Goal: Task Accomplishment & Management: Use online tool/utility

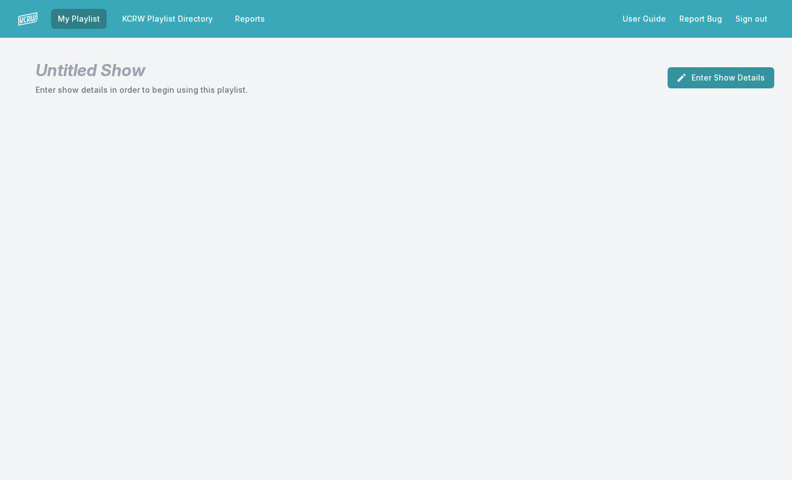
click at [716, 83] on button "Enter Show Details" at bounding box center [721, 77] width 107 height 21
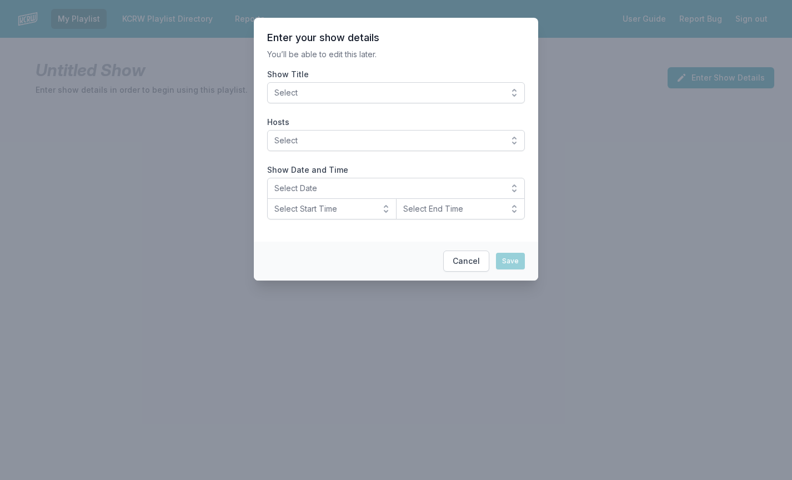
click at [415, 93] on span "Select" at bounding box center [388, 92] width 228 height 11
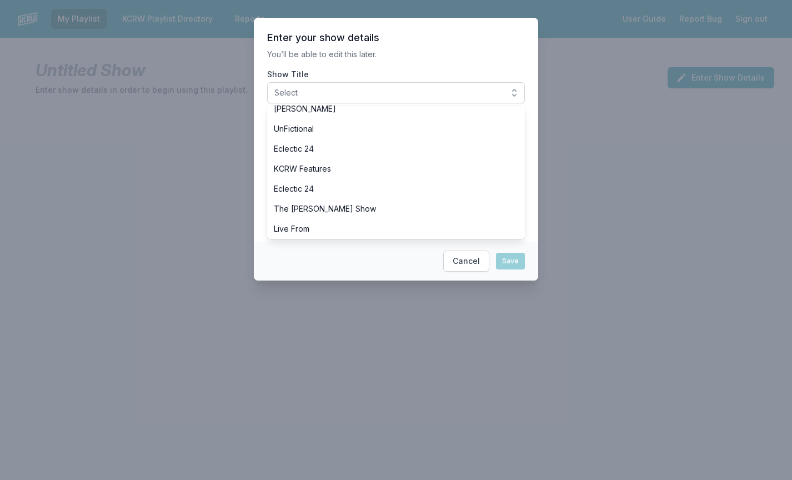
scroll to position [518, 0]
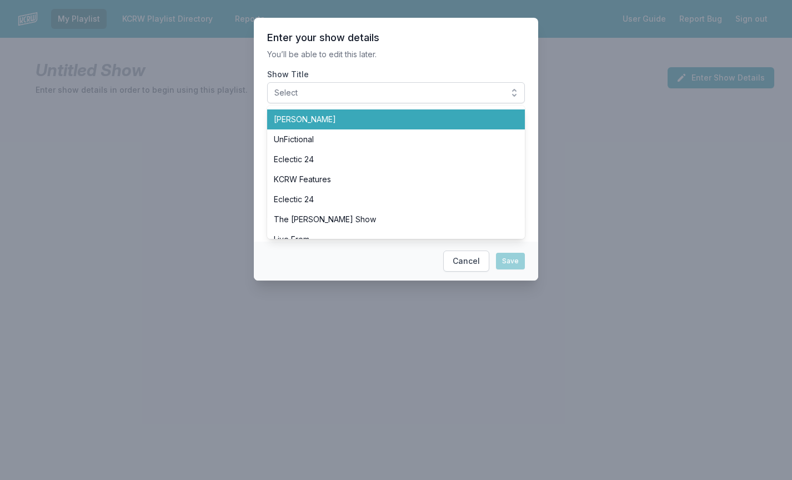
click at [339, 121] on span "[PERSON_NAME]" at bounding box center [389, 119] width 231 height 11
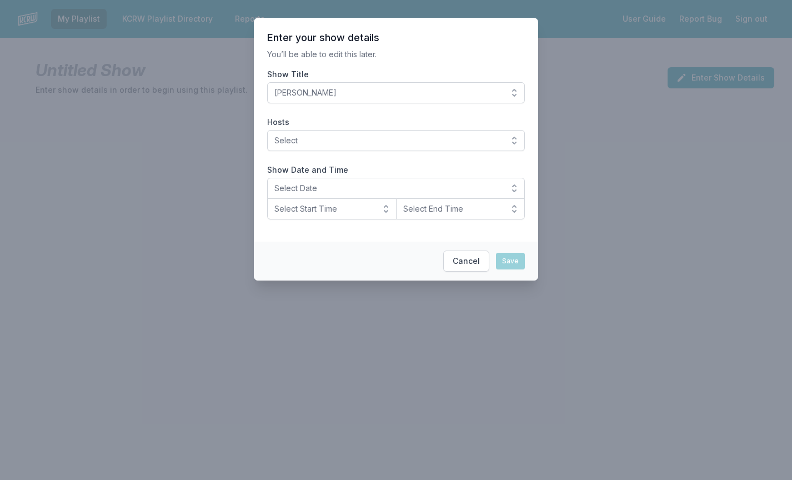
click at [316, 136] on span "Select" at bounding box center [388, 140] width 228 height 11
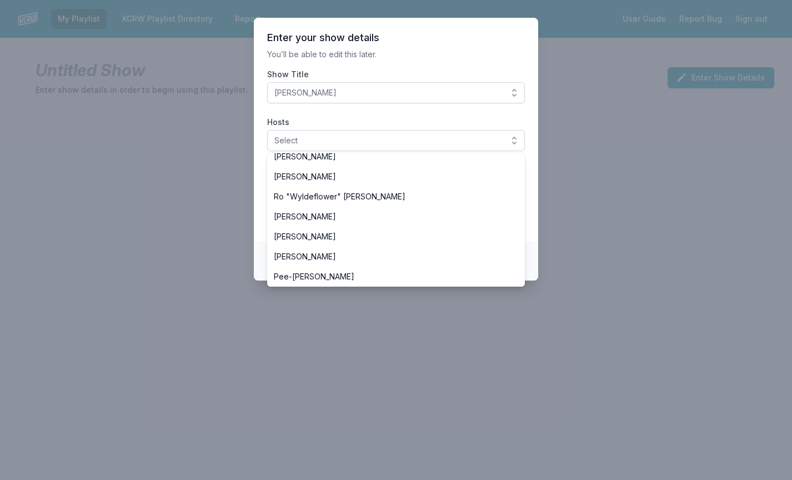
scroll to position [454, 0]
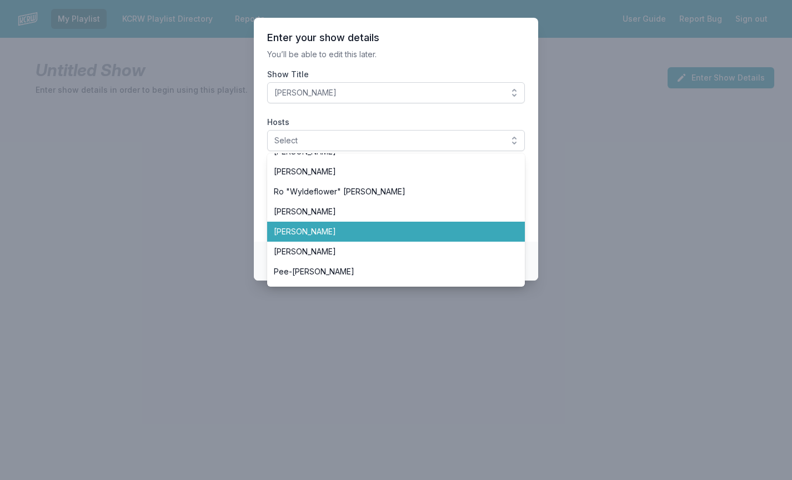
click at [299, 232] on span "[PERSON_NAME]" at bounding box center [389, 231] width 231 height 11
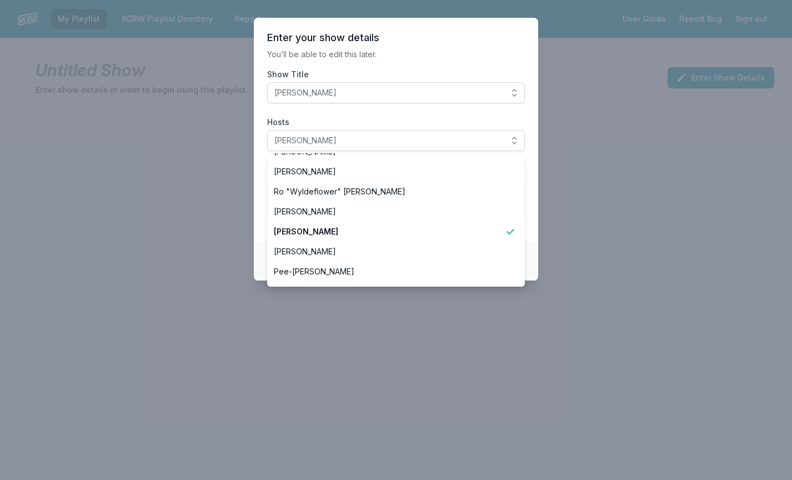
click at [259, 200] on section "Enter your show details You’ll be able to edit this later. Show Title SiLVA Hos…" at bounding box center [396, 130] width 284 height 224
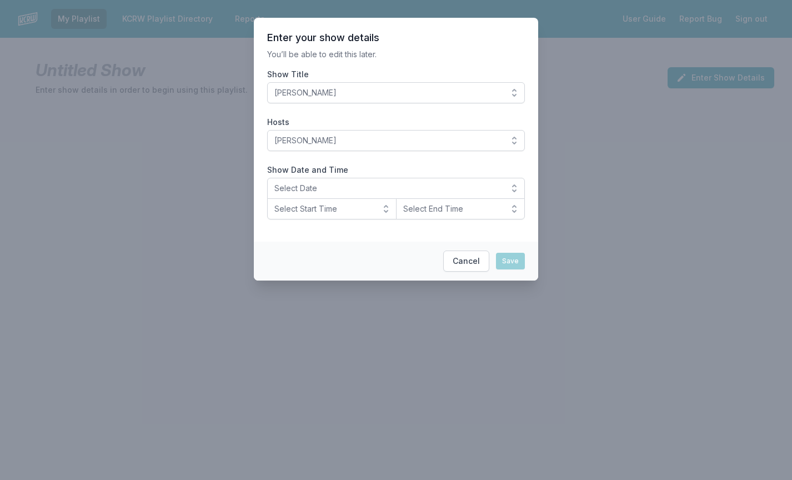
click at [294, 191] on span "Select Date" at bounding box center [388, 188] width 228 height 11
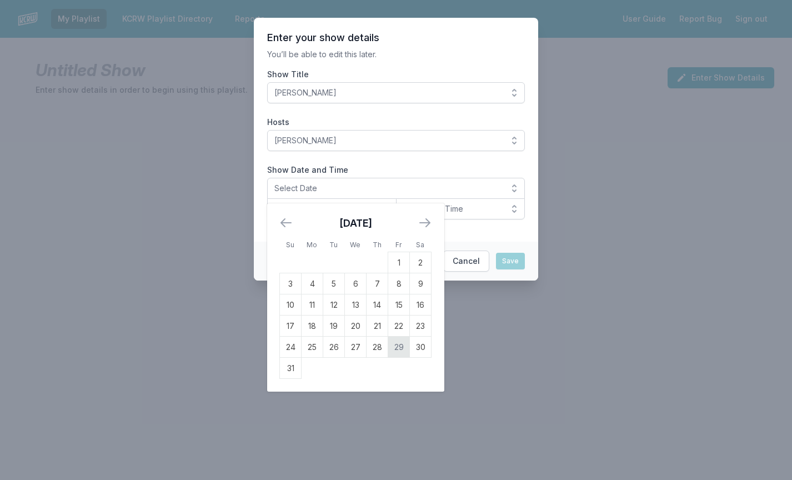
click at [398, 352] on td "29" at bounding box center [399, 347] width 22 height 21
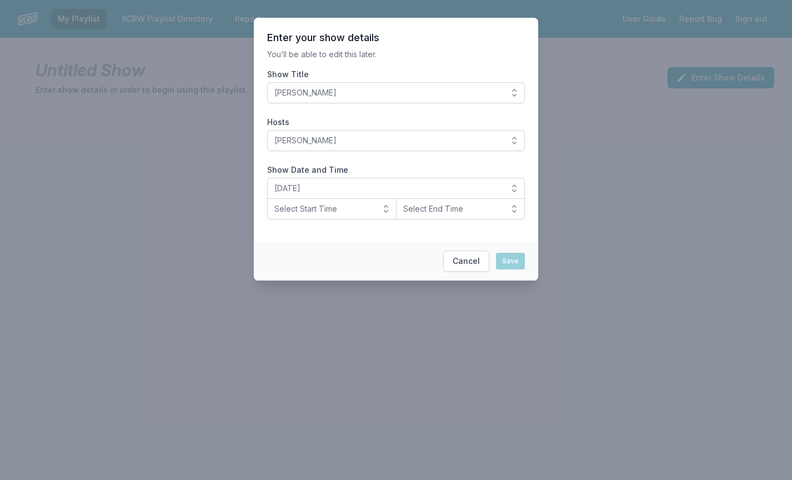
click at [315, 212] on span "Select Start Time" at bounding box center [323, 208] width 99 height 11
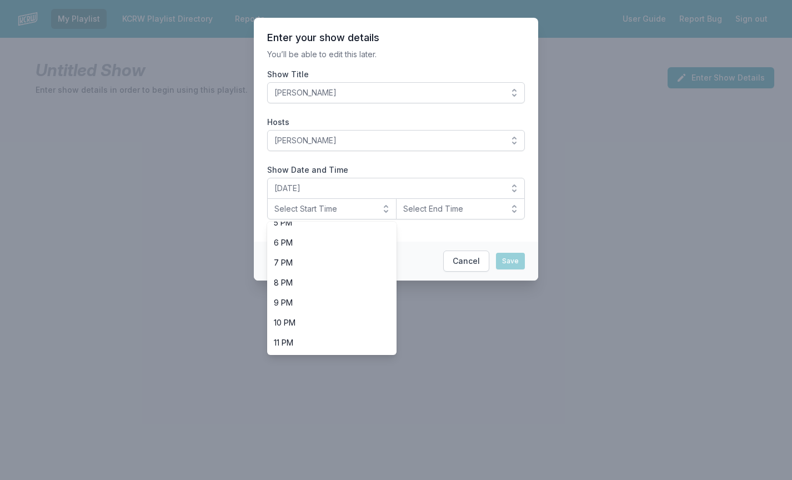
scroll to position [351, 0]
click at [293, 324] on span "10 PM" at bounding box center [325, 322] width 103 height 11
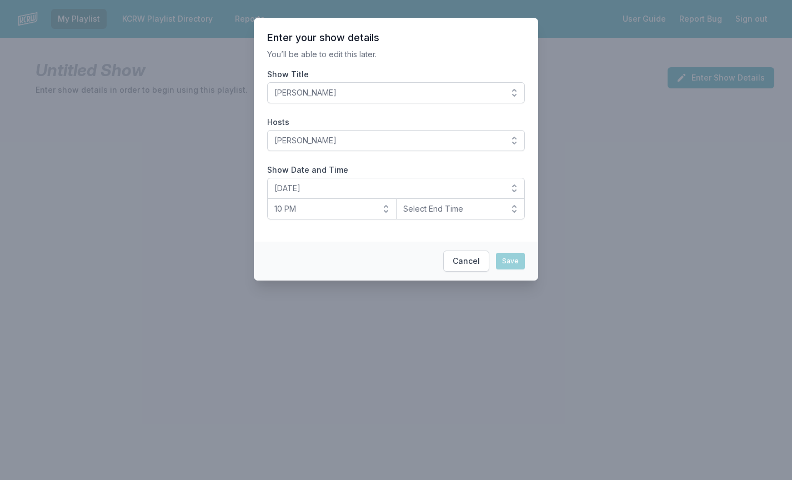
click at [449, 212] on span "Select End Time" at bounding box center [452, 208] width 99 height 11
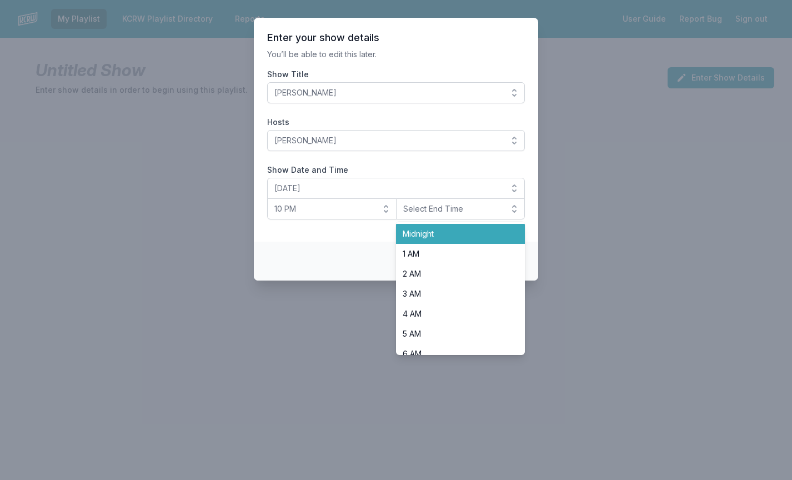
click at [438, 229] on span "Midnight" at bounding box center [454, 233] width 103 height 11
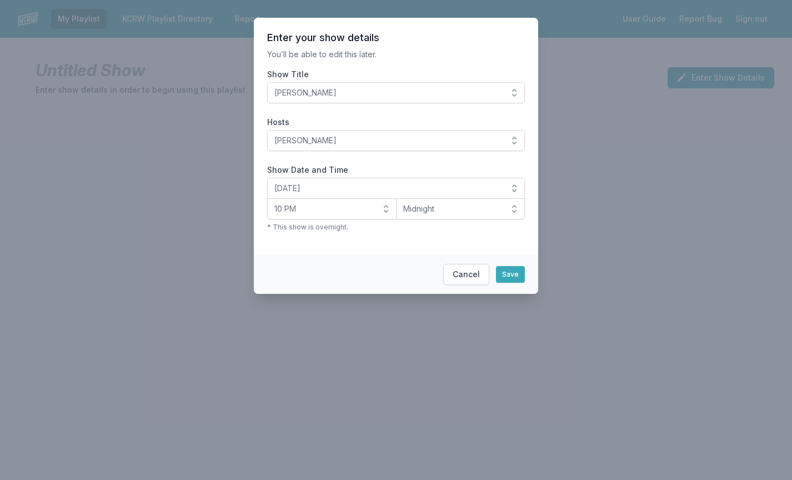
click at [474, 244] on section "Enter your show details You’ll be able to edit this later. Show Title SiLVA Hos…" at bounding box center [396, 136] width 284 height 237
click at [517, 274] on button "Save" at bounding box center [510, 274] width 29 height 17
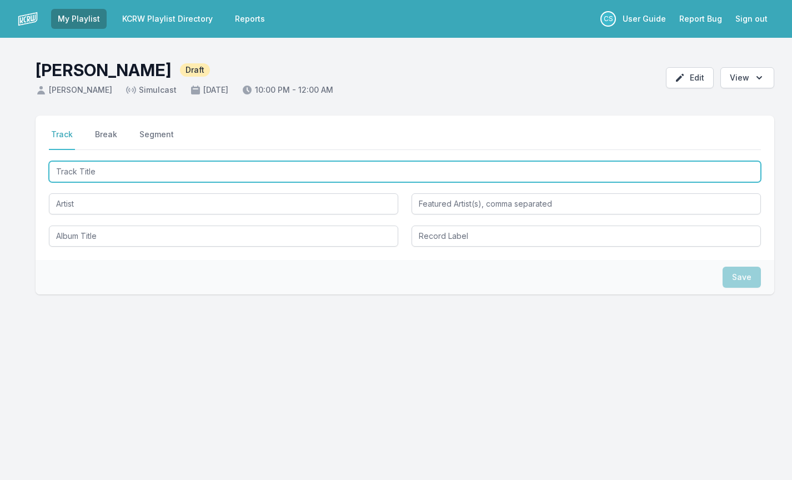
click at [128, 169] on input "Track Title" at bounding box center [405, 171] width 712 height 21
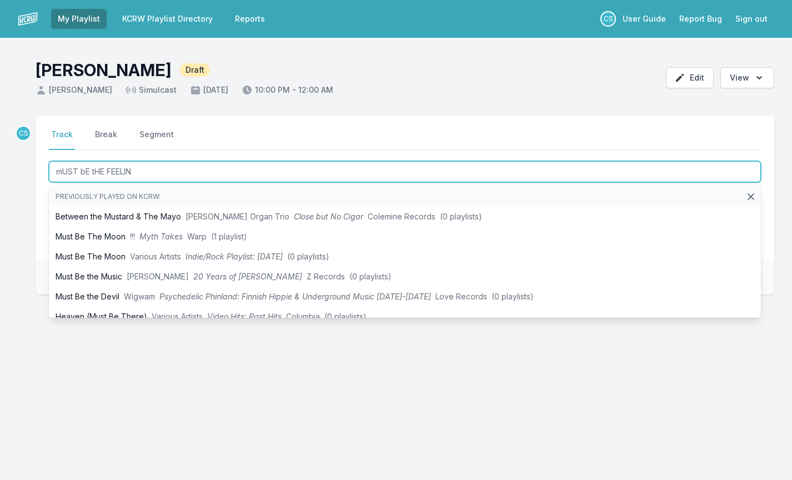
type input "mUST bE tHE FEELING"
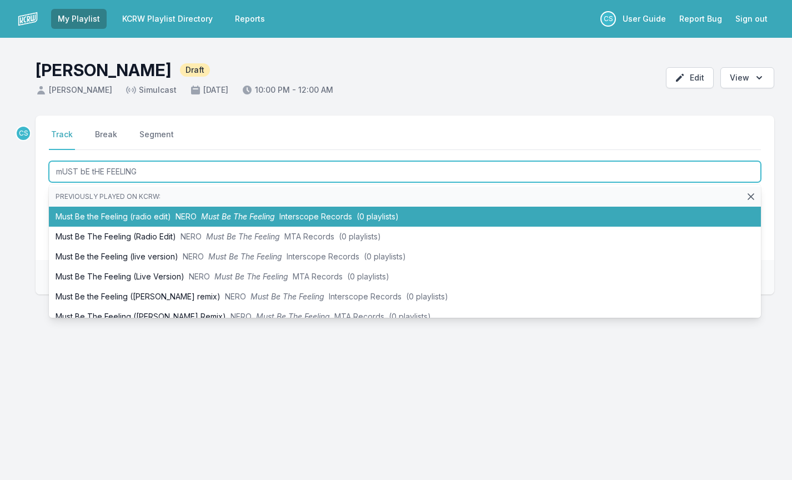
click at [123, 216] on li "Must Be the Feeling (radio edit) NERO Must Be The Feeling Interscope Records (0…" at bounding box center [405, 217] width 712 height 20
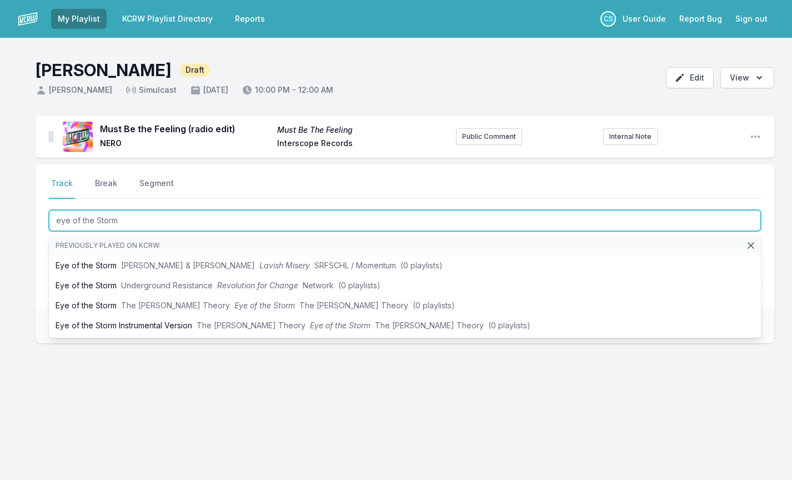
type input "eye of the Storm"
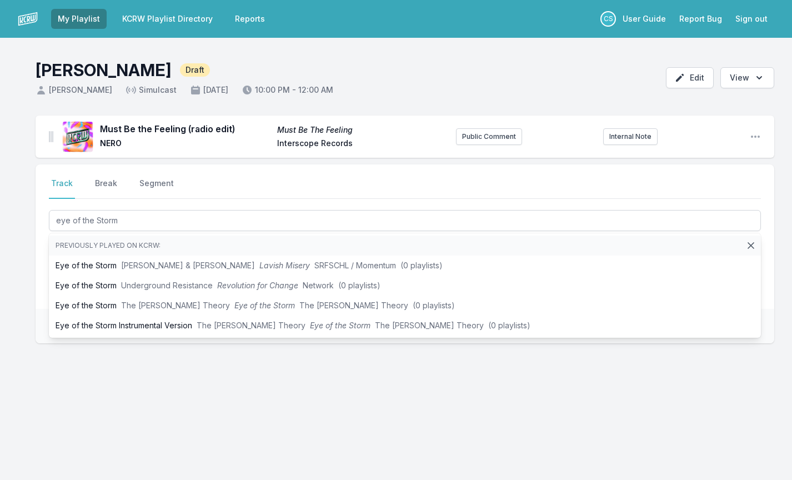
click at [13, 277] on div "Must Be the Feeling (radio edit) Must Be The Feeling NERO Interscope Records Pu…" at bounding box center [396, 283] width 792 height 334
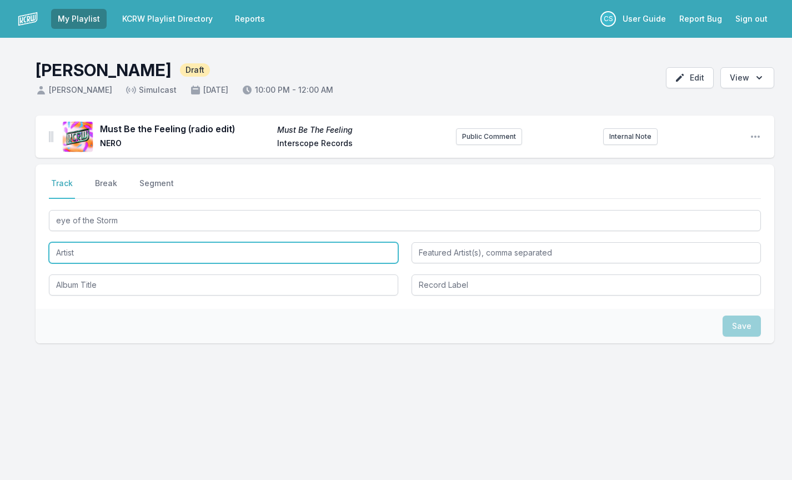
click at [87, 255] on input "Artist" at bounding box center [223, 252] width 349 height 21
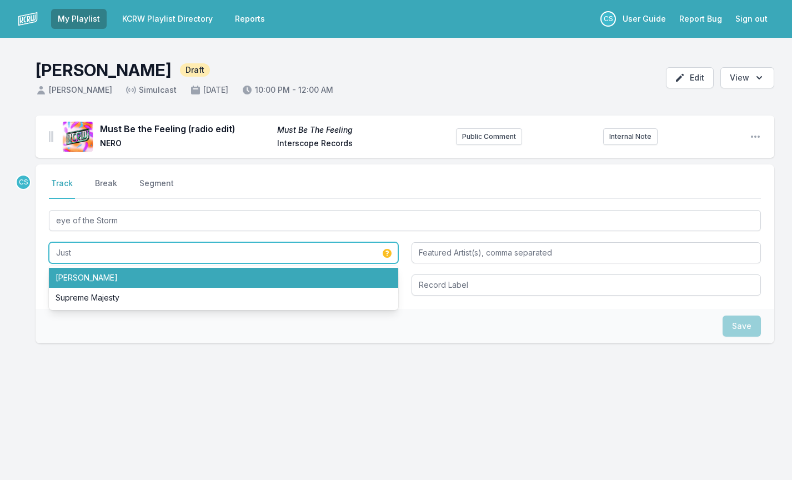
click at [111, 279] on li "[PERSON_NAME]" at bounding box center [223, 278] width 349 height 20
type input "[PERSON_NAME]"
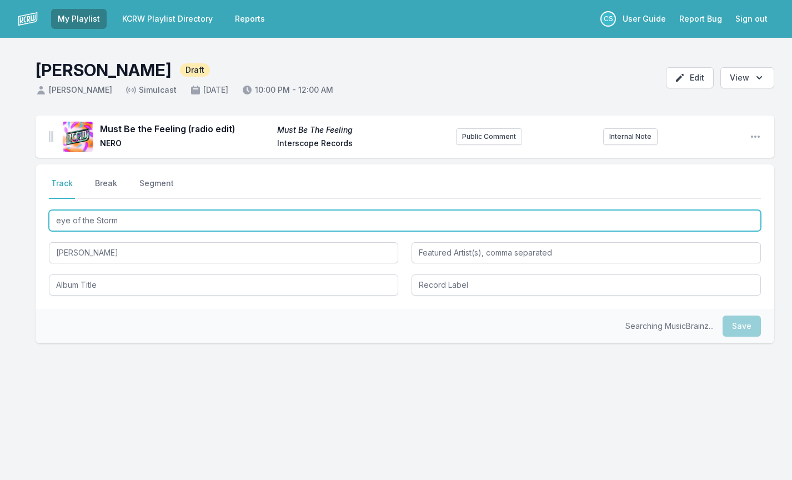
click at [59, 220] on input "eye of the Storm" at bounding box center [405, 220] width 712 height 21
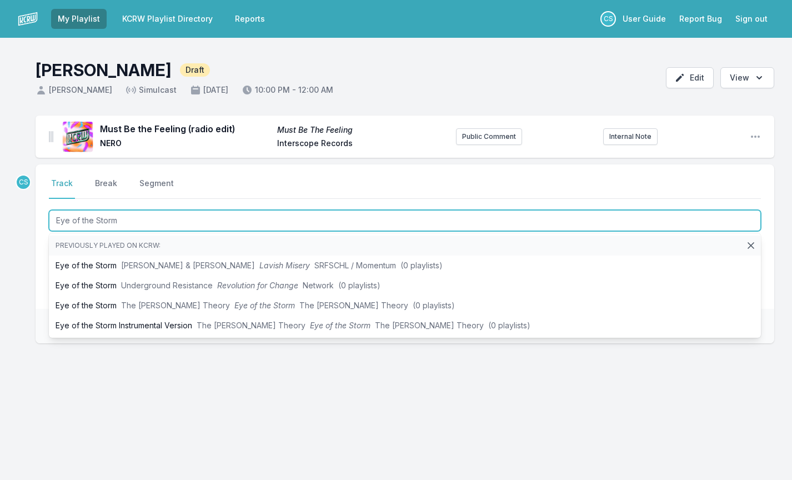
type input "Eye of the Storm"
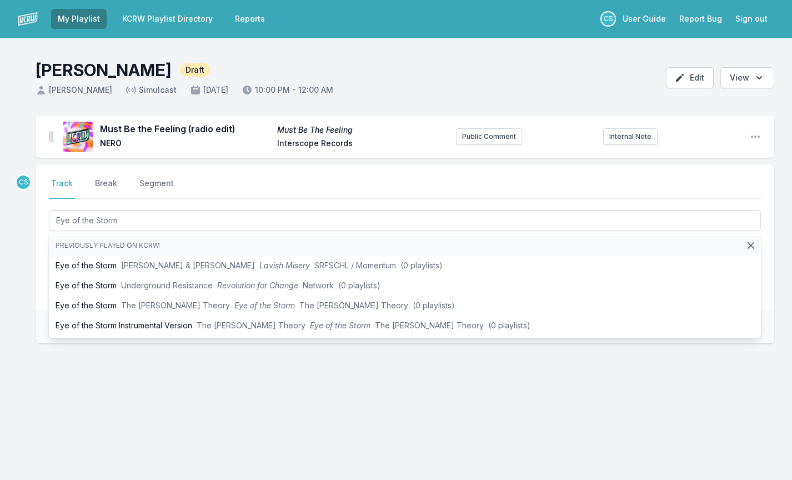
click at [93, 402] on div "CS Select a tab Track Break Segment Track Break Segment Eye of the Storm Previo…" at bounding box center [405, 289] width 739 height 250
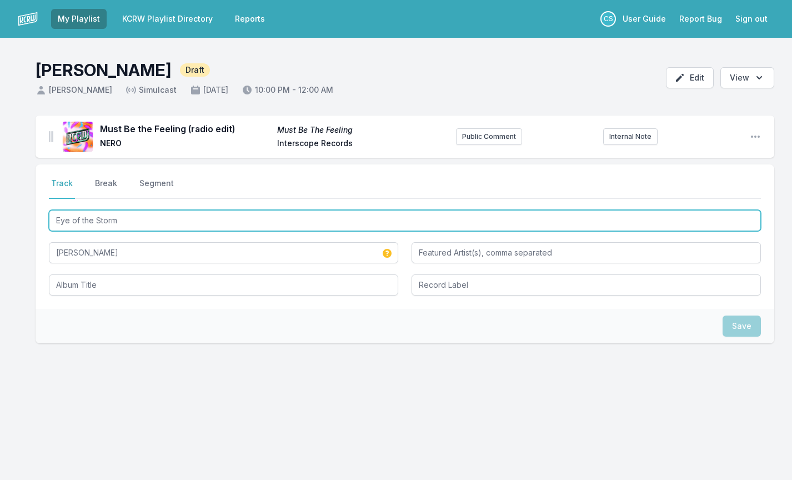
click at [115, 221] on input "Eye of the Storm" at bounding box center [405, 220] width 712 height 21
click at [116, 222] on input "Eye of the Storm" at bounding box center [405, 220] width 712 height 21
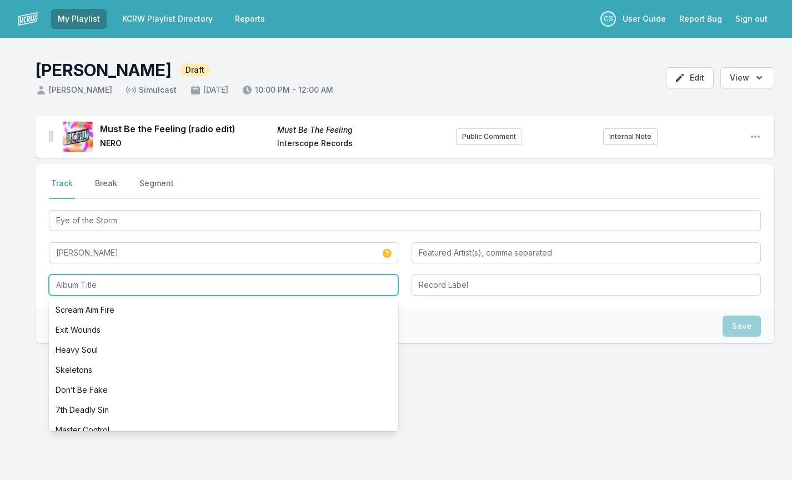
click at [121, 280] on input "Album Title" at bounding box center [223, 284] width 349 height 21
paste input "Eye of the Storm"
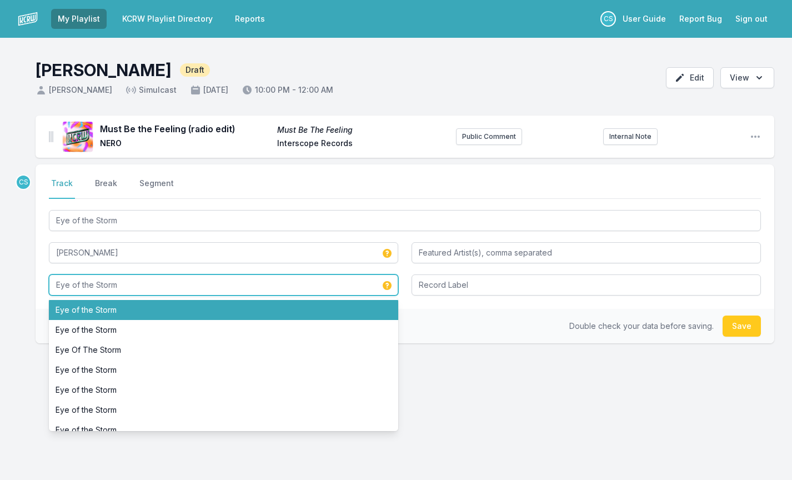
click at [117, 307] on li "Eye of the Storm" at bounding box center [223, 310] width 349 height 20
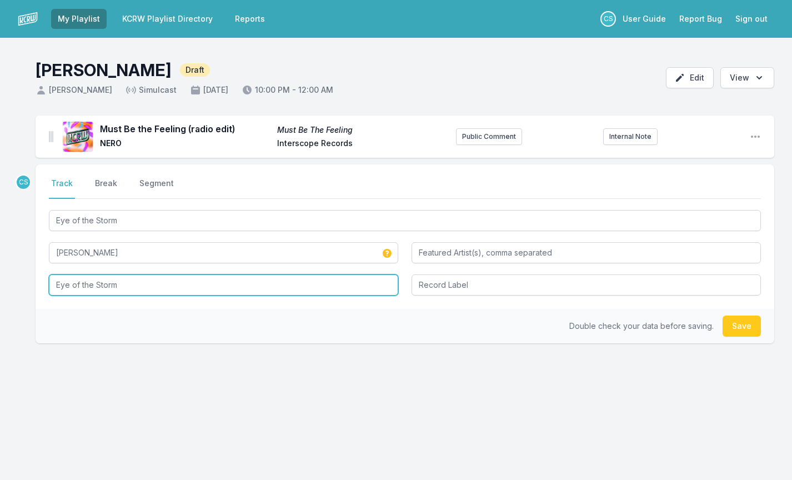
type input "Eye of the Storm"
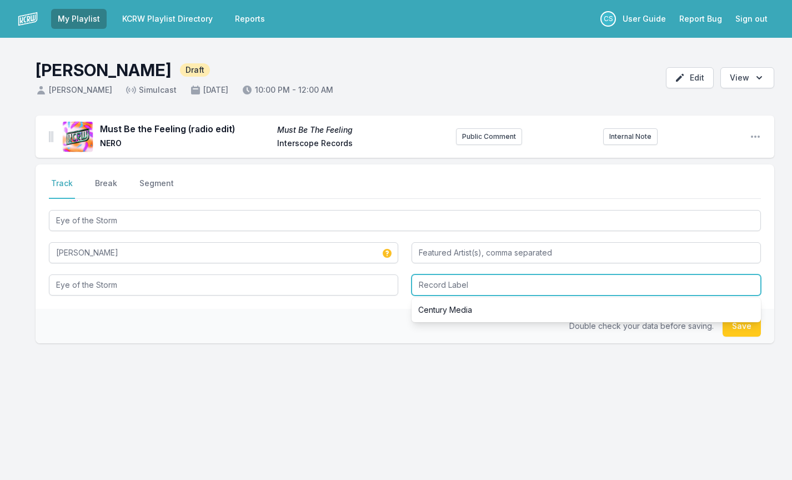
click at [478, 290] on input "Record Label" at bounding box center [586, 284] width 349 height 21
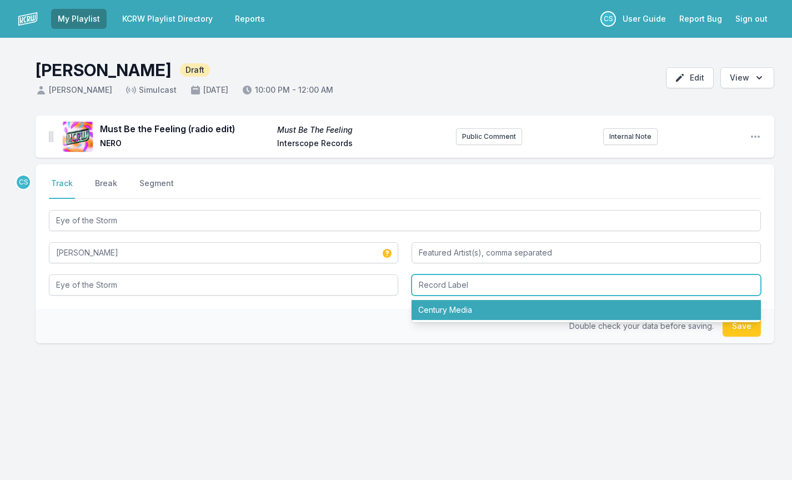
click at [453, 311] on li "Century Media" at bounding box center [586, 310] width 349 height 20
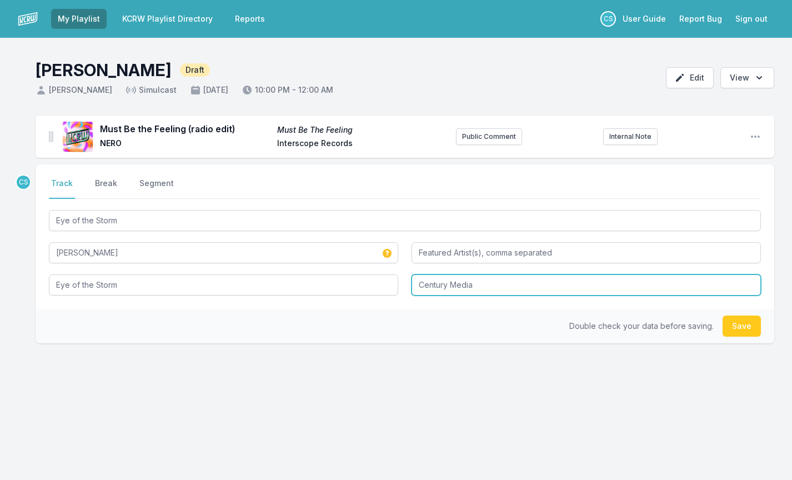
click at [484, 288] on input "Century Media" at bounding box center [586, 284] width 349 height 21
type input "What To Do"
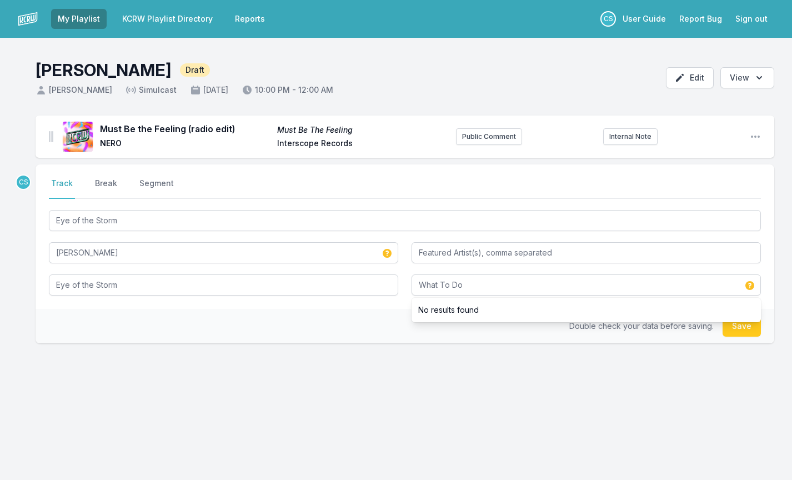
click at [399, 383] on div "CS Select a tab Track Break Segment Track Break Segment Eye of the Storm [PERSO…" at bounding box center [405, 289] width 739 height 250
click at [742, 328] on button "Save" at bounding box center [742, 325] width 38 height 21
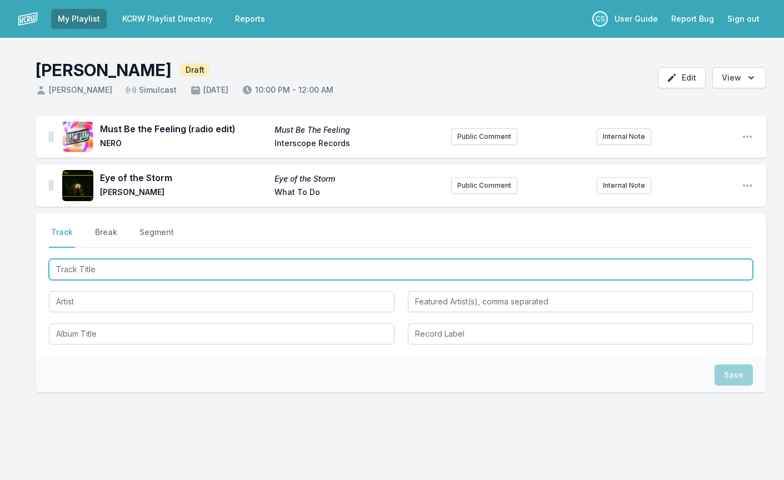
click at [118, 269] on input "Track Title" at bounding box center [401, 269] width 704 height 21
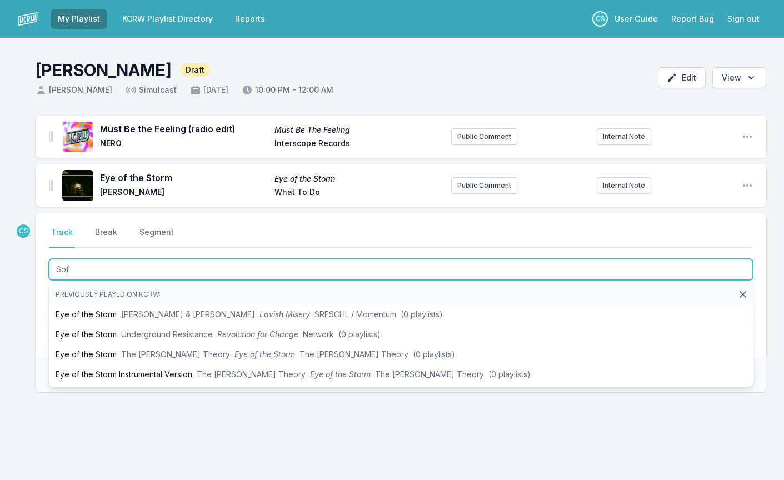
type input "Soft"
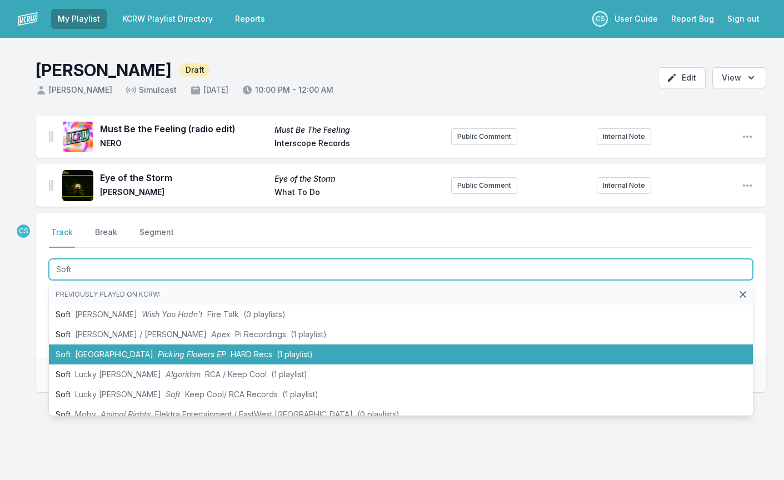
click at [87, 355] on span "[GEOGRAPHIC_DATA]" at bounding box center [114, 353] width 78 height 9
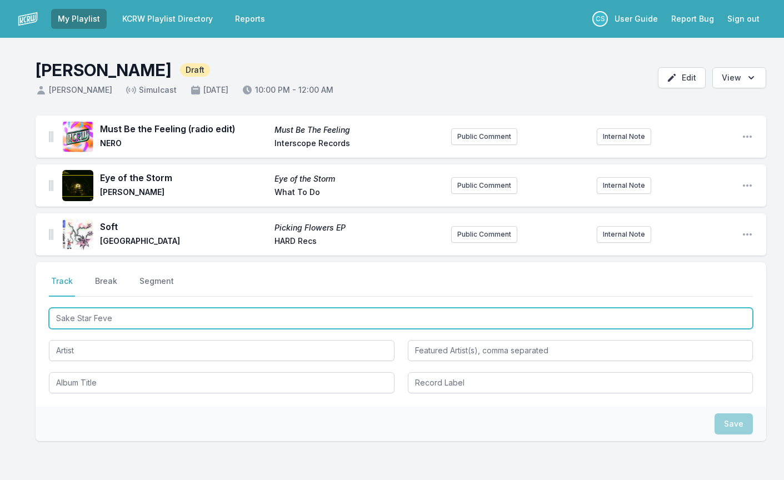
type input "Sake Star Fever"
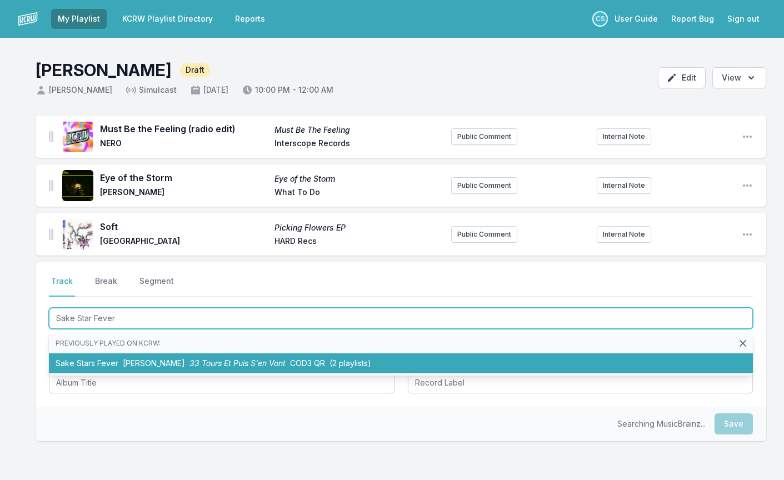
click at [189, 365] on span "33 Tours Et Puis S'en Vont" at bounding box center [237, 362] width 96 height 9
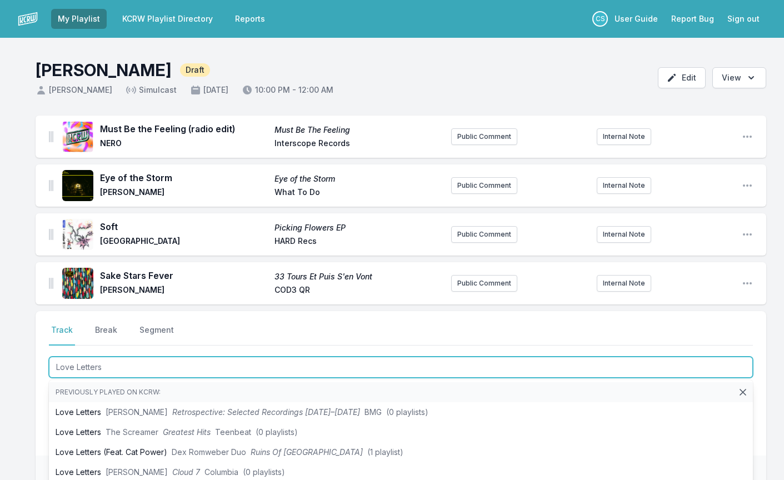
type input "Love Letters"
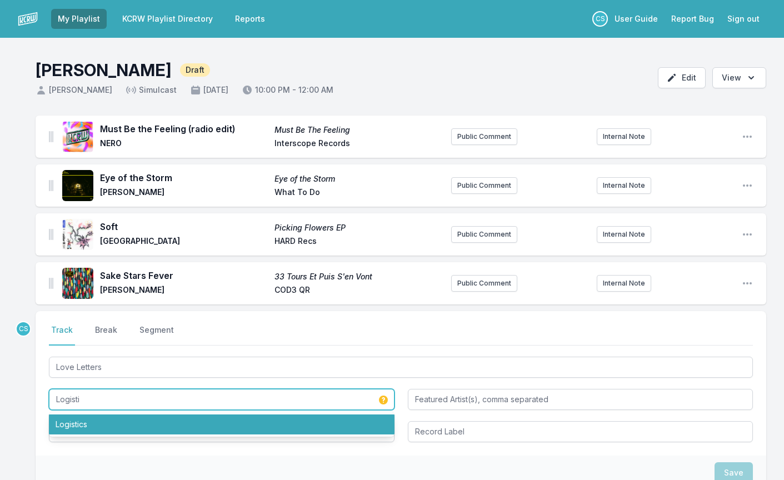
click at [69, 432] on li "Logistics" at bounding box center [221, 424] width 345 height 20
type input "Logistics"
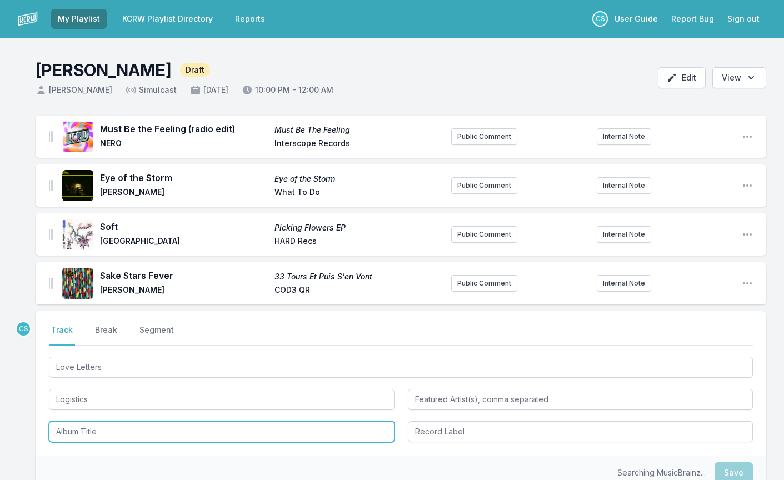
click at [74, 432] on input "Album Title" at bounding box center [221, 431] width 345 height 21
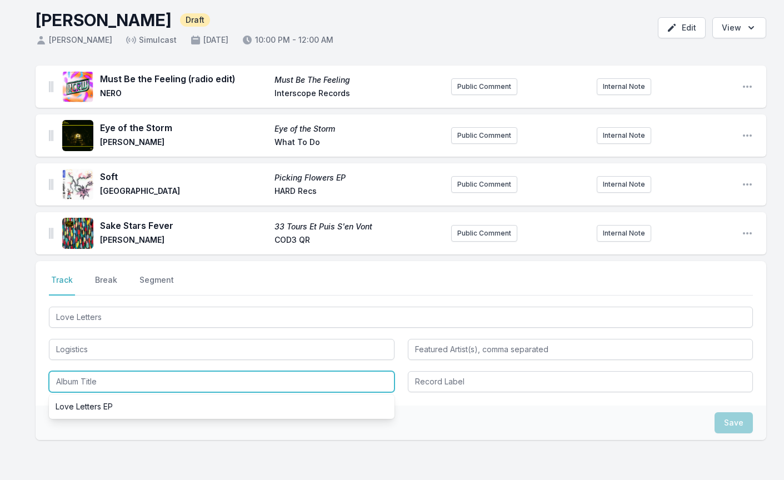
scroll to position [59, 0]
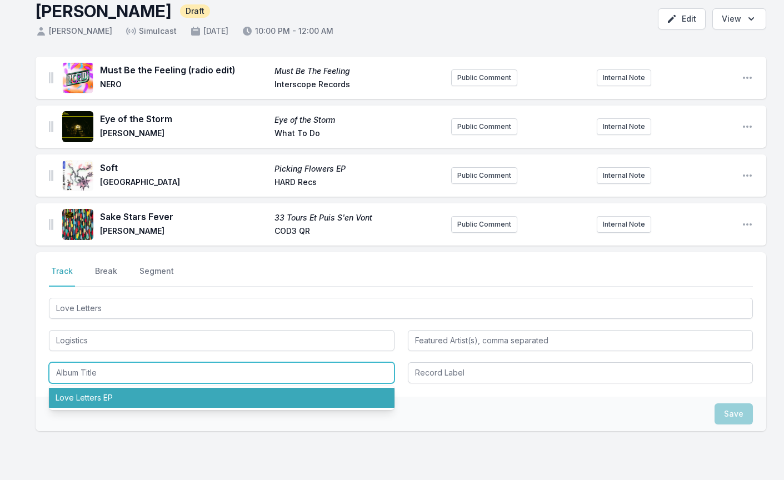
click at [98, 398] on li "Love Letters EP" at bounding box center [221, 398] width 345 height 20
type input "Love Letters EP"
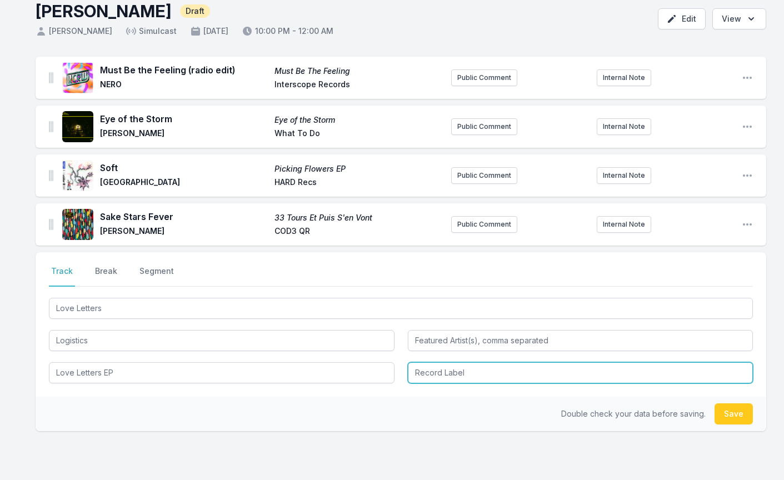
click at [437, 370] on input "Record Label" at bounding box center [580, 372] width 345 height 21
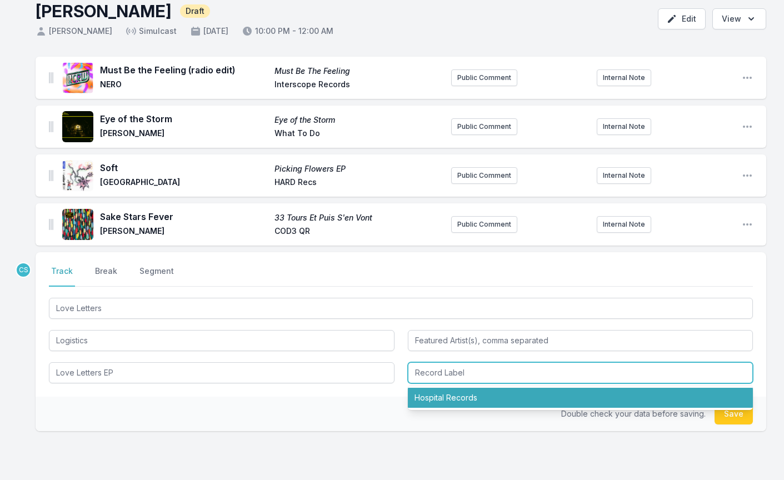
click at [431, 400] on li "Hospital Records" at bounding box center [580, 398] width 345 height 20
type input "Hospital Records"
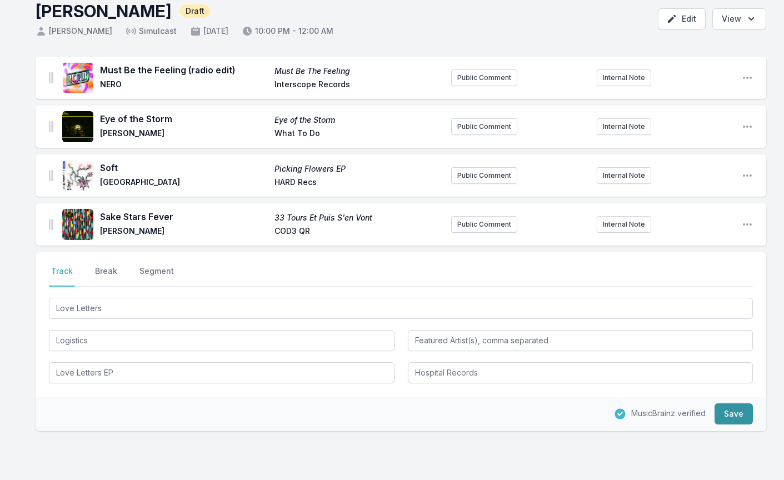
click at [744, 413] on button "Save" at bounding box center [733, 413] width 38 height 21
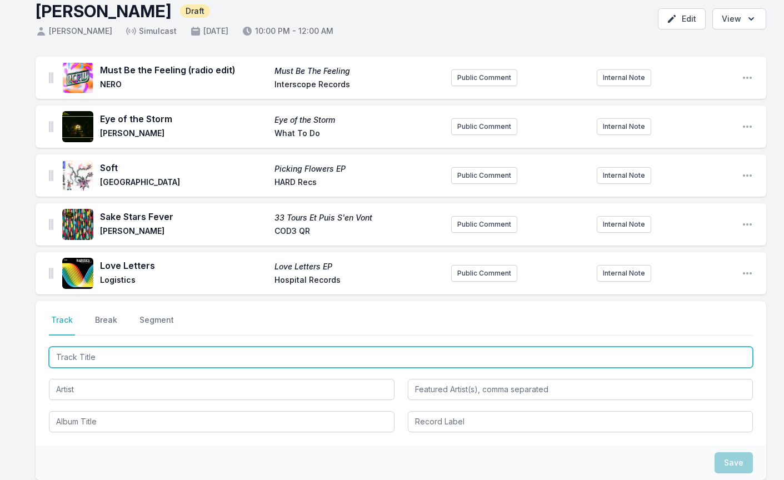
click at [201, 360] on input "Track Title" at bounding box center [401, 357] width 704 height 21
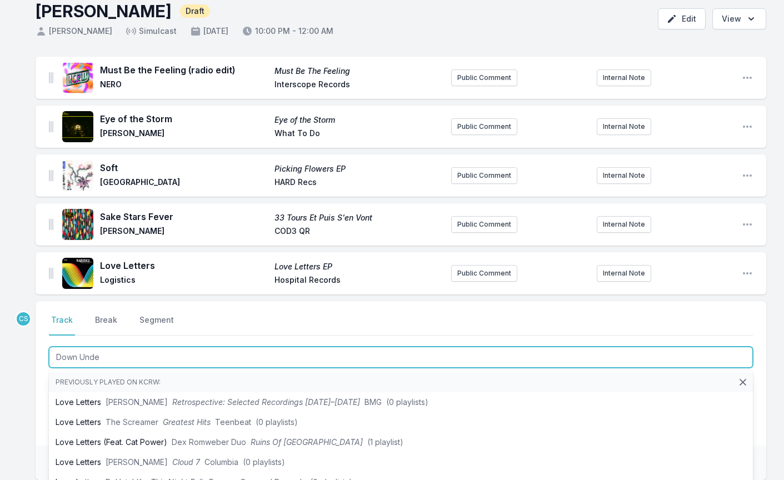
type input "Down Under"
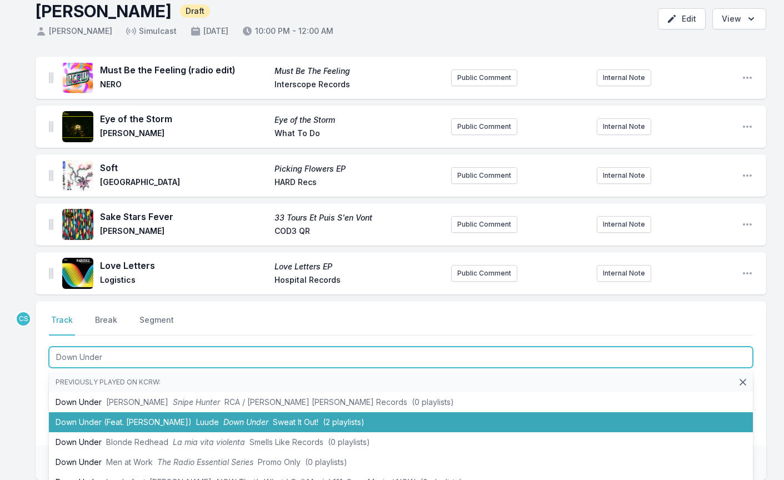
click at [196, 419] on span "Luude" at bounding box center [207, 421] width 23 height 9
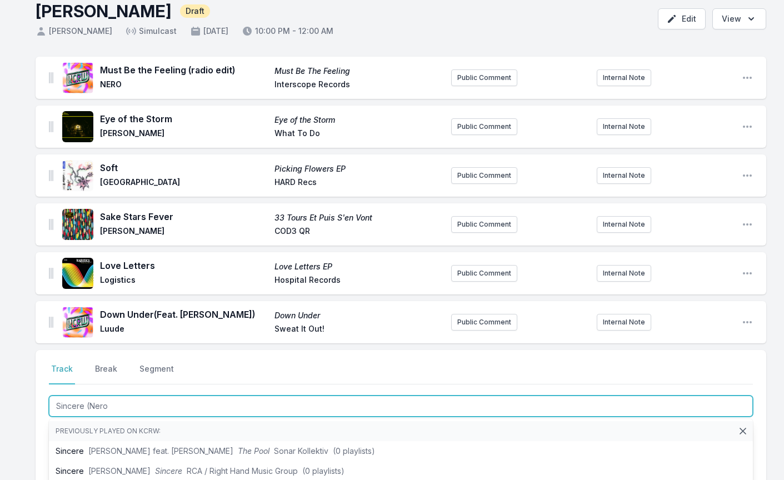
type input "Sincere (Nero"
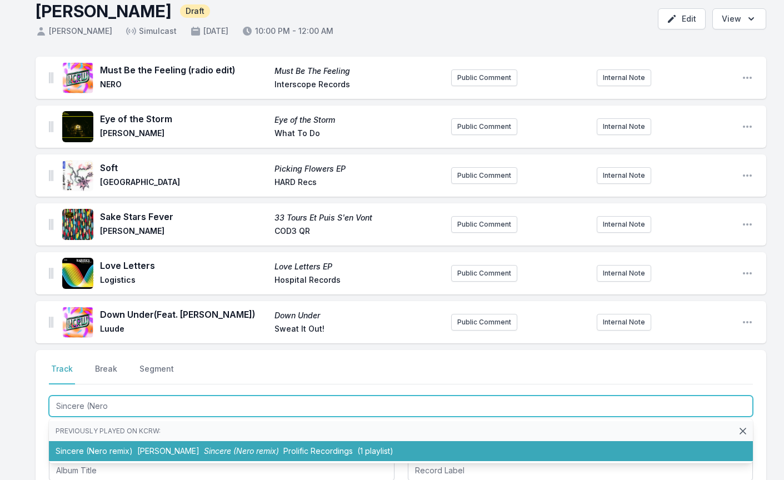
click at [168, 449] on li "Sincere ([PERSON_NAME] remix) [PERSON_NAME] Sincere ([PERSON_NAME] remix) Proli…" at bounding box center [401, 451] width 704 height 20
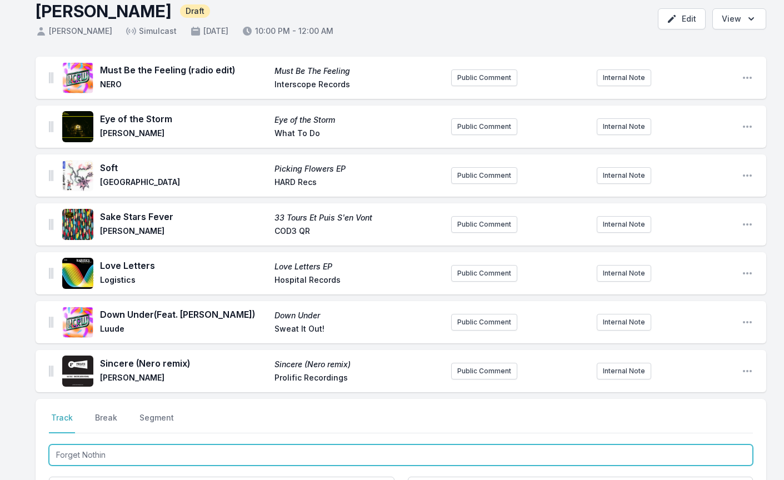
type input "Forget Nothing"
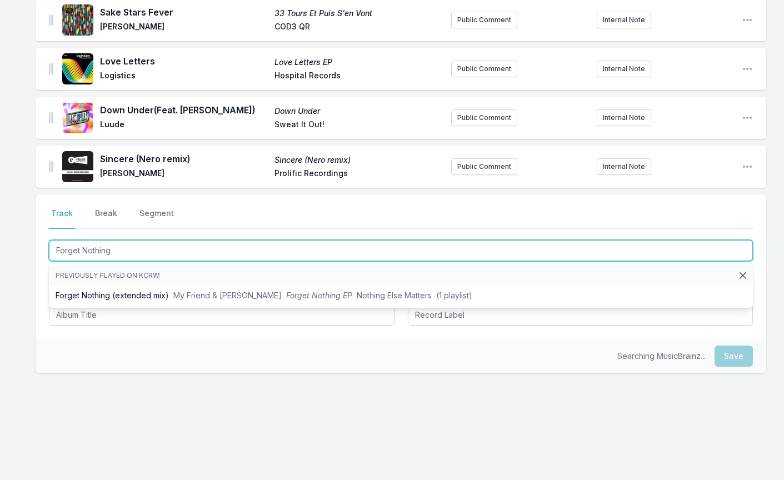
scroll to position [263, 0]
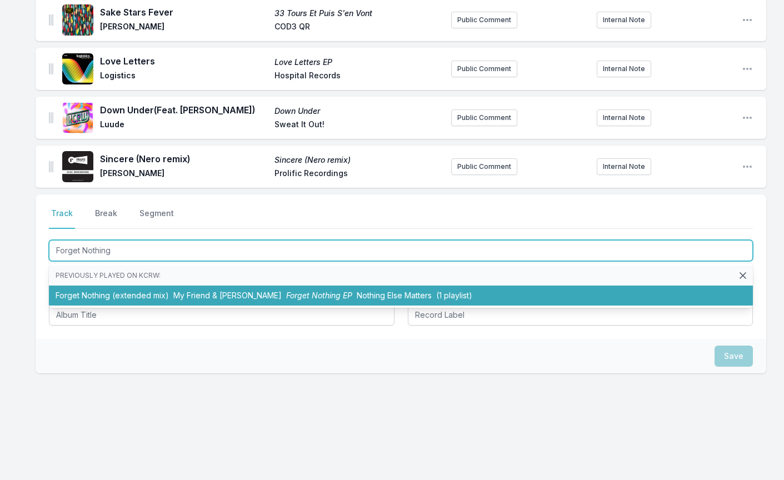
click at [182, 303] on li "Forget Nothing (extended mix) My Friend & [PERSON_NAME] Forget Nothing EP Nothi…" at bounding box center [401, 295] width 704 height 20
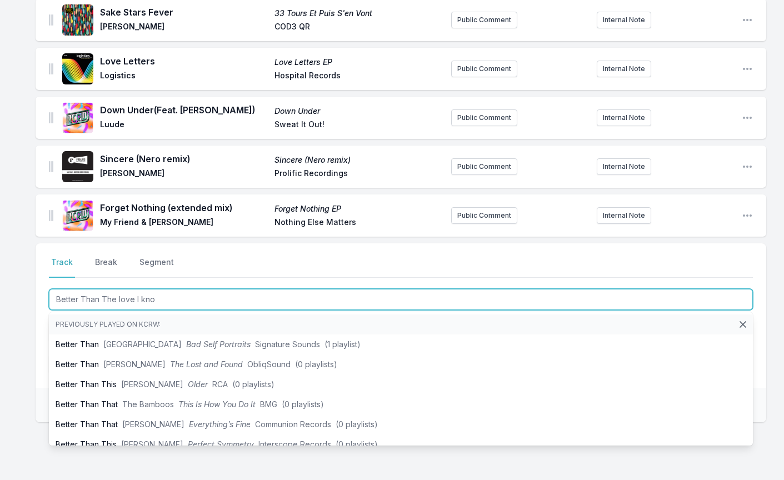
type input "Better Than The love I know"
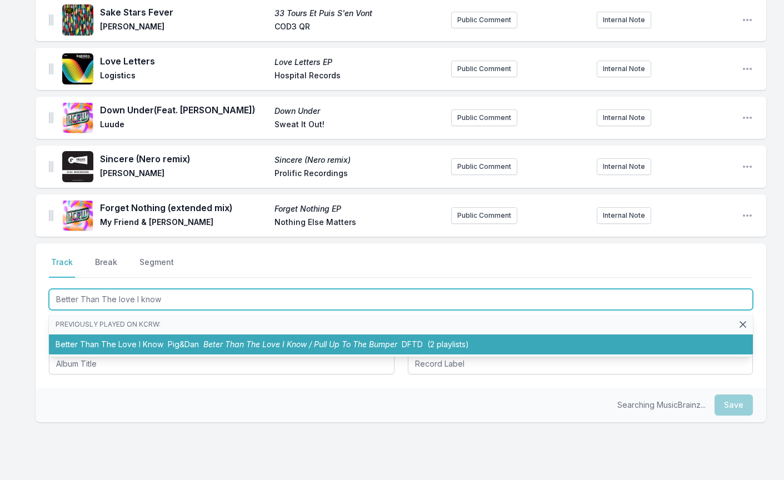
click at [121, 346] on li "Better Than The Love I Know Pig&Dan Beter Than The Love I Know / Pull Up To The…" at bounding box center [401, 344] width 704 height 20
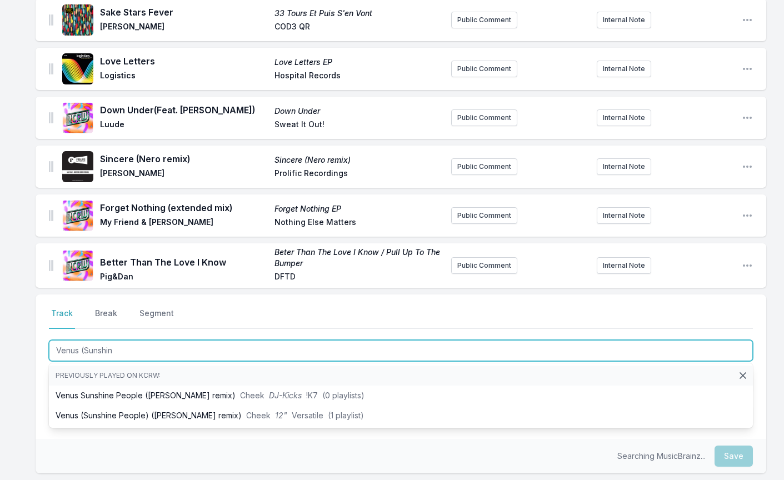
type input "Venus (Sunshine"
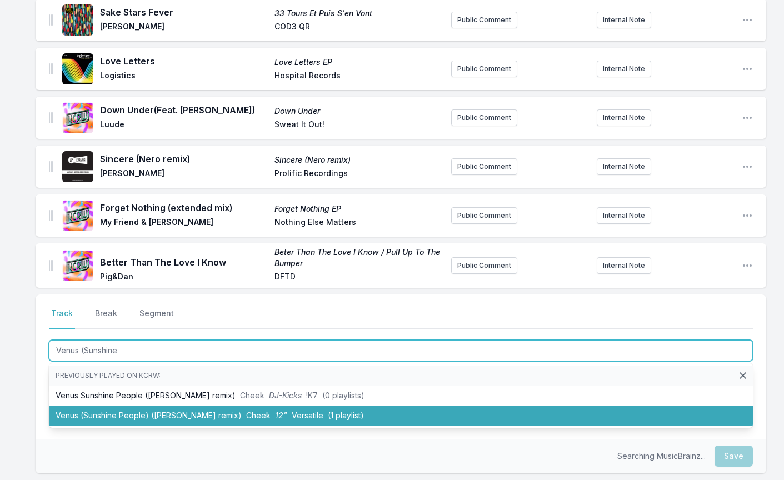
click at [137, 422] on li "Venus (Sunshine People) ([PERSON_NAME] remix) Cheek 12" Versatile (1 playlist)" at bounding box center [401, 415] width 704 height 20
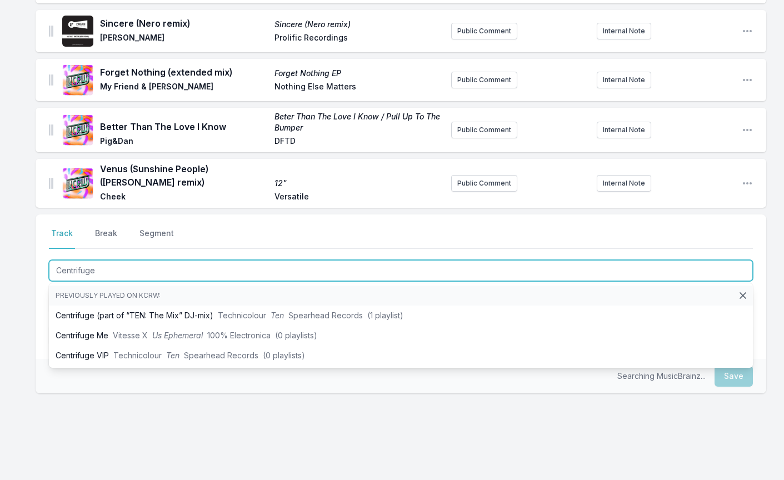
scroll to position [400, 0]
type input "Centrifuge"
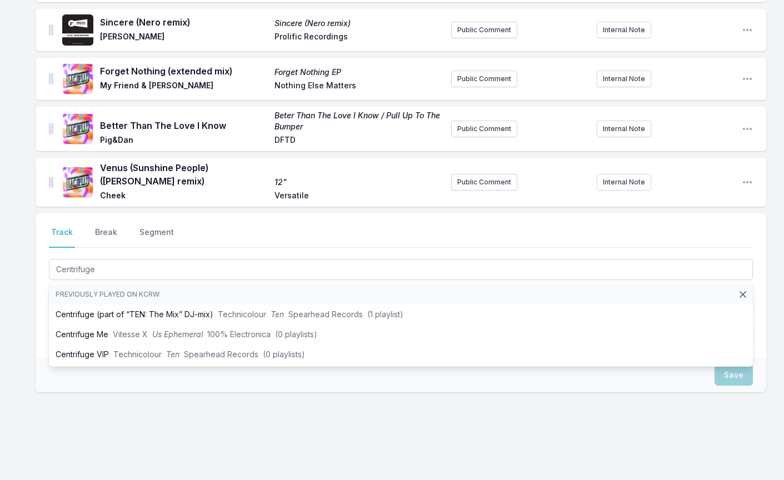
click at [97, 409] on div "Select a tab Track Break Segment Track Break Segment Centrifuge Previously play…" at bounding box center [401, 338] width 730 height 250
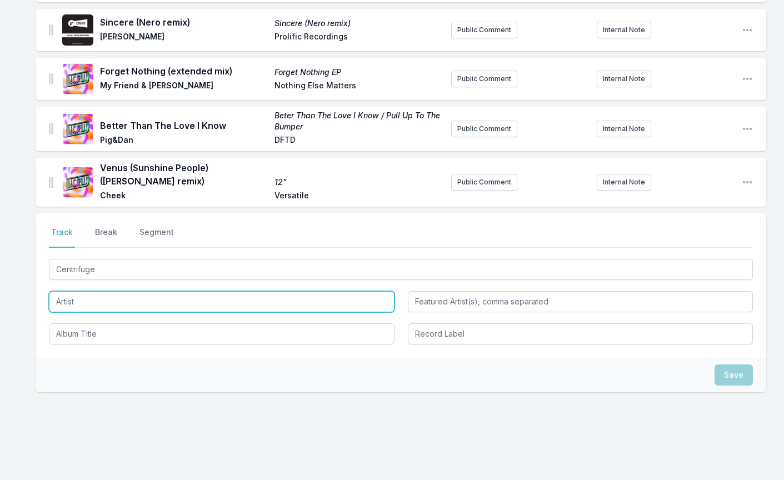
click at [117, 298] on input "Artist" at bounding box center [221, 301] width 345 height 21
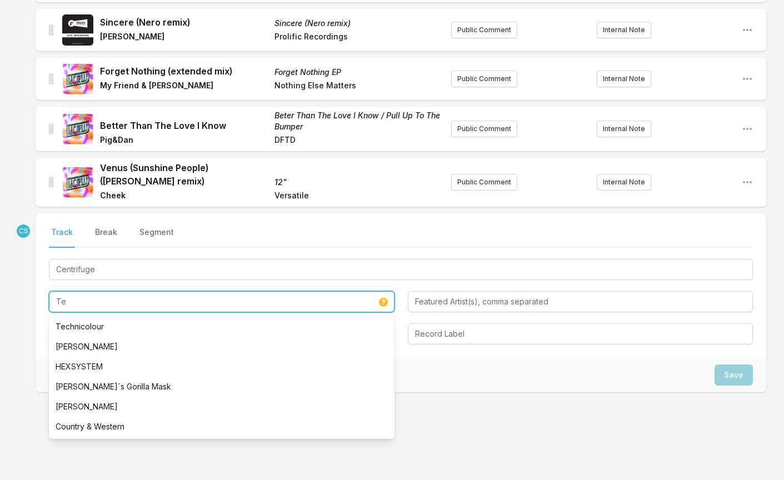
scroll to position [0, 0]
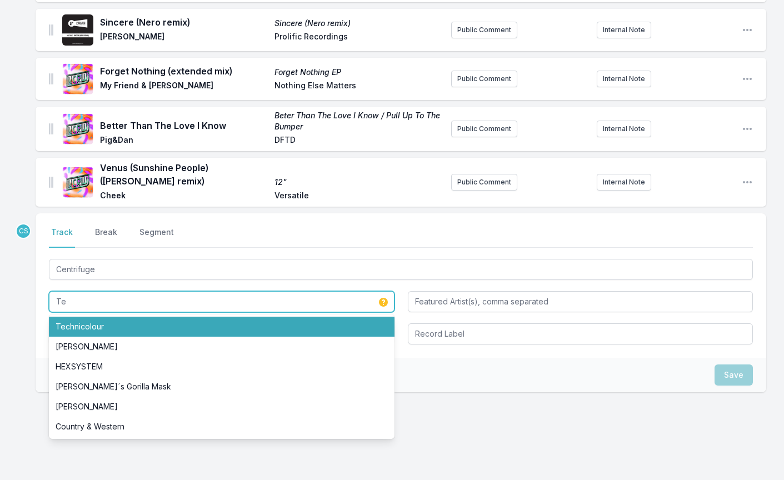
click at [102, 317] on li "Technicolour" at bounding box center [221, 327] width 345 height 20
type input "Technicolour"
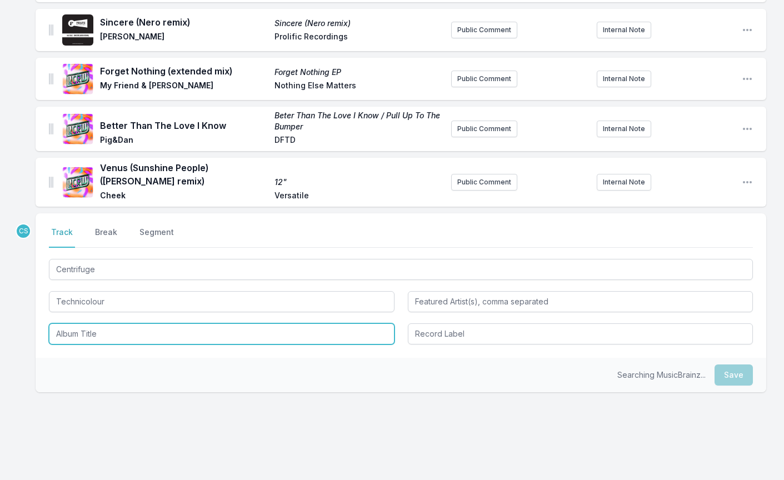
click at [101, 340] on input "Album Title" at bounding box center [221, 333] width 345 height 21
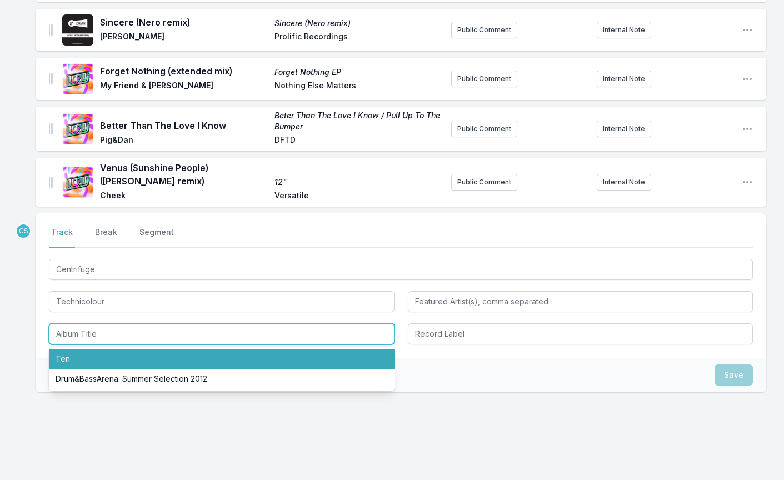
click at [101, 361] on li "Ten" at bounding box center [221, 359] width 345 height 20
type input "Ten"
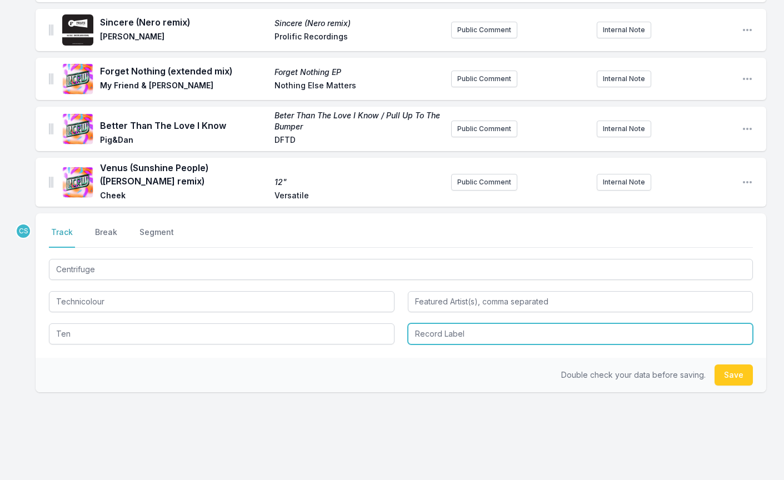
click at [483, 333] on input "Record Label" at bounding box center [580, 333] width 345 height 21
click at [473, 354] on li "Spearhead Records" at bounding box center [580, 359] width 345 height 20
type input "Spearhead Records"
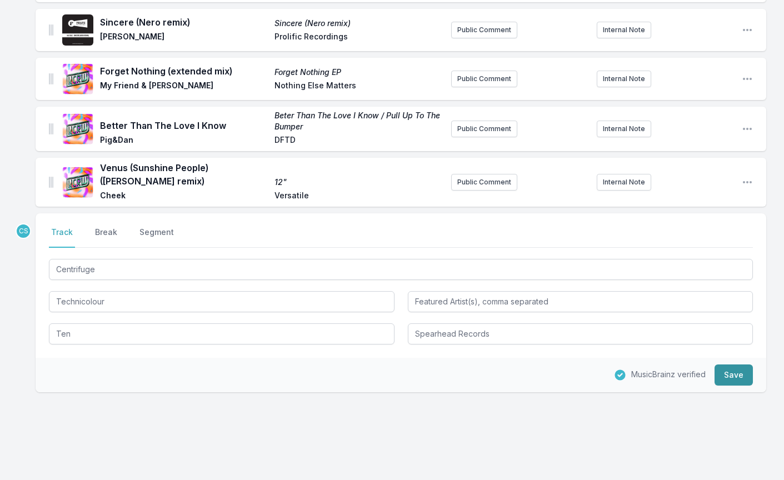
click at [728, 379] on button "Save" at bounding box center [733, 374] width 38 height 21
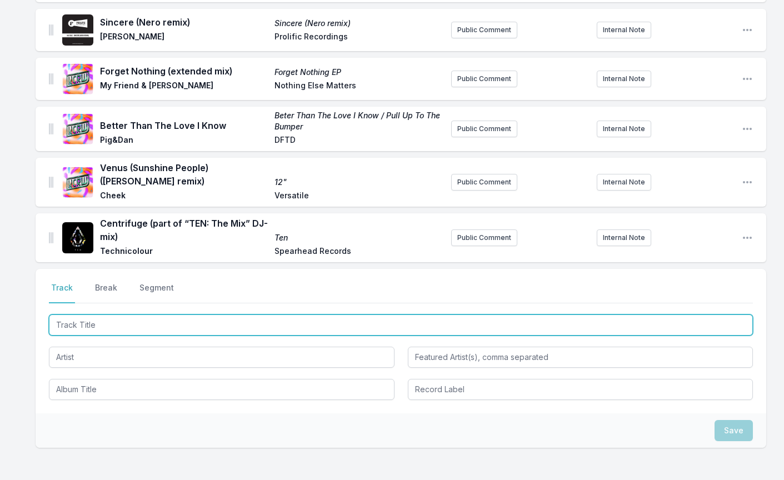
click at [106, 327] on input "Track Title" at bounding box center [401, 324] width 704 height 21
click at [123, 327] on input "Radio ([PERSON_NAME] Remix)" at bounding box center [401, 324] width 704 height 21
paste input "wa Remix) [[PERSON_NAME] Remix]"
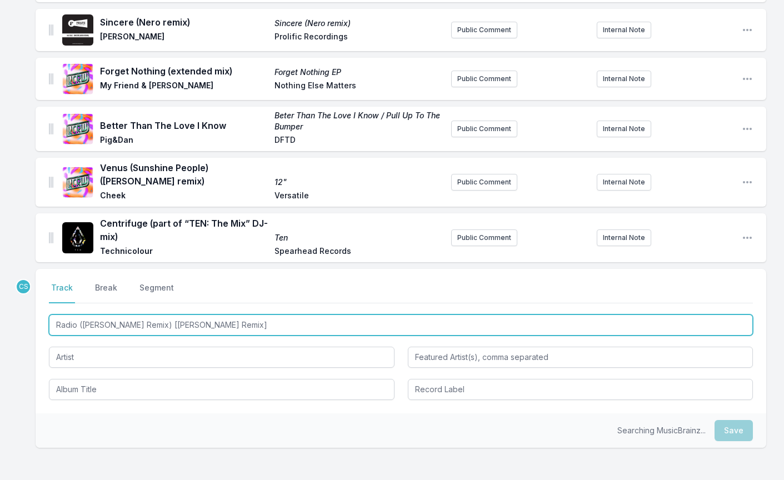
type input "Radio ([PERSON_NAME] Remix) [[PERSON_NAME] Remix]"
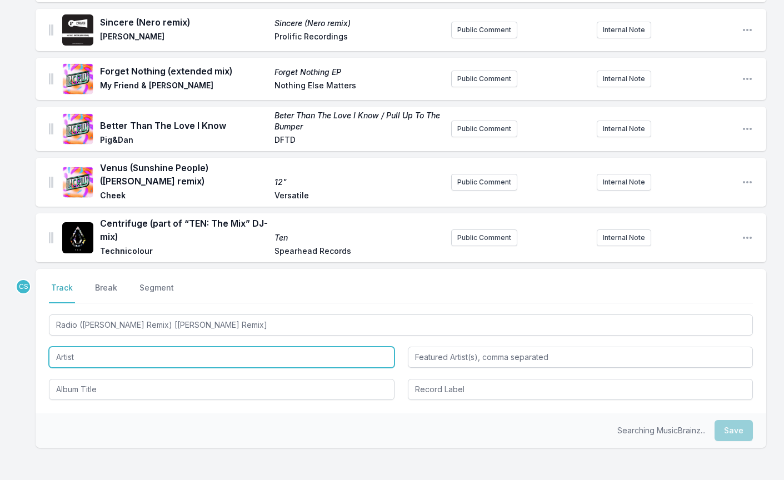
click at [94, 359] on input "Artist" at bounding box center [221, 357] width 345 height 21
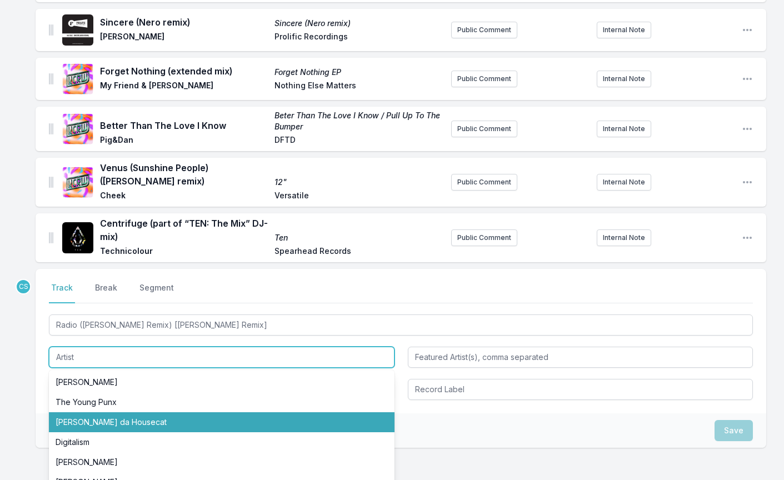
click at [91, 420] on li "[PERSON_NAME] da Housecat" at bounding box center [221, 422] width 345 height 20
type input "[PERSON_NAME] da Housecat"
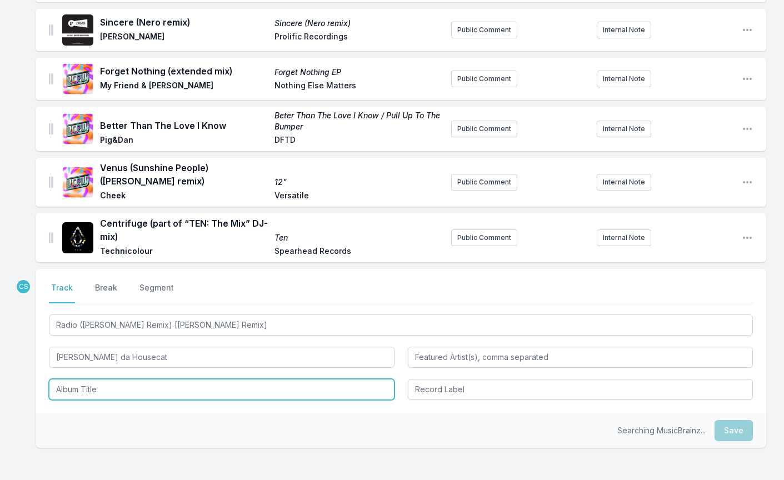
click at [105, 385] on input "Album Title" at bounding box center [221, 389] width 345 height 21
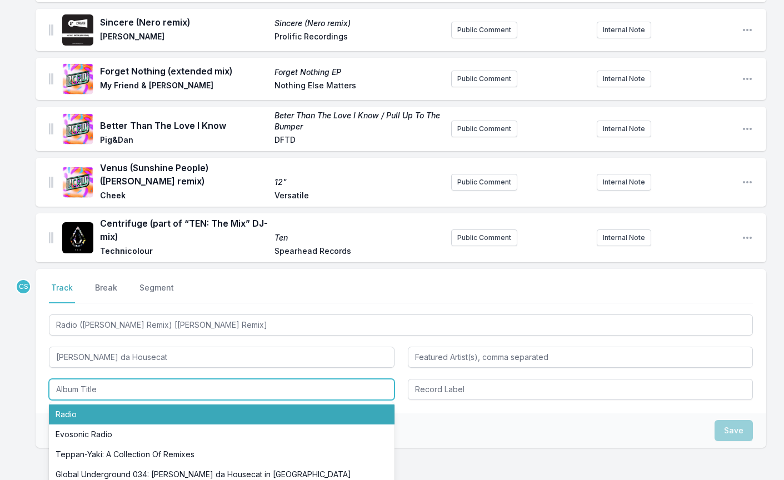
click at [104, 416] on li "Radio" at bounding box center [221, 414] width 345 height 20
type input "Radio"
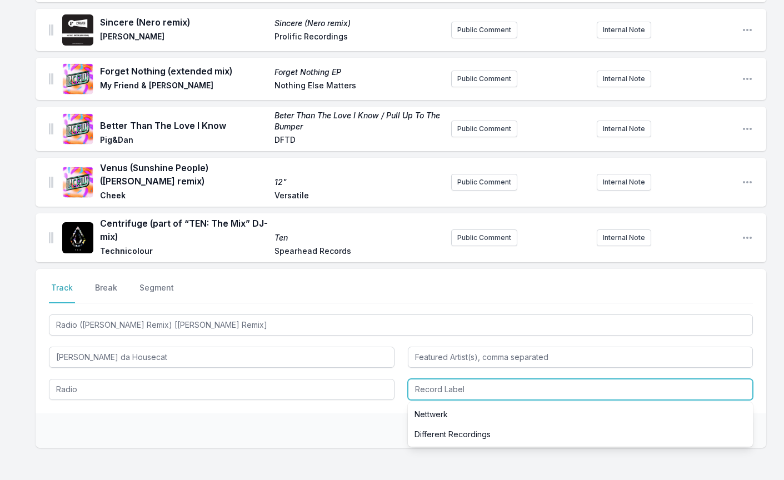
click at [457, 392] on input "Record Label" at bounding box center [580, 389] width 345 height 21
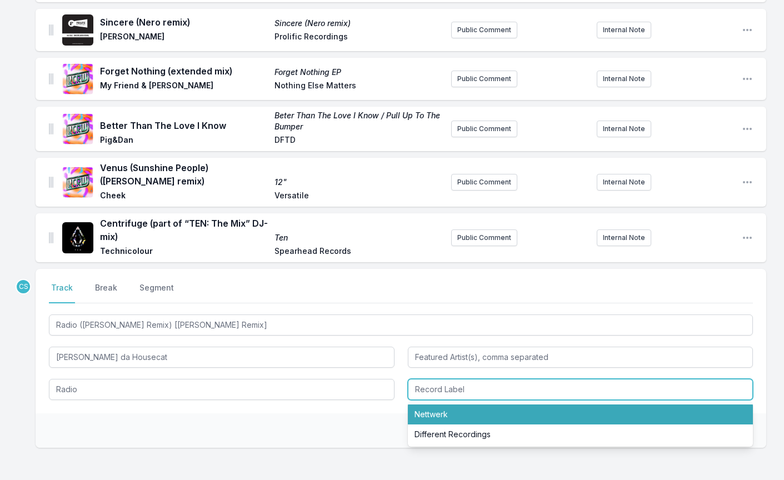
click at [447, 412] on li "Nettwerk" at bounding box center [580, 414] width 345 height 20
type input "Nettwerk"
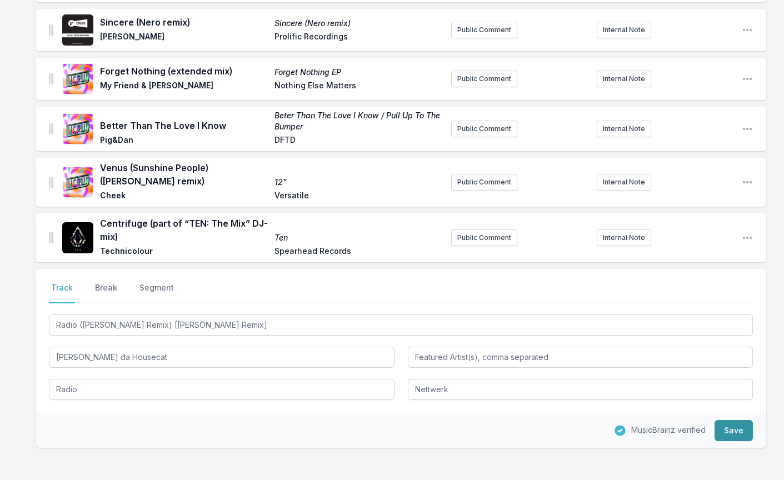
click at [744, 432] on button "Save" at bounding box center [733, 430] width 38 height 21
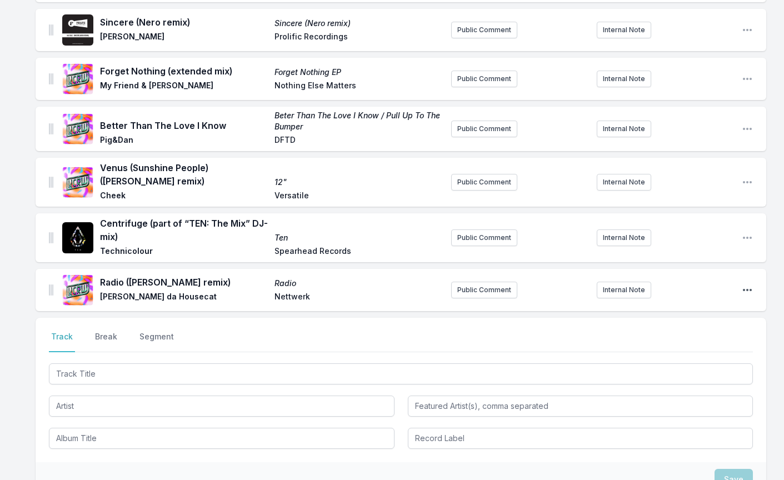
click at [744, 294] on icon "Open playlist item options" at bounding box center [746, 289] width 11 height 11
click at [669, 315] on button "Edit Track Details" at bounding box center [690, 312] width 124 height 20
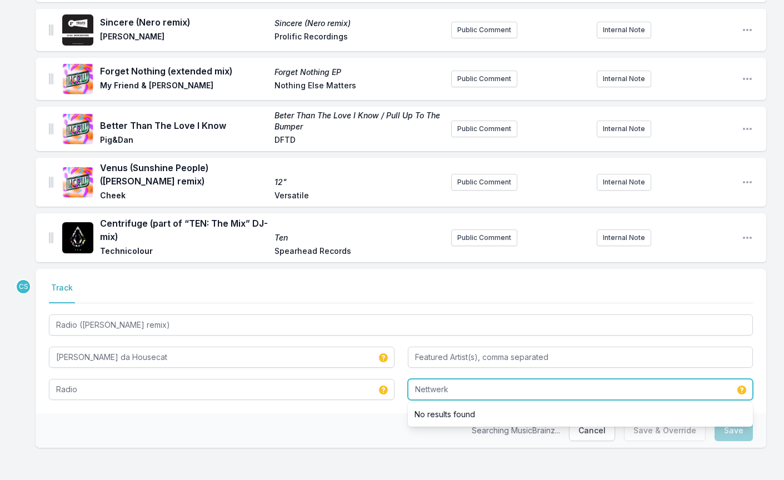
click at [457, 392] on input "Nettwerk" at bounding box center [580, 389] width 345 height 21
type input "N"
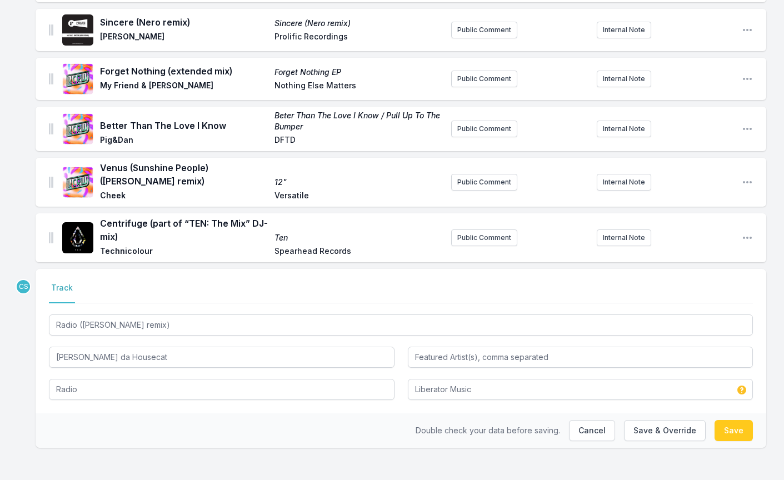
click at [723, 434] on button "Save" at bounding box center [733, 430] width 38 height 21
type input "Nettwerk"
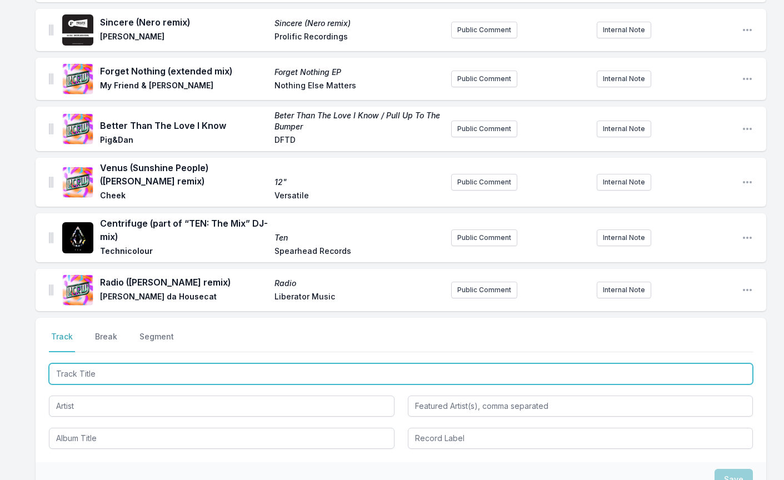
click at [96, 373] on input "Track Title" at bounding box center [401, 373] width 704 height 21
type input "Obsession"
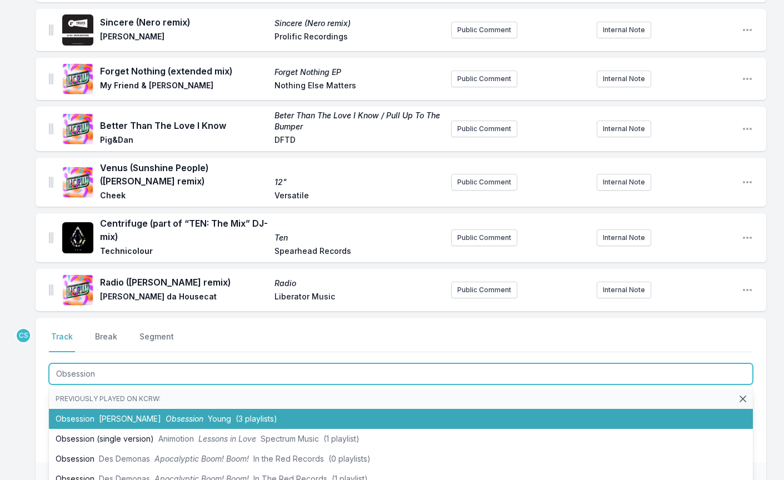
click at [102, 417] on span "[PERSON_NAME]" at bounding box center [130, 418] width 62 height 9
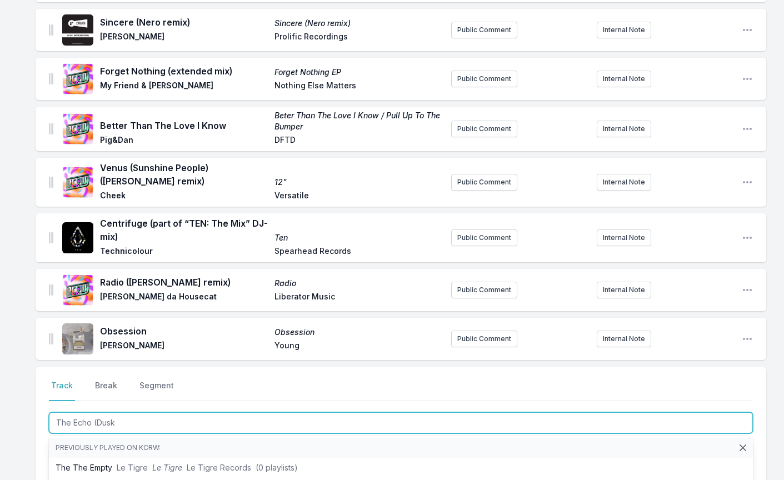
type input "The Echo (Dusky"
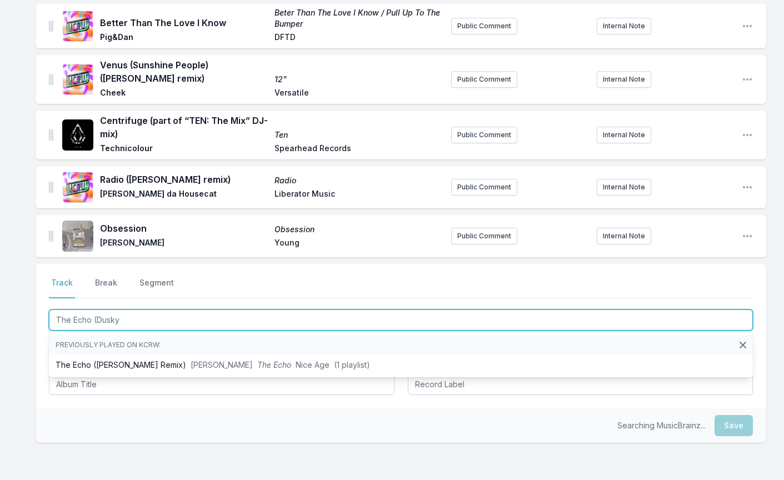
scroll to position [504, 0]
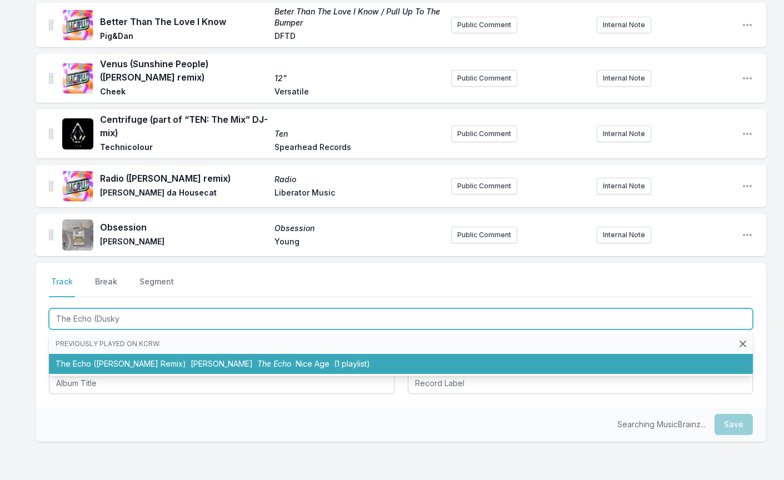
click at [149, 372] on li "The Echo ([PERSON_NAME] Remix) [PERSON_NAME] The Echo Nice Age ([DEMOGRAPHIC_DA…" at bounding box center [401, 364] width 704 height 20
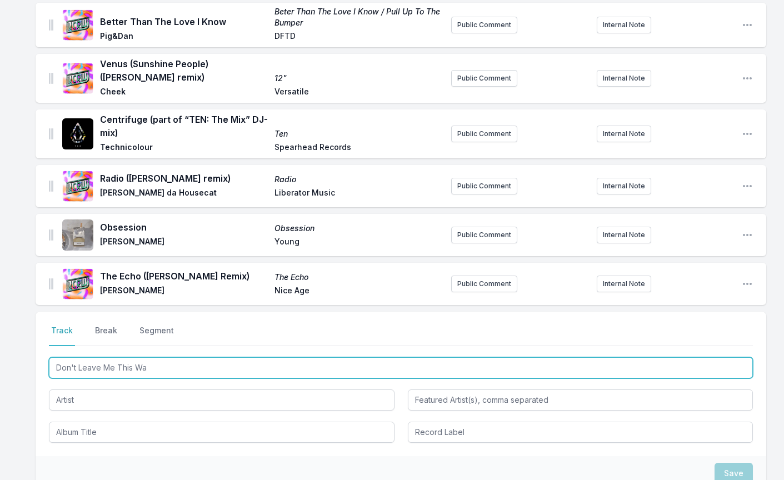
type input "Don't Leave Me This Way"
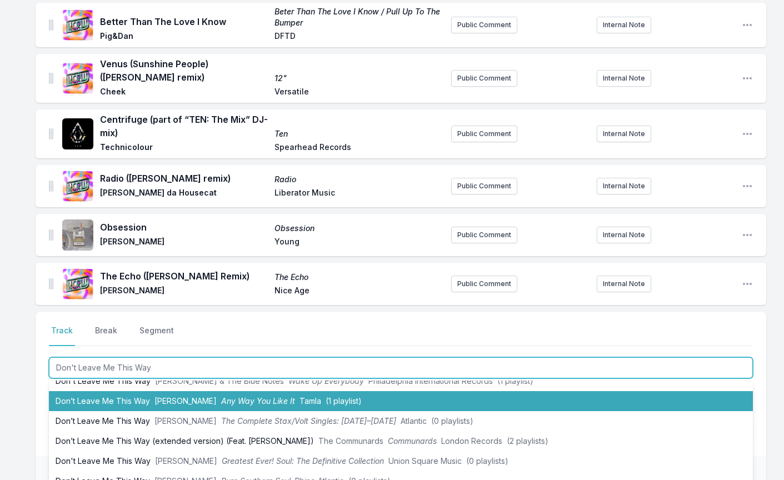
scroll to position [84, 0]
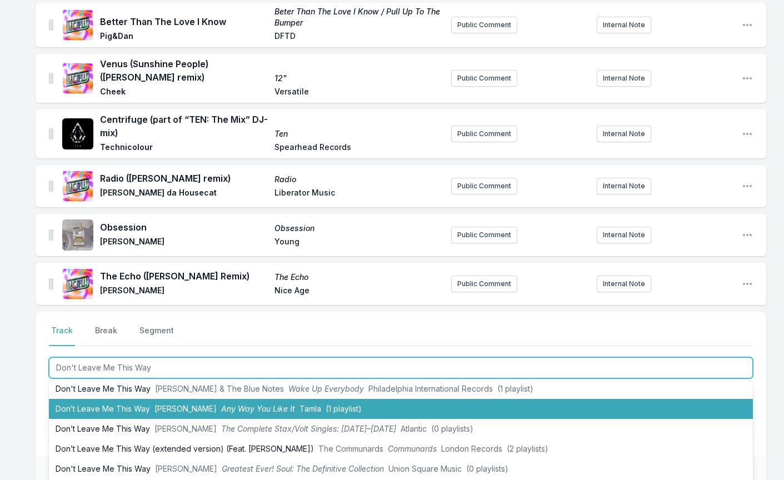
click at [95, 410] on li "Don’t Leave Me This Way [PERSON_NAME] Any Way You Like It [PERSON_NAME] (1 play…" at bounding box center [401, 409] width 704 height 20
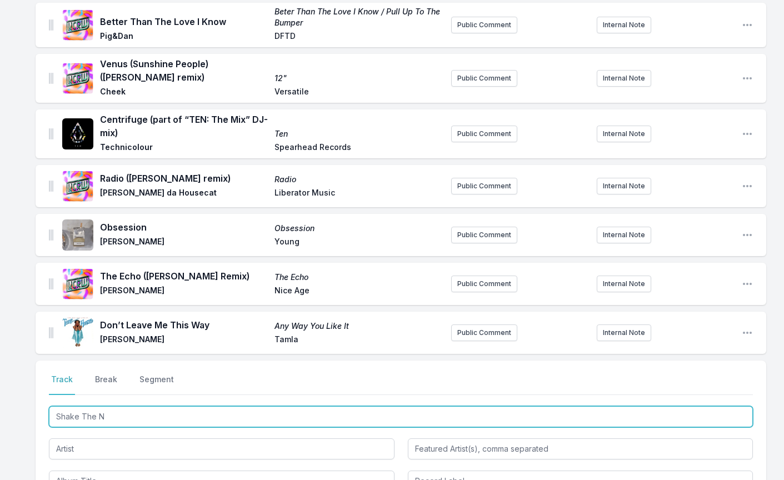
scroll to position [0, 0]
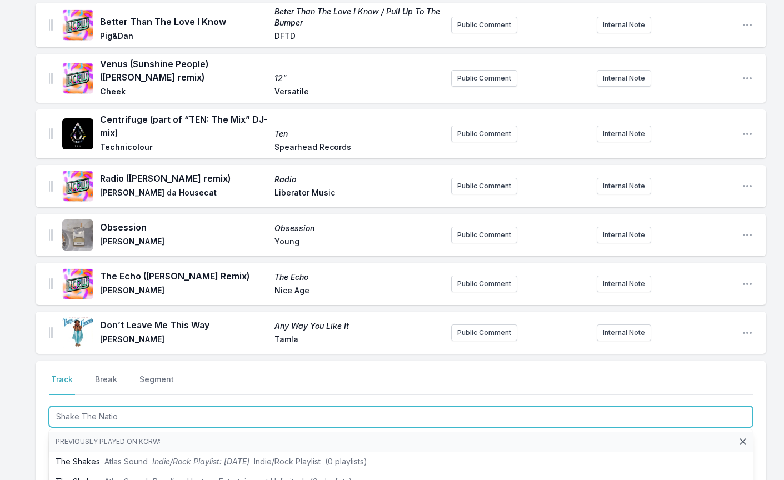
type input "Shake The Nation"
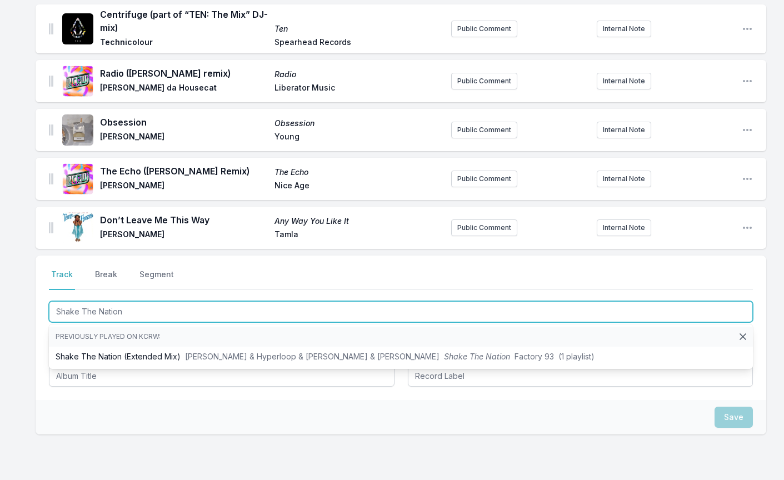
scroll to position [615, 0]
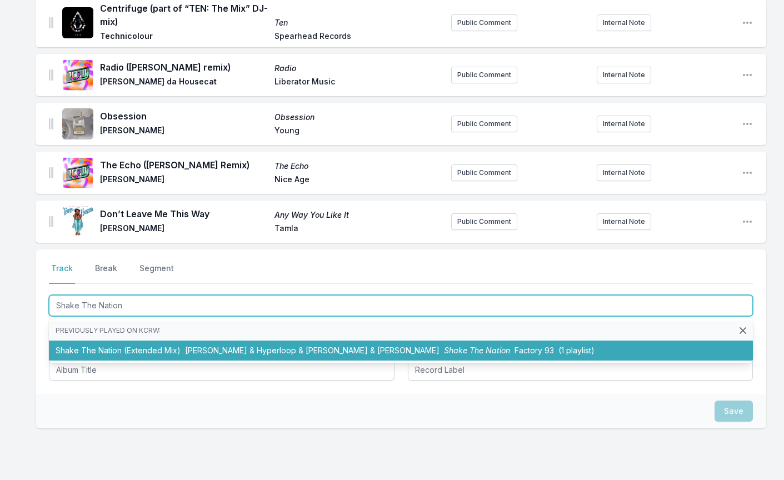
click at [142, 346] on li "Shake The Nation (Extended Mix) [PERSON_NAME] & Hyperloop & [PERSON_NAME] & [PE…" at bounding box center [401, 350] width 704 height 20
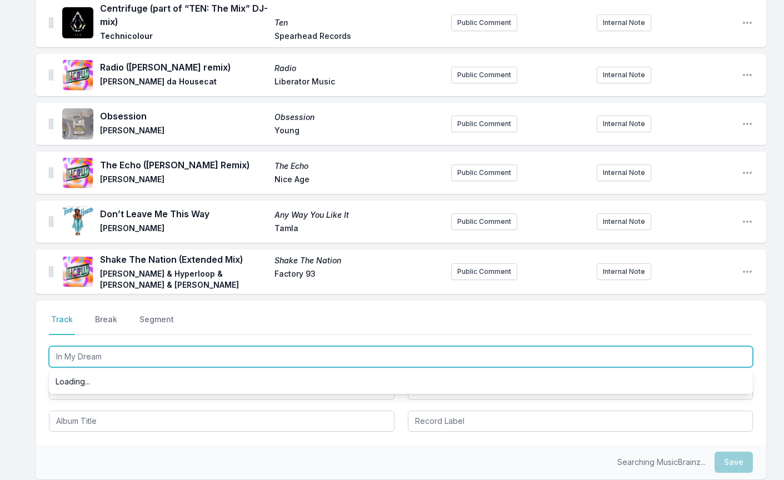
type input "In My Dreams"
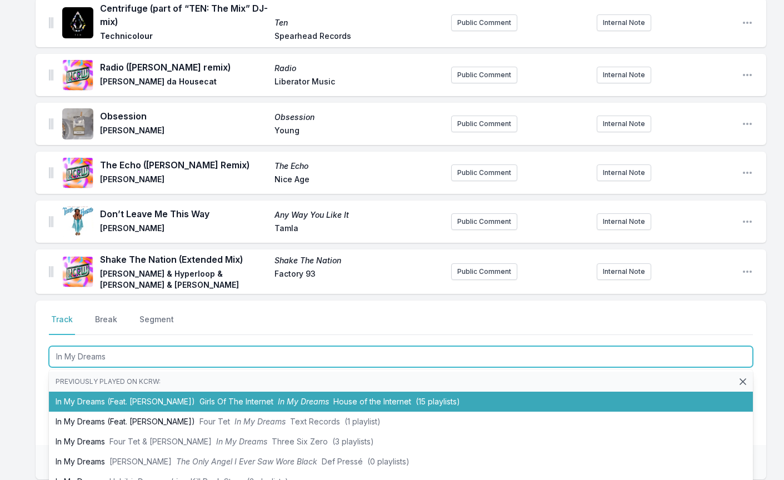
click at [82, 397] on li "In My Dreams (Feat. [PERSON_NAME]) Girls Of The Internet In My Dreams House of …" at bounding box center [401, 402] width 704 height 20
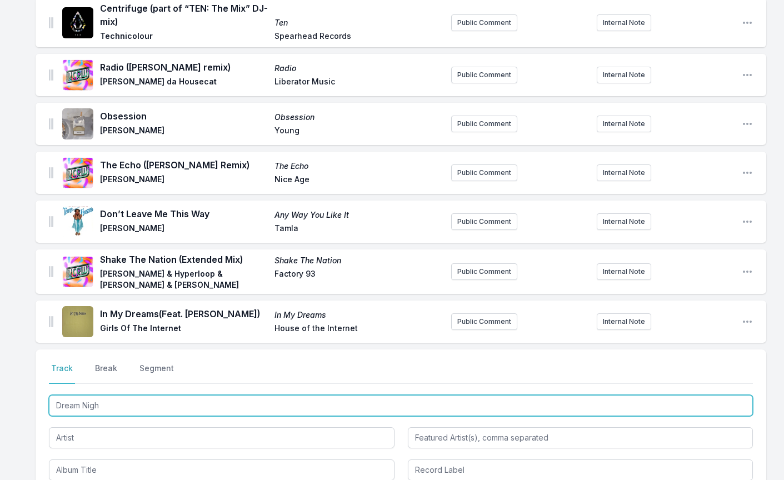
type input "Dream Night"
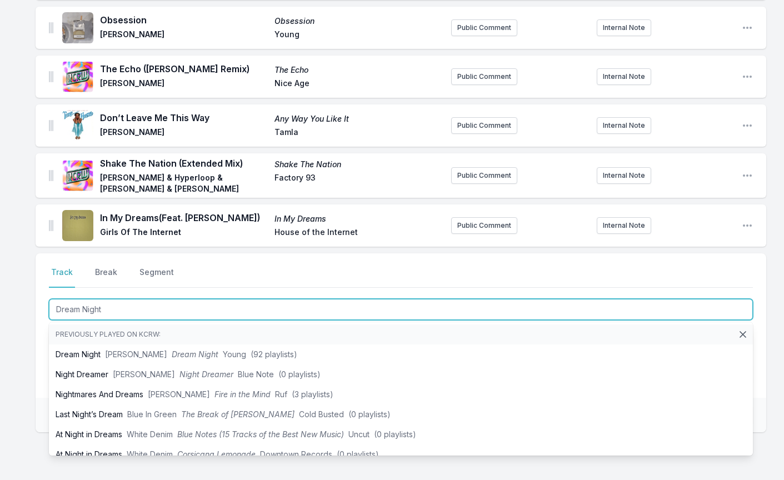
scroll to position [711, 0]
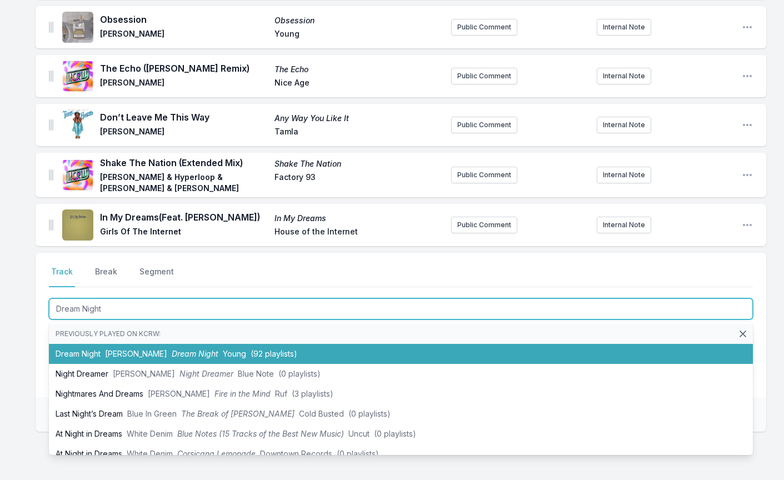
click at [119, 354] on span "[PERSON_NAME]" at bounding box center [136, 353] width 62 height 9
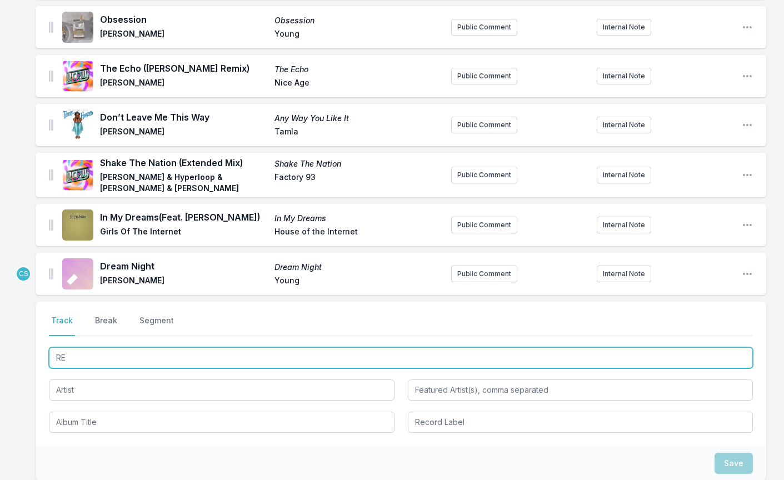
type input "RED"
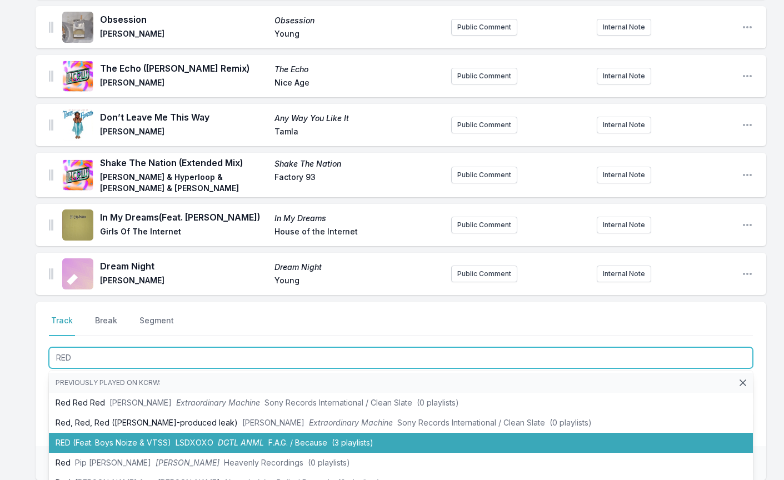
click at [88, 433] on li "RED (Feat. Boys Noize & VTSS) LSDXOXO DGTL ANML F.A.G. / Because (3 playlists)" at bounding box center [401, 443] width 704 height 20
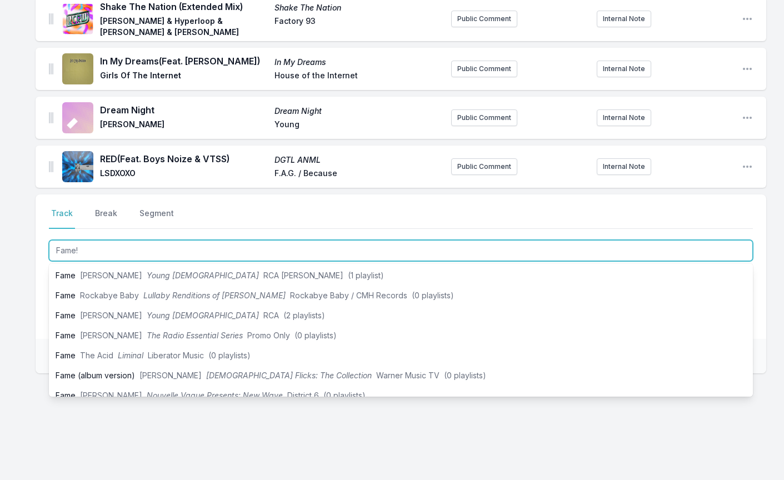
scroll to position [0, 0]
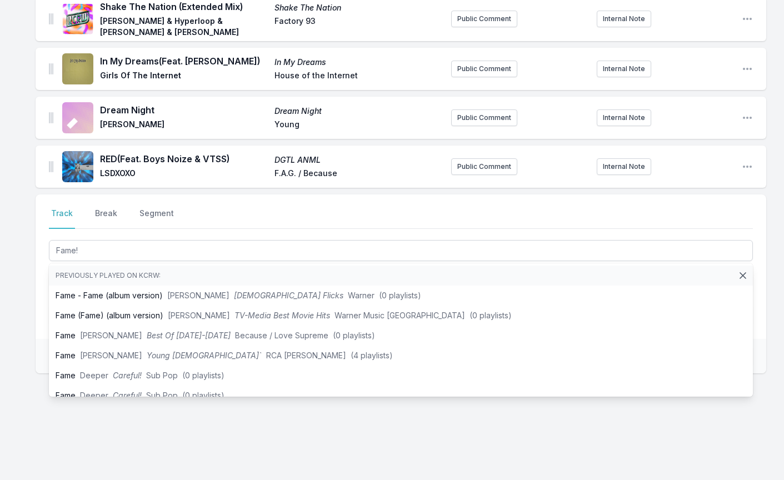
click at [187, 442] on div "Select a tab Track Break Segment Track Break Segment Fame! Previously played on…" at bounding box center [401, 319] width 730 height 250
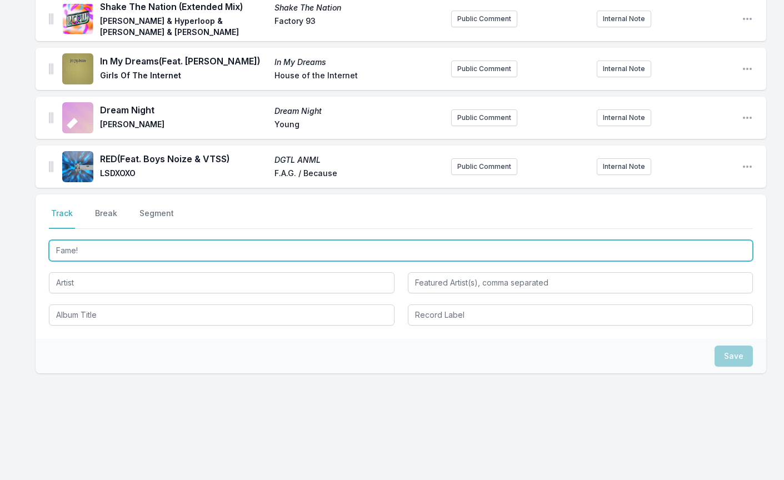
click at [130, 253] on input "Fame!" at bounding box center [401, 250] width 704 height 21
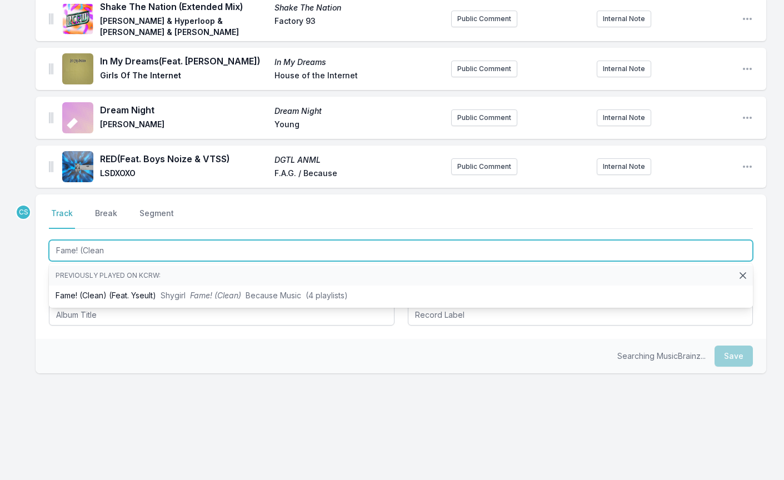
type input "Fame! (Clean)"
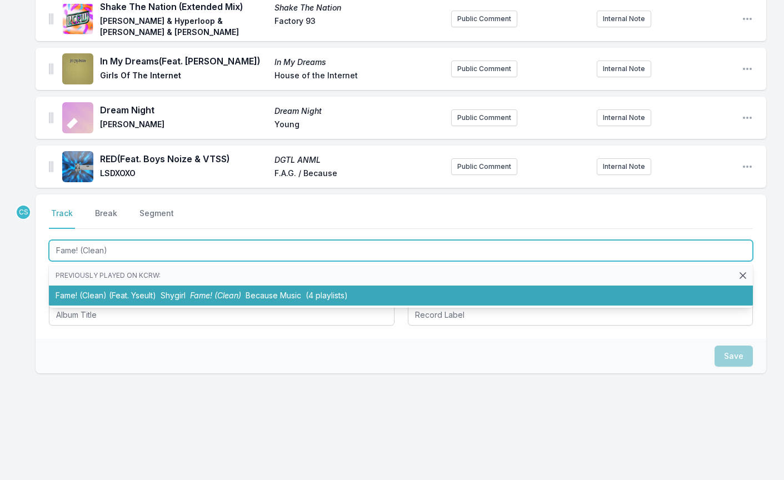
click at [132, 297] on li "Fame! (Clean) (Feat. Yseult) Shygirl Fame! (Clean) Because Music (4 playlists)" at bounding box center [401, 295] width 704 height 20
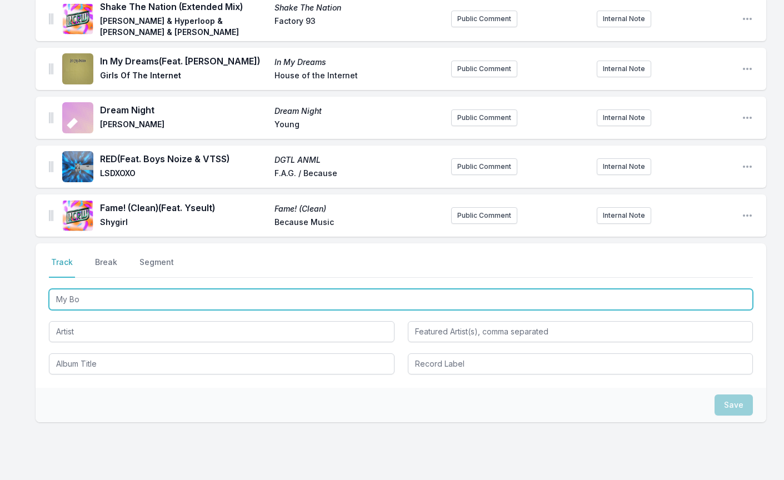
type input "My Boo"
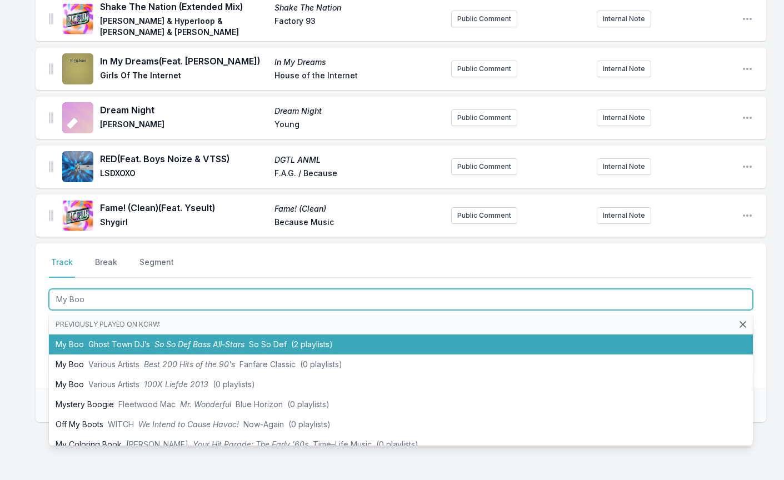
click at [188, 352] on li "My Boo Ghost Town DJ’s So So Def Bass All-Stars So So Def (2 playlists)" at bounding box center [401, 344] width 704 height 20
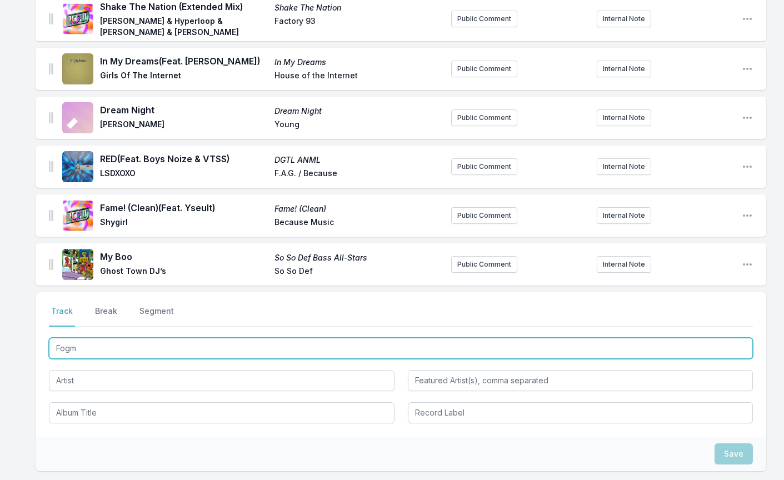
type input "Fogma"
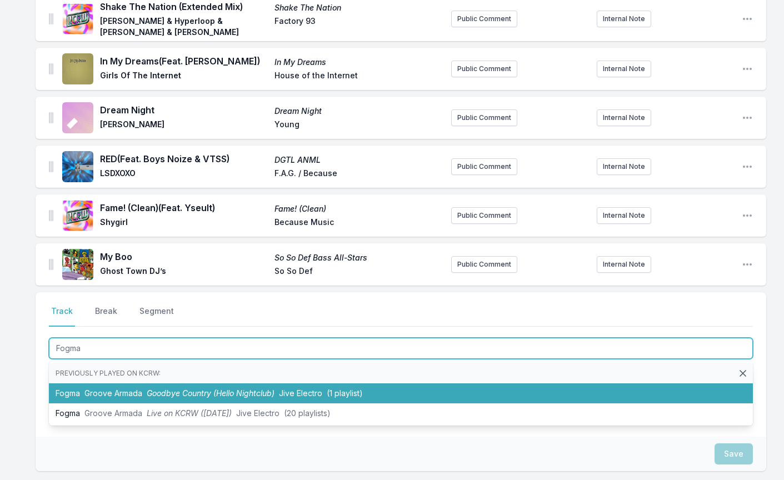
click at [119, 390] on span "Groove Armada" at bounding box center [113, 392] width 58 height 9
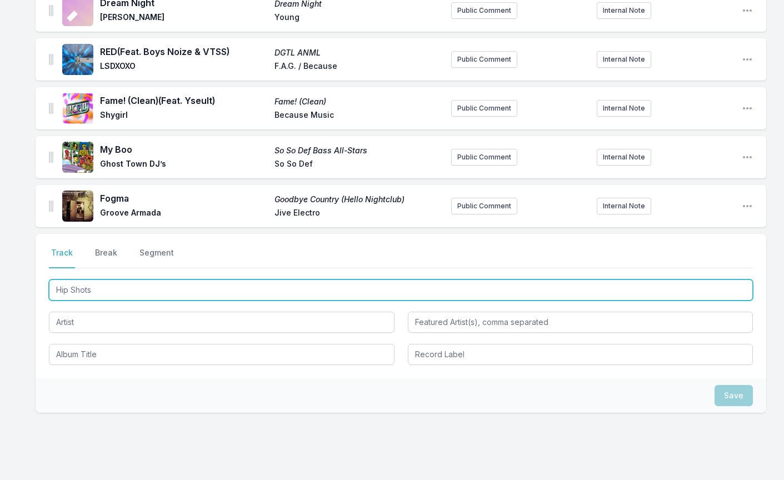
scroll to position [976, 0]
type input "Hip Shots"
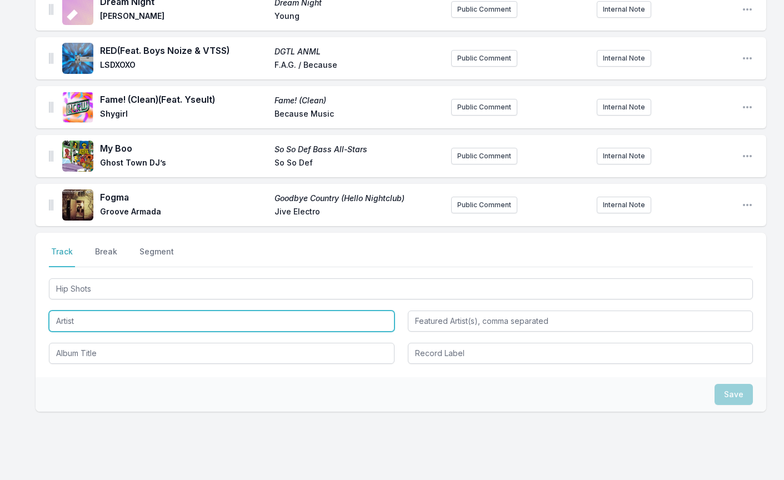
click at [111, 315] on input "Artist" at bounding box center [221, 320] width 345 height 21
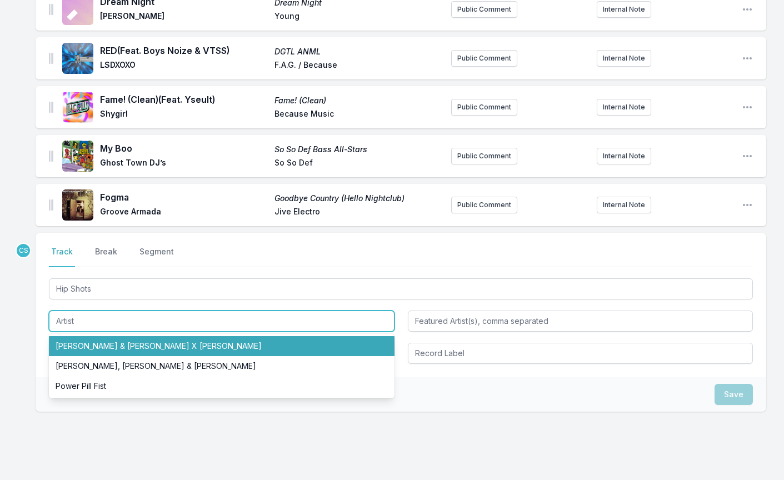
click at [114, 343] on li "[PERSON_NAME] & [PERSON_NAME] X [PERSON_NAME]" at bounding box center [221, 346] width 345 height 20
type input "[PERSON_NAME] & [PERSON_NAME] X [PERSON_NAME]"
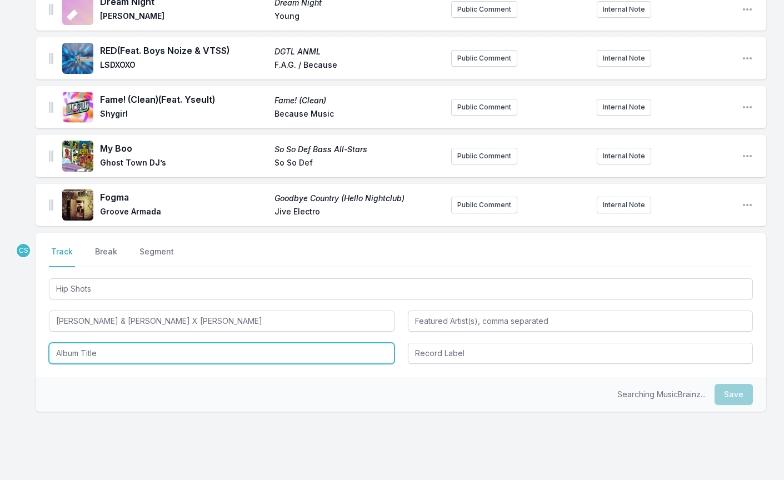
click at [103, 359] on input "Album Title" at bounding box center [221, 353] width 345 height 21
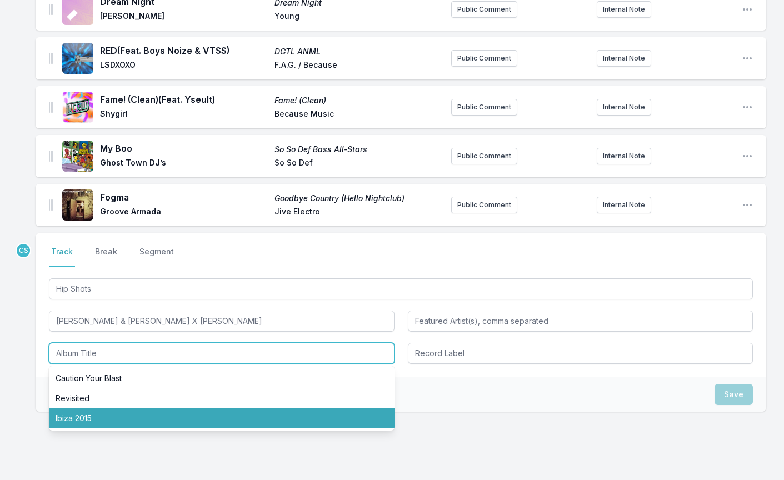
click at [79, 417] on li "Ibiza 2015" at bounding box center [221, 418] width 345 height 20
type input "Ibiza 2015"
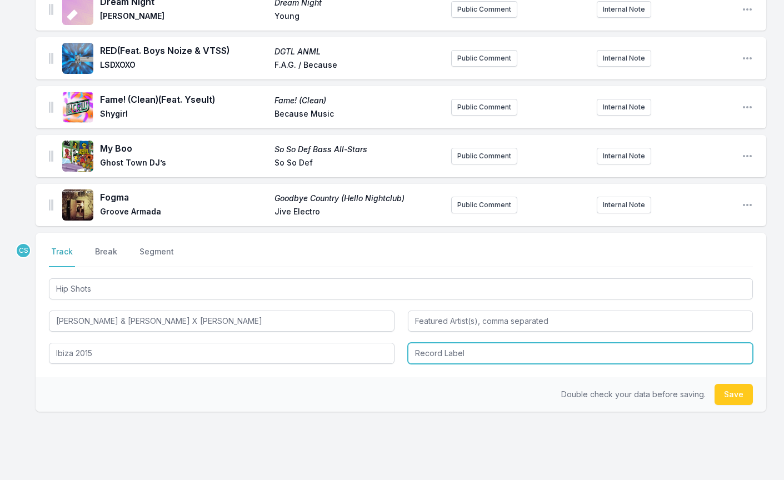
click at [438, 356] on input "Record Label" at bounding box center [580, 353] width 345 height 21
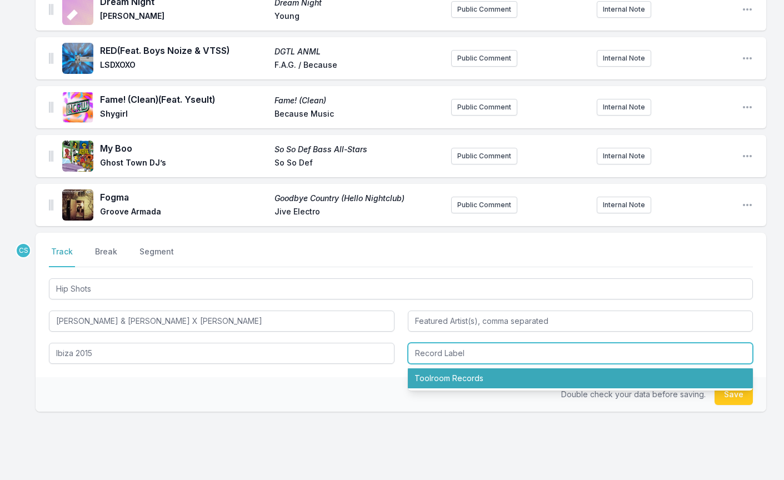
click at [445, 371] on li "Toolroom Records" at bounding box center [580, 378] width 345 height 20
type input "Toolroom Records"
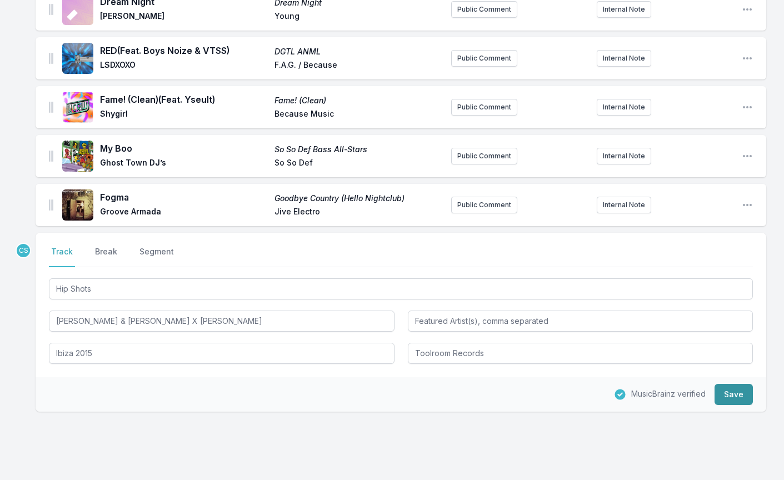
click at [741, 395] on button "Save" at bounding box center [733, 394] width 38 height 21
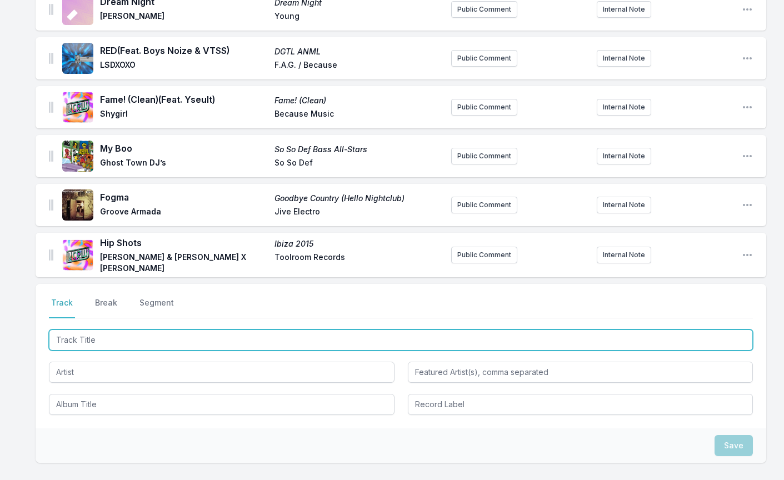
click at [78, 341] on input "Track Title" at bounding box center [401, 339] width 704 height 21
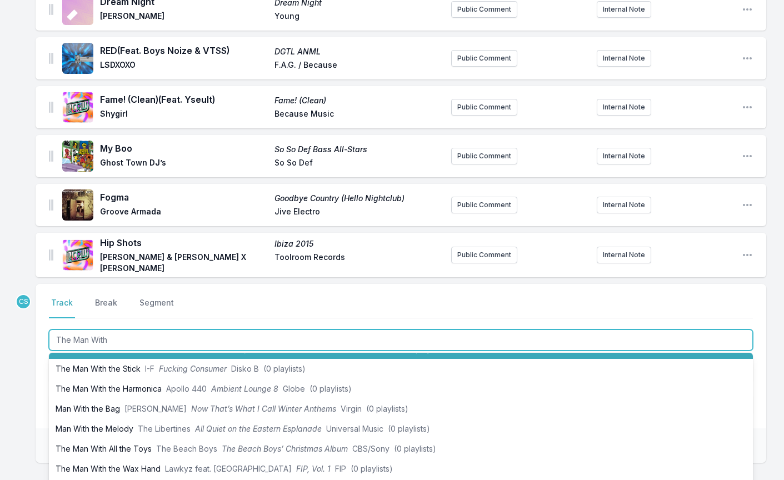
scroll to position [0, 0]
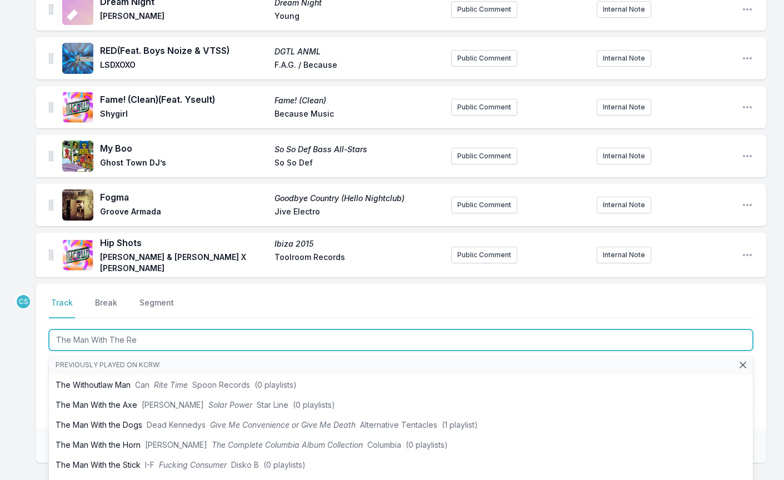
type input "The Man With The Red"
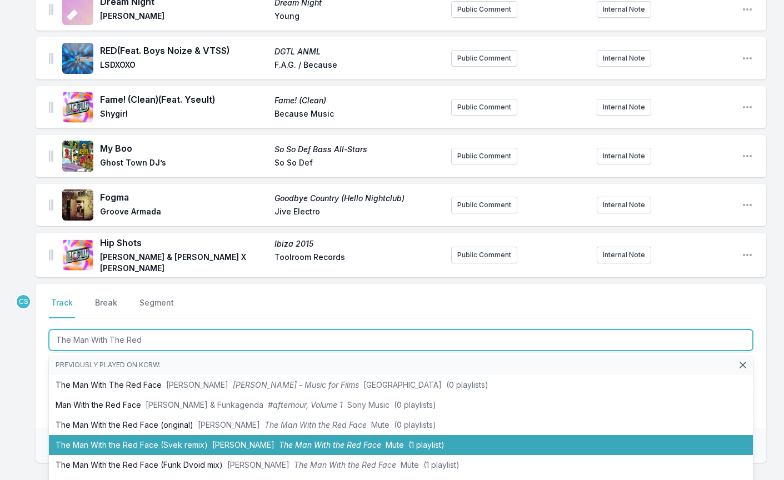
click at [139, 442] on li "The Man With the Red Face ([PERSON_NAME] remix) [PERSON_NAME] The Man With the …" at bounding box center [401, 445] width 704 height 20
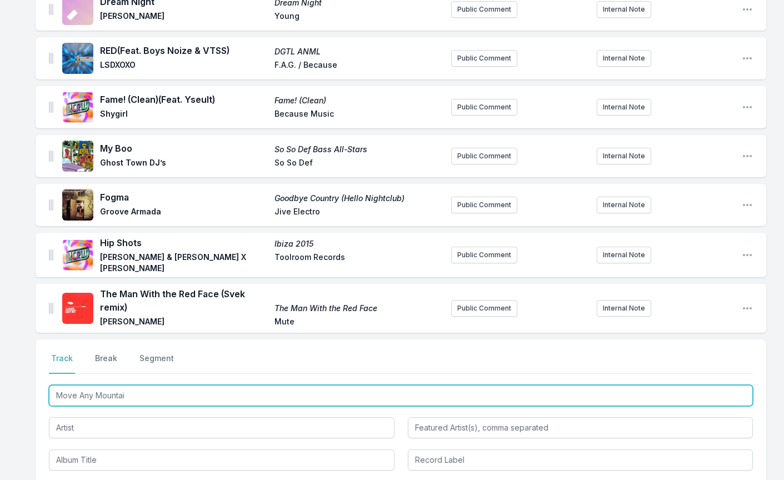
type input "Move Any Mountain"
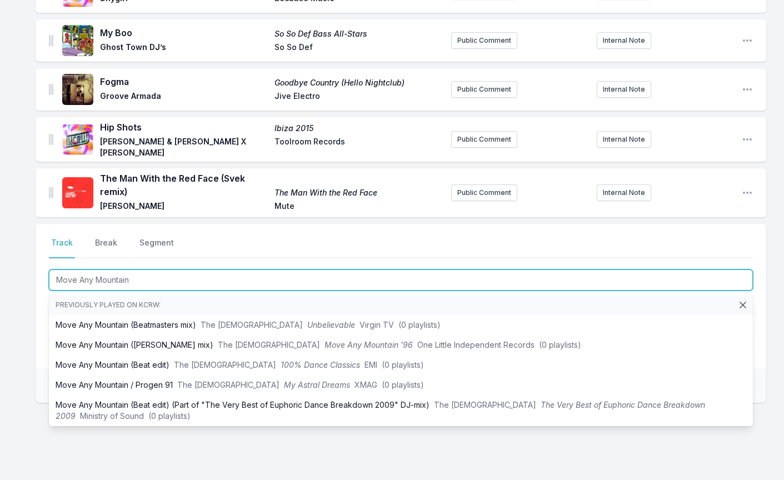
scroll to position [1094, 0]
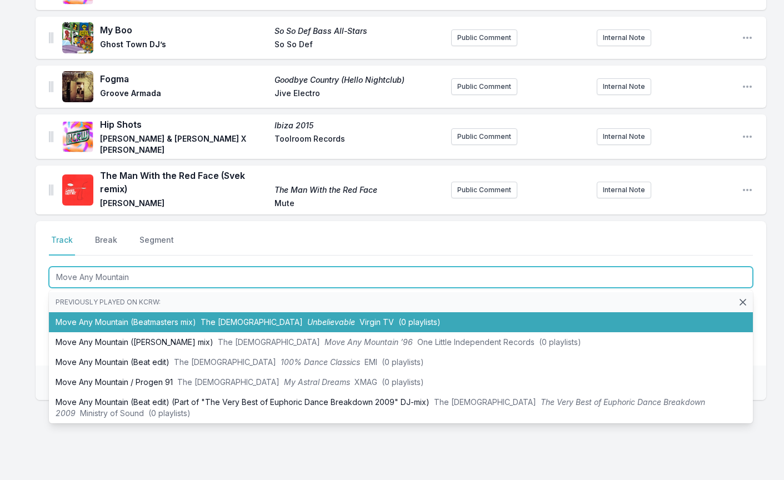
click at [175, 314] on li "Move Any Mountain (Beatmasters mix) The Shamen Unbelievable Virgin TV (0 playli…" at bounding box center [401, 322] width 704 height 20
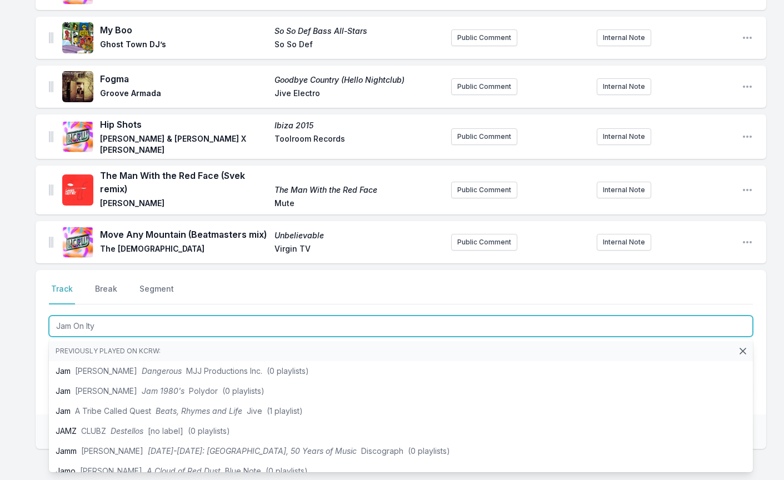
type input "Jam On It"
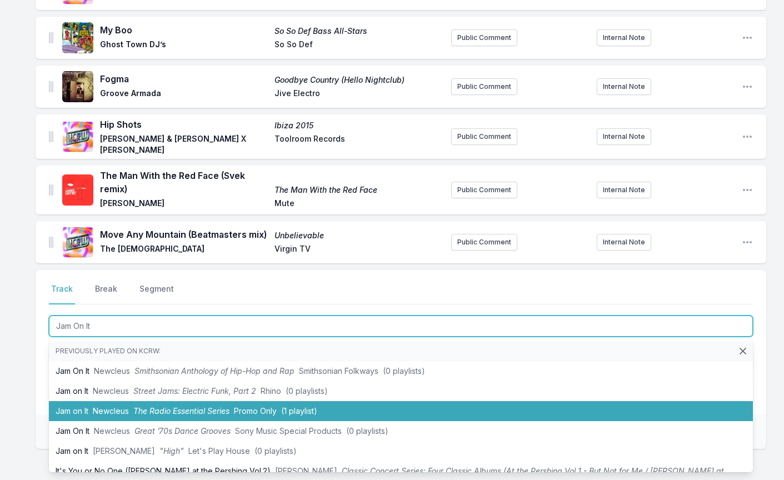
click at [122, 406] on span "Newcleus" at bounding box center [111, 410] width 36 height 9
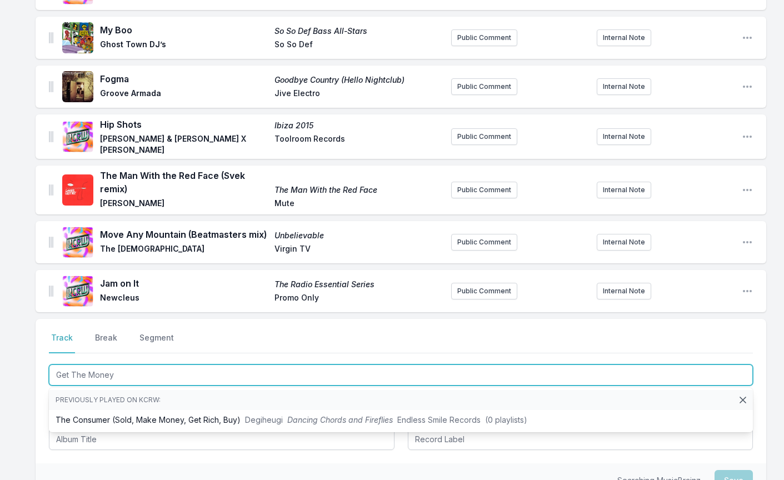
type input "Get The Money"
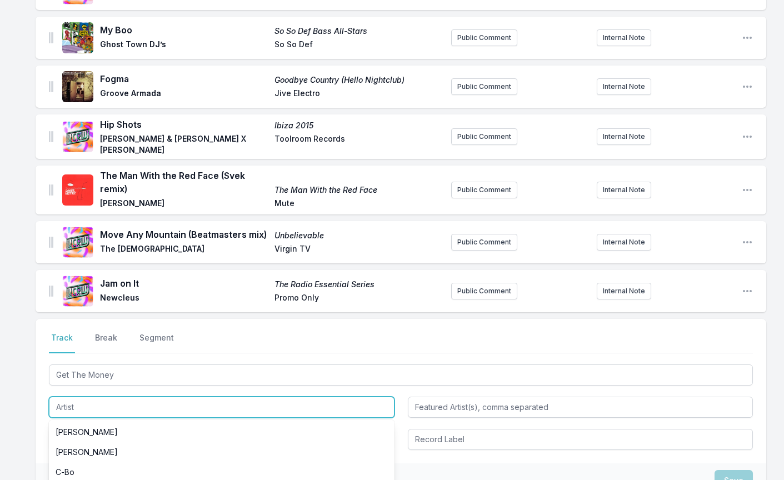
click at [72, 401] on input "Artist" at bounding box center [221, 407] width 345 height 21
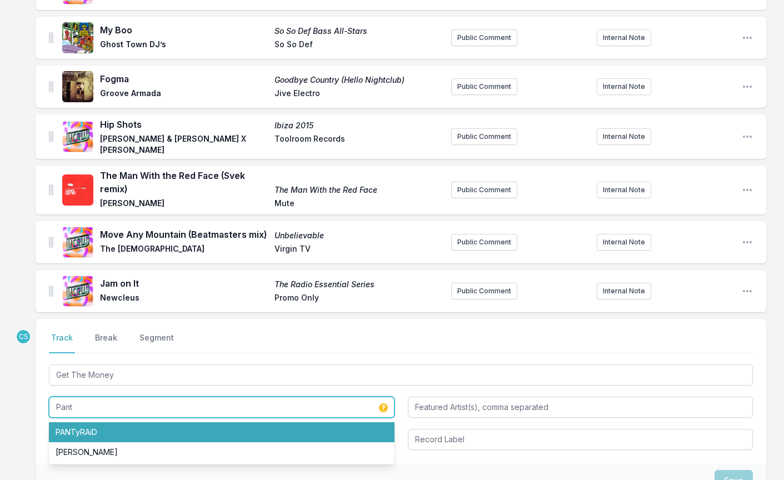
click at [116, 429] on li "PANTyRAiD" at bounding box center [221, 432] width 345 height 20
type input "PANTyRAiD"
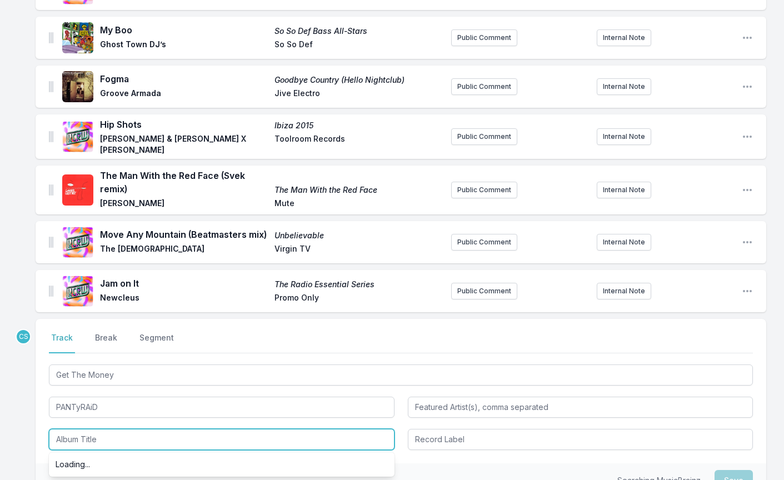
click at [104, 445] on input "Album Title" at bounding box center [221, 439] width 345 height 21
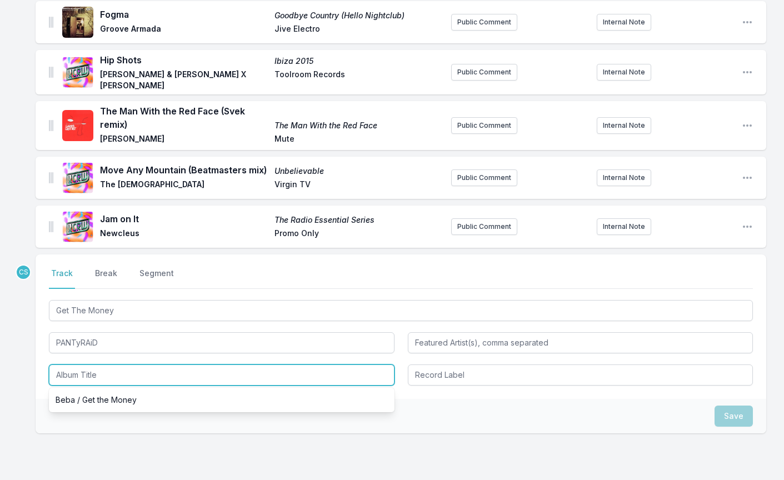
scroll to position [1162, 0]
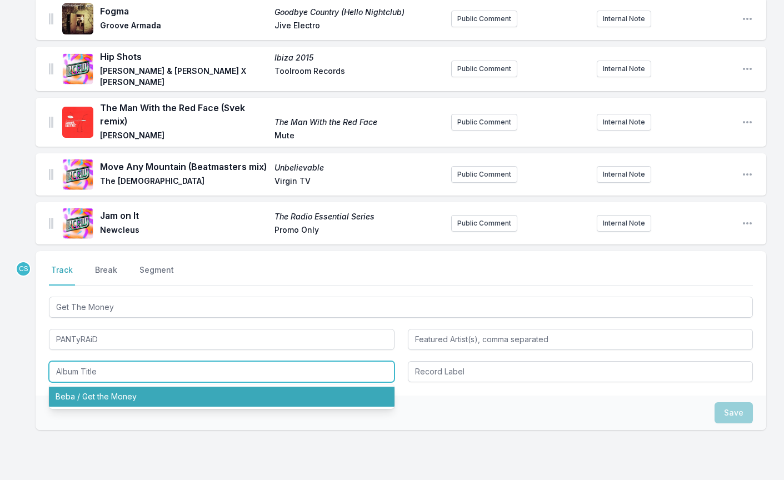
click at [122, 396] on li "Beba / Get the Money" at bounding box center [221, 397] width 345 height 20
type input "Beba / Get the Money"
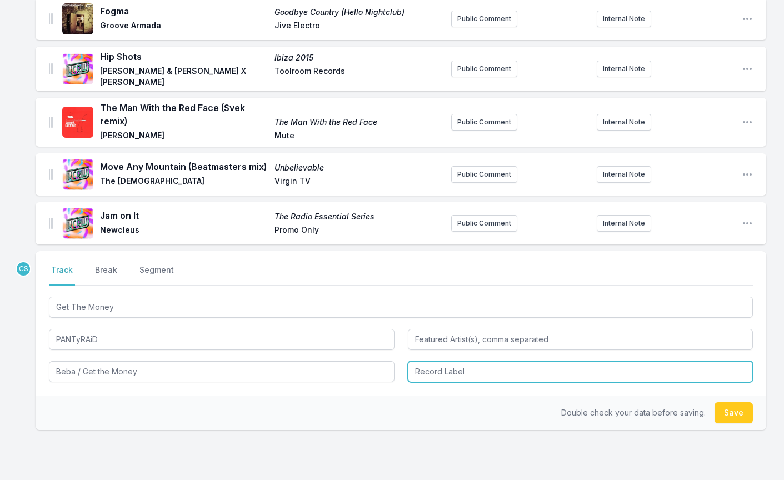
click at [479, 372] on input "Record Label" at bounding box center [580, 371] width 345 height 21
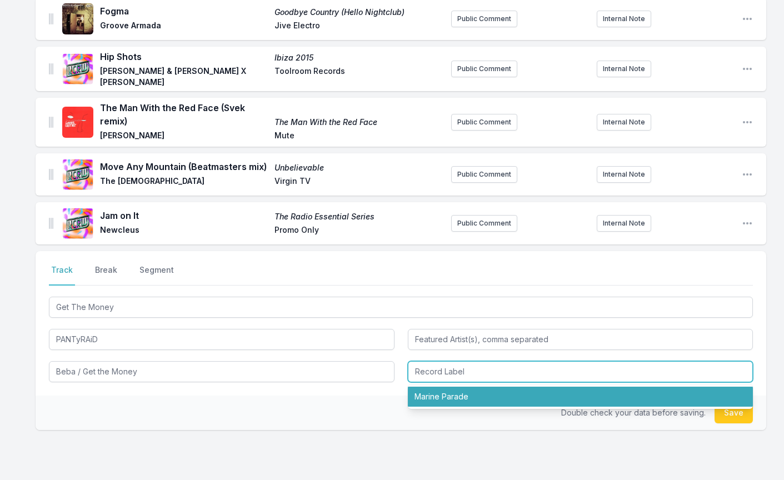
click at [450, 402] on li "Marine Parade" at bounding box center [580, 397] width 345 height 20
type input "Marine Parade"
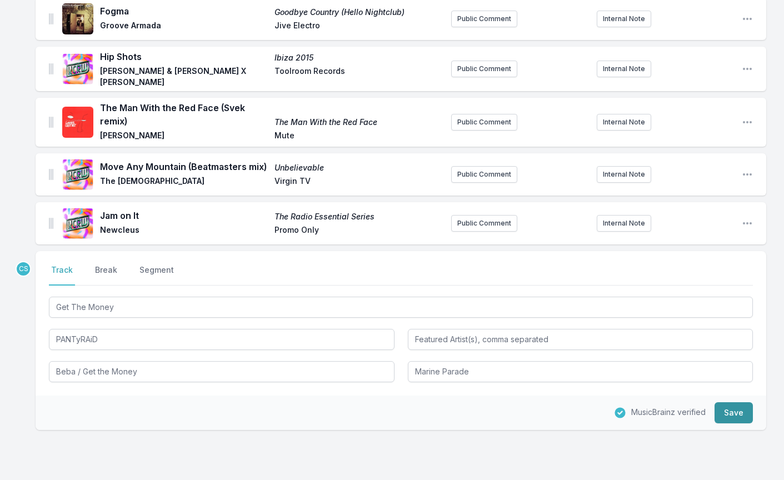
click at [735, 415] on button "Save" at bounding box center [733, 412] width 38 height 21
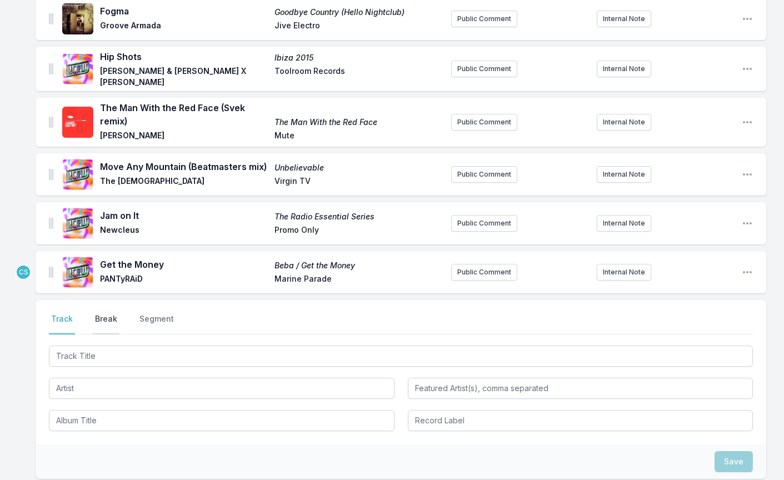
click at [106, 313] on button "Break" at bounding box center [106, 323] width 27 height 21
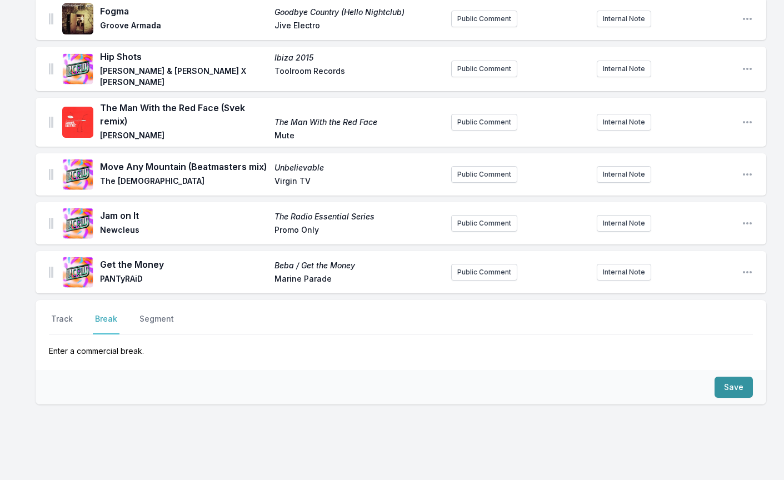
click at [731, 382] on button "Save" at bounding box center [733, 387] width 38 height 21
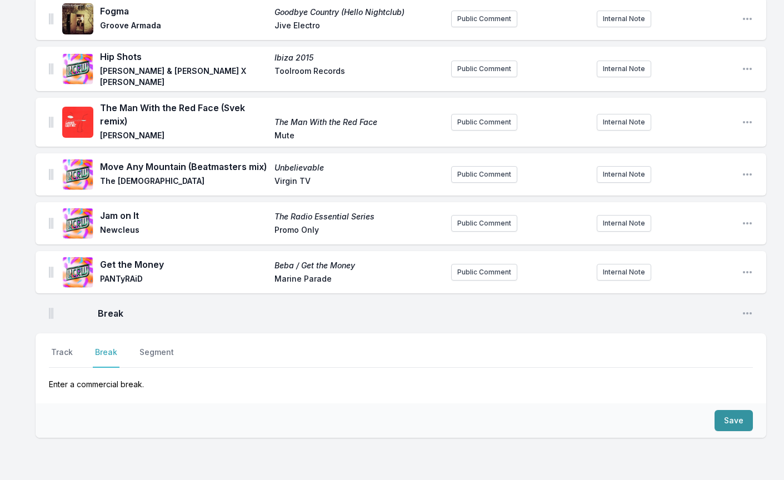
click at [730, 413] on button "Save" at bounding box center [733, 420] width 38 height 21
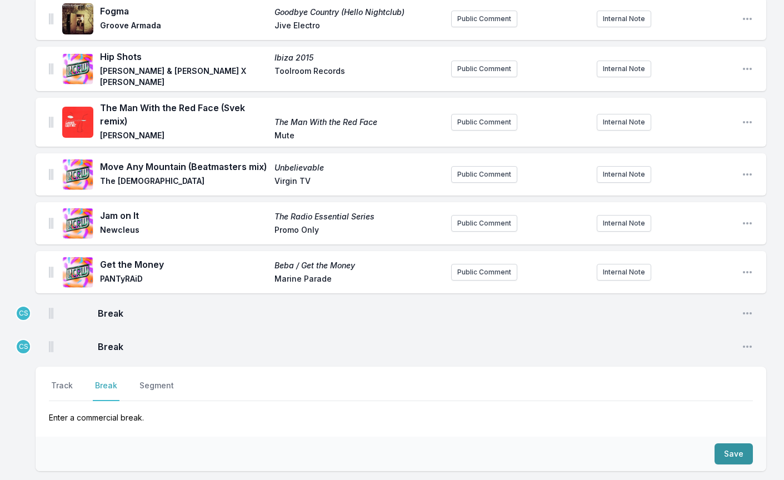
click at [729, 449] on button "Save" at bounding box center [733, 453] width 38 height 21
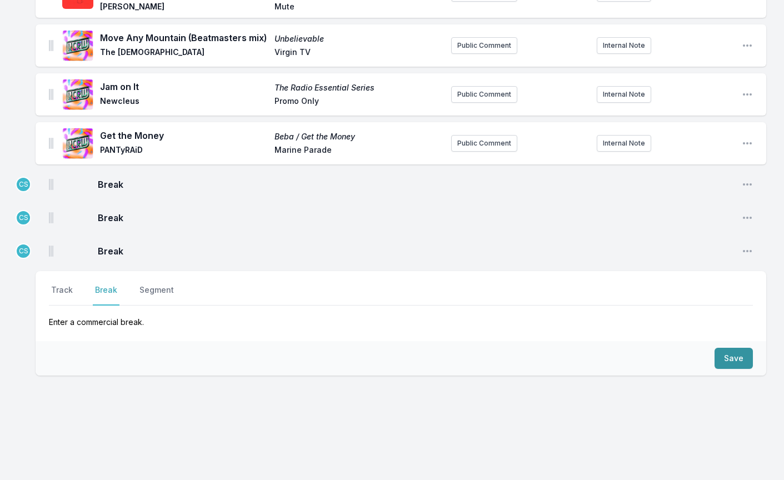
click at [738, 355] on button "Save" at bounding box center [733, 358] width 38 height 21
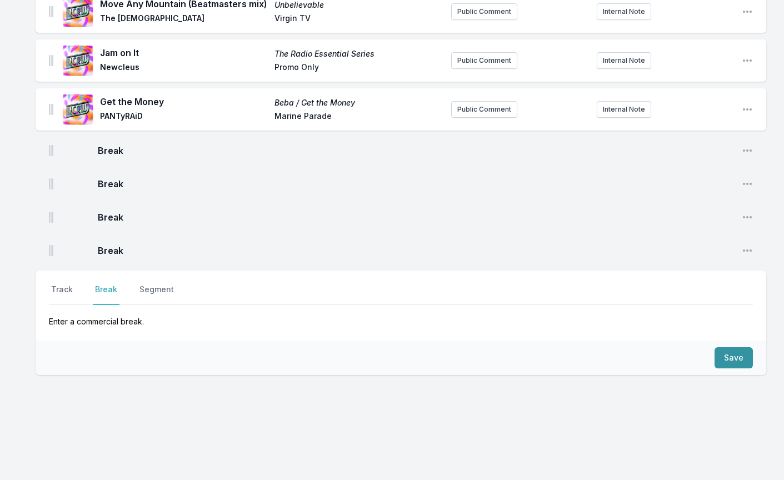
scroll to position [1324, 0]
click at [738, 351] on button "Save" at bounding box center [733, 358] width 38 height 21
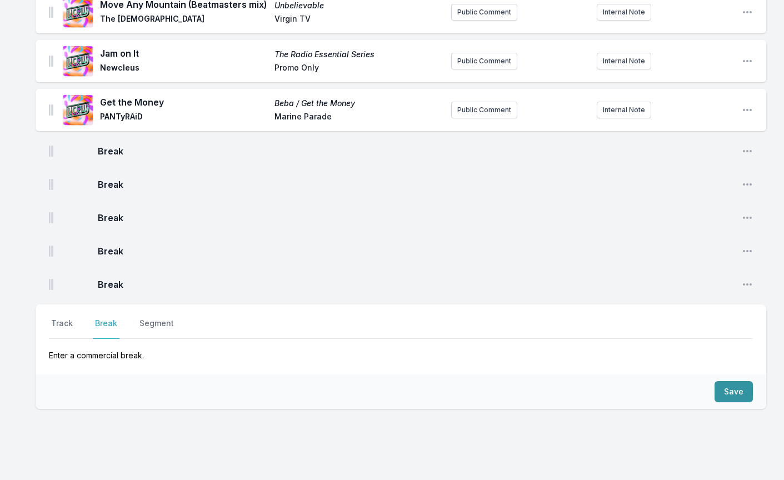
click at [728, 387] on button "Save" at bounding box center [733, 391] width 38 height 21
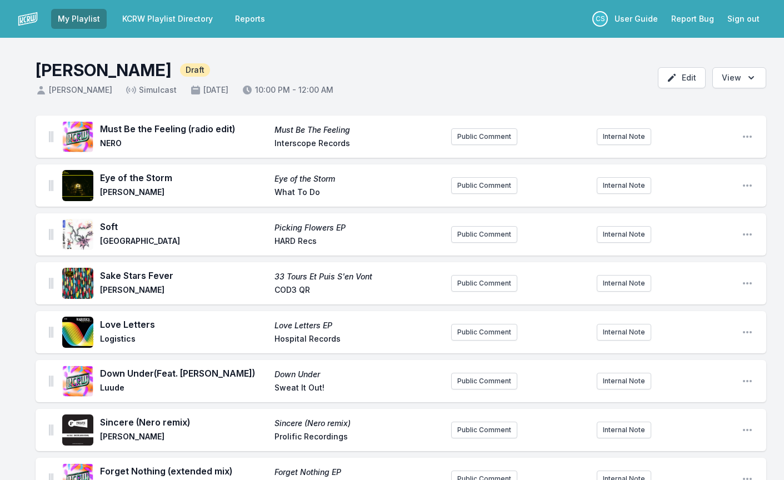
scroll to position [0, 0]
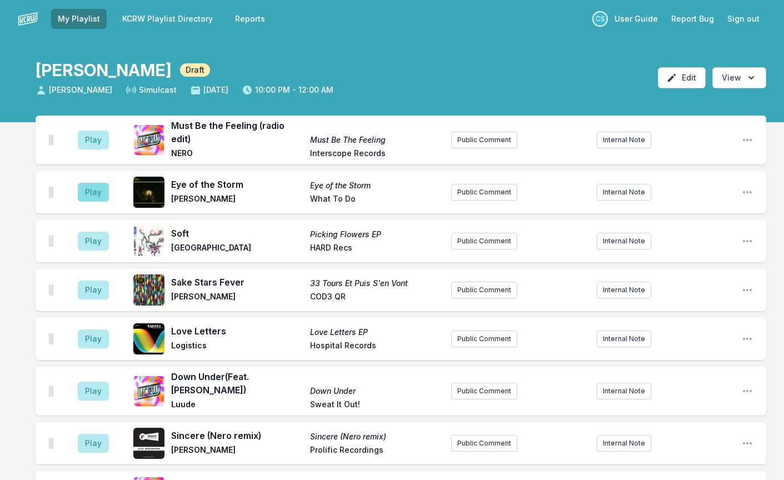
click at [96, 192] on button "Play" at bounding box center [93, 192] width 31 height 19
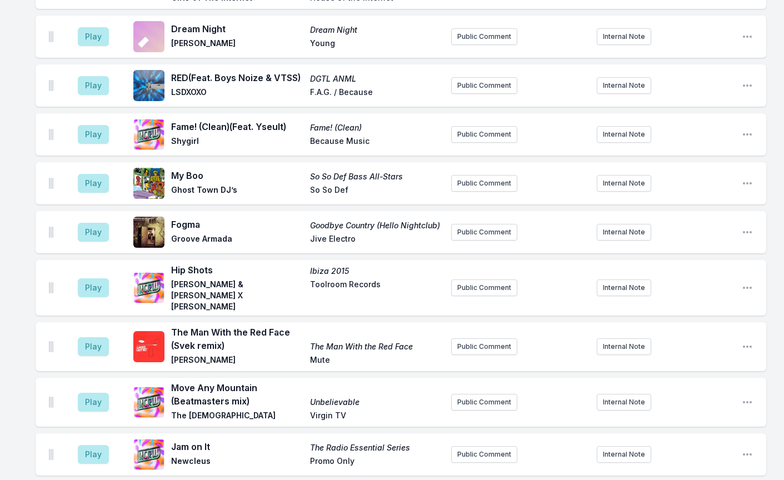
scroll to position [988, 0]
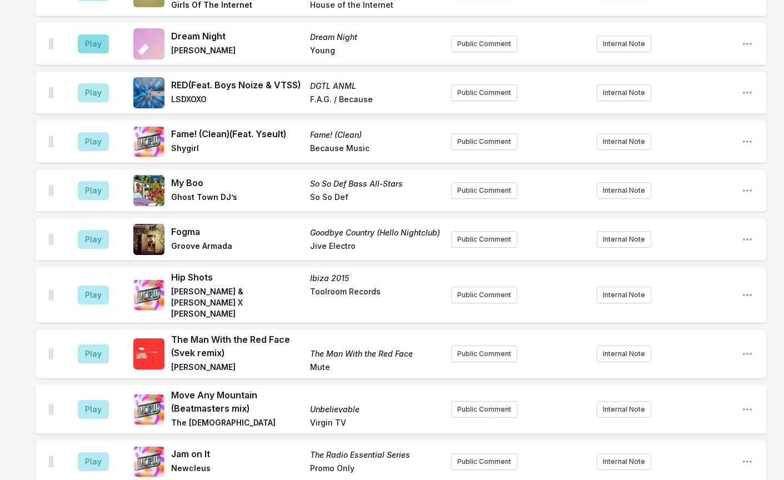
click at [96, 34] on button "Play" at bounding box center [93, 43] width 31 height 19
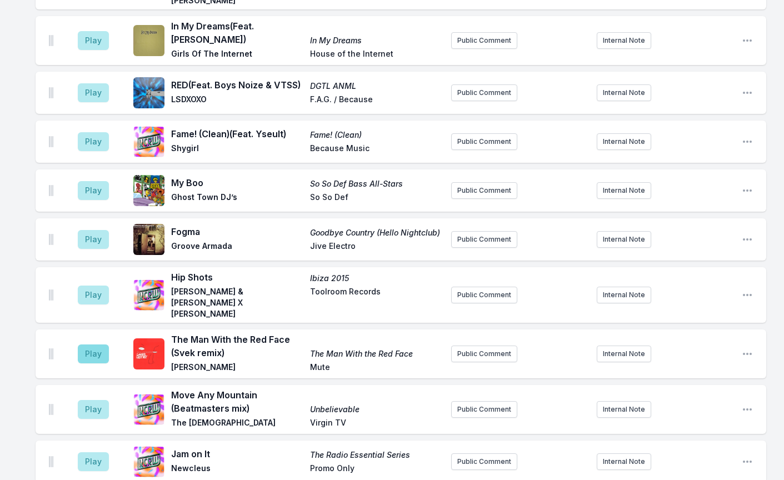
click at [89, 344] on button "Play" at bounding box center [93, 353] width 31 height 19
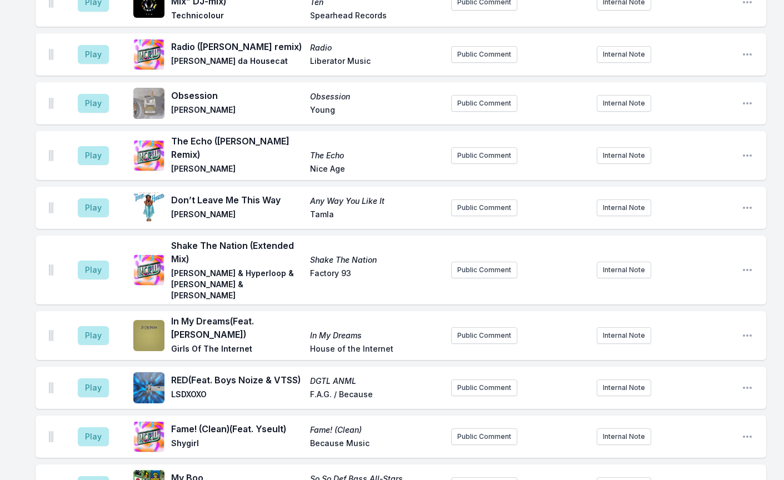
scroll to position [744, 0]
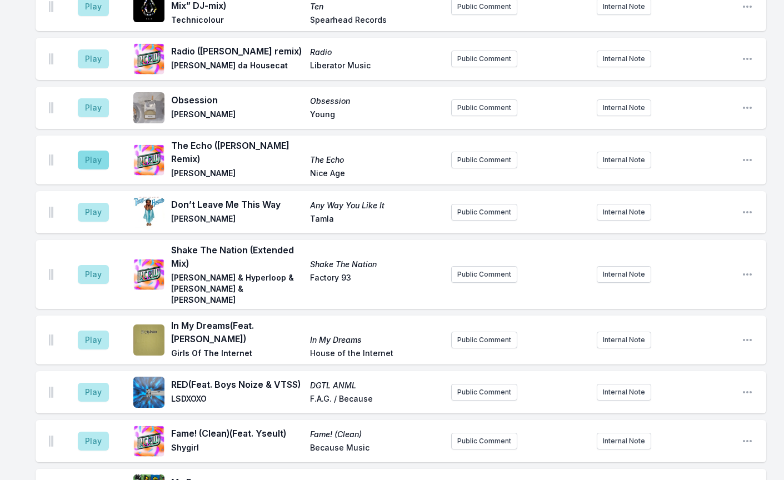
click at [96, 151] on button "Play" at bounding box center [93, 160] width 31 height 19
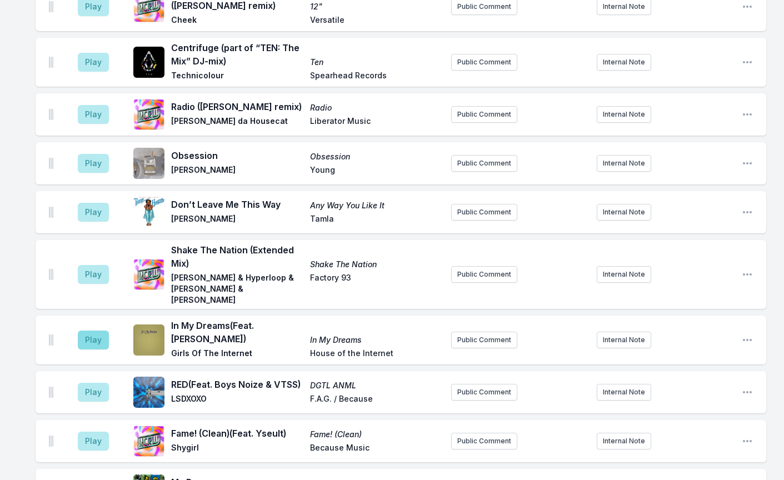
click at [92, 330] on button "Play" at bounding box center [93, 339] width 31 height 19
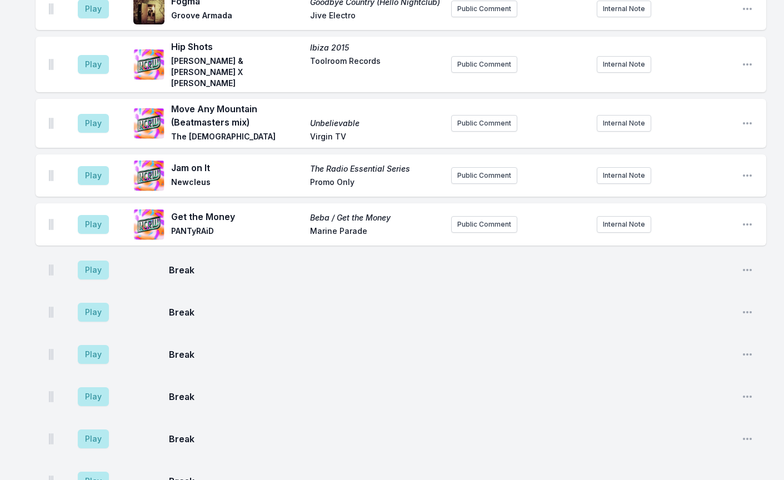
scroll to position [1276, 0]
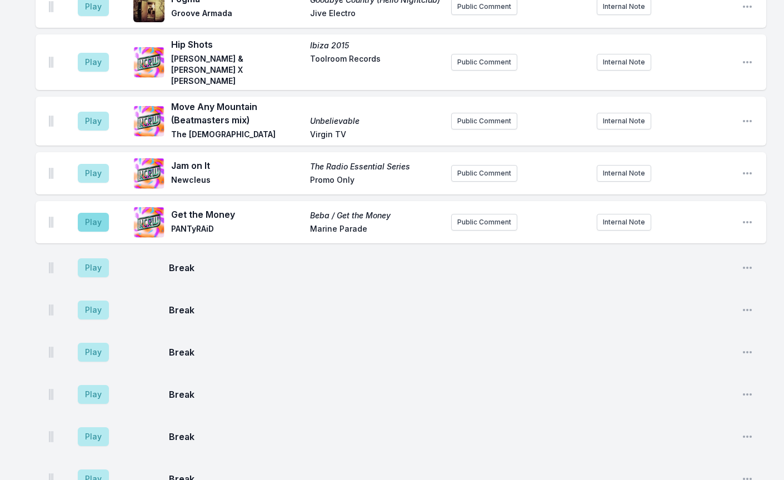
click at [88, 213] on button "Play" at bounding box center [93, 222] width 31 height 19
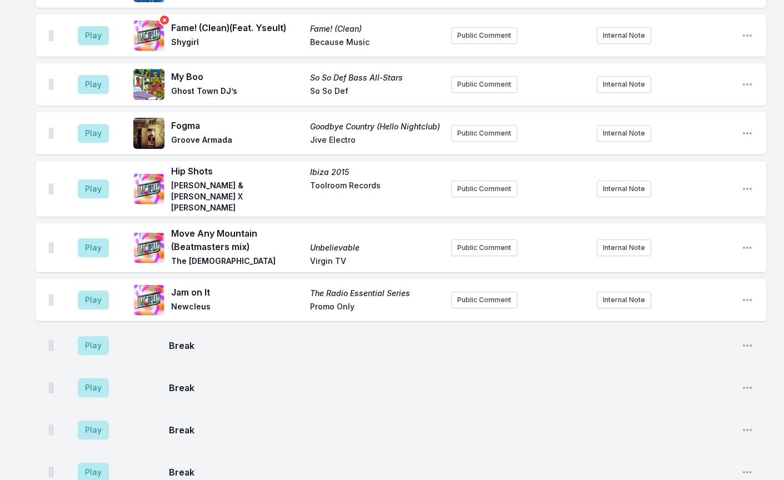
scroll to position [1324, 0]
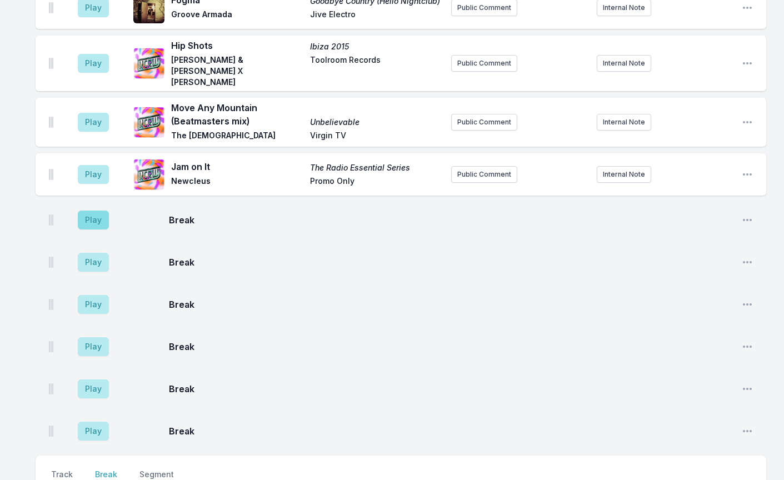
click at [88, 211] on button "Play" at bounding box center [93, 220] width 31 height 19
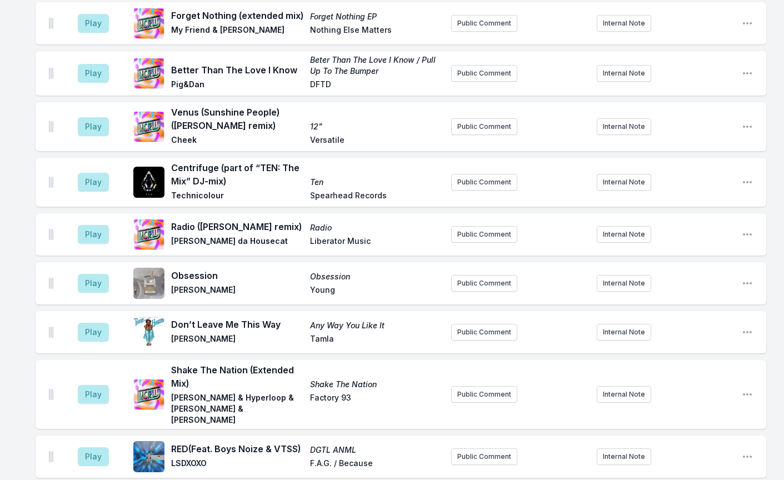
scroll to position [792, 0]
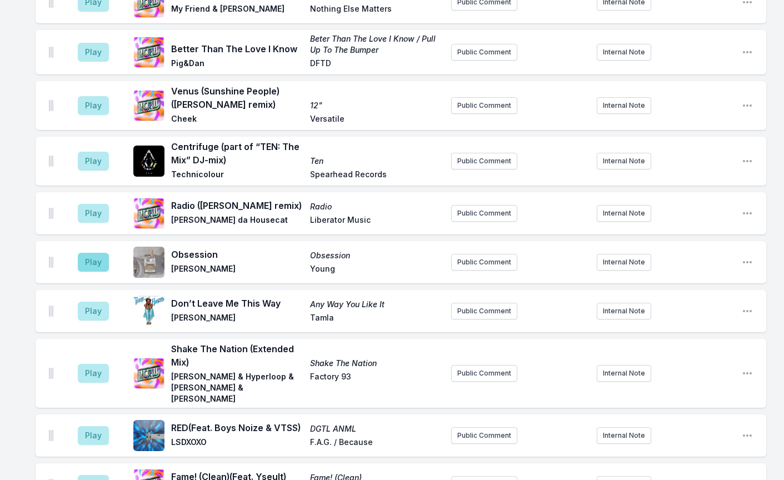
click at [93, 253] on button "Play" at bounding box center [93, 262] width 31 height 19
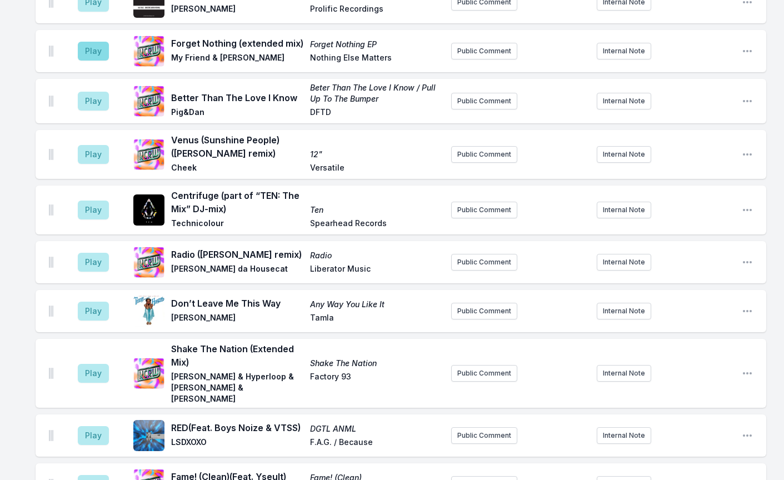
click at [99, 42] on button "Play" at bounding box center [93, 51] width 31 height 19
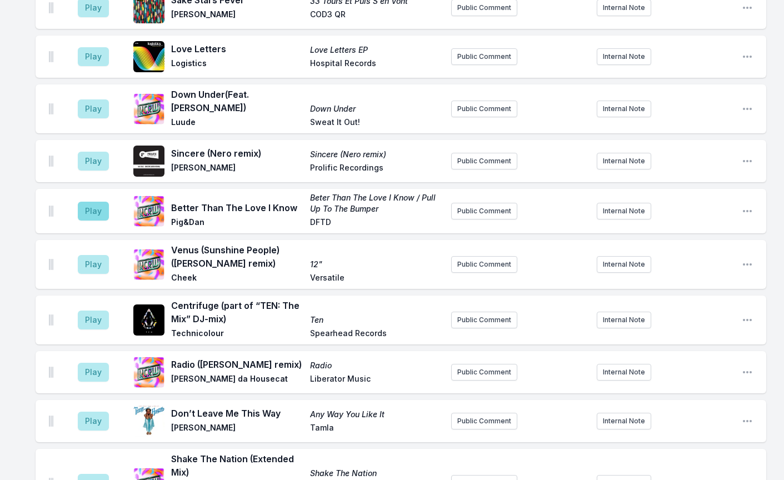
scroll to position [688, 0]
click at [81, 104] on button "Play" at bounding box center [93, 109] width 31 height 19
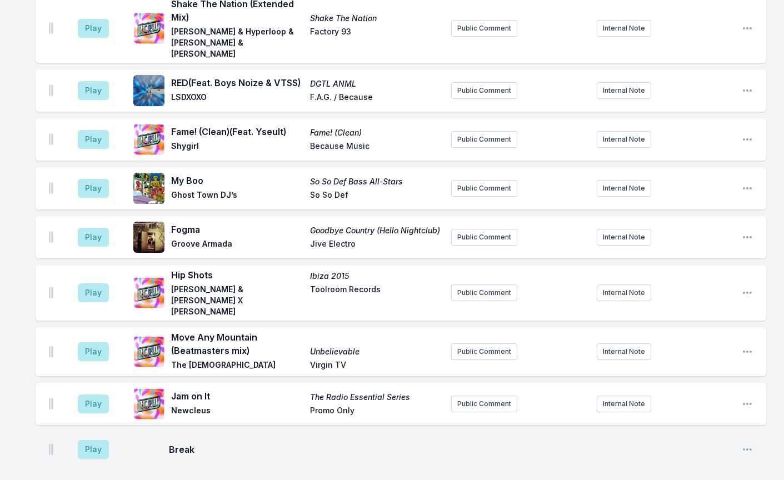
scroll to position [1150, 0]
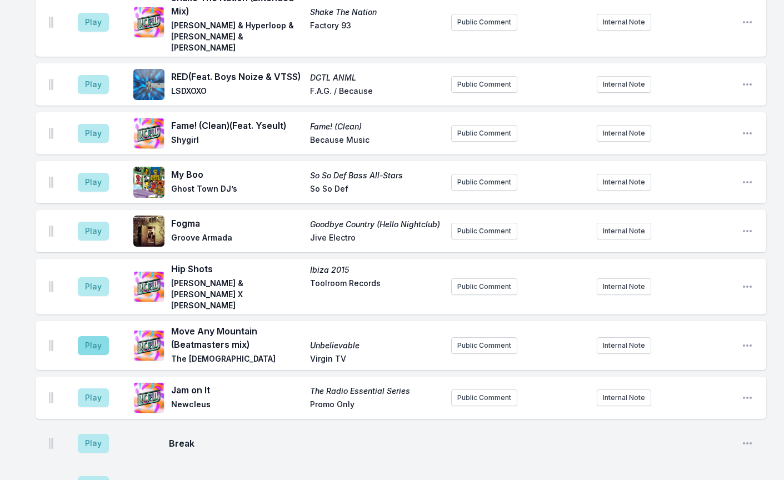
click at [93, 336] on button "Play" at bounding box center [93, 345] width 31 height 19
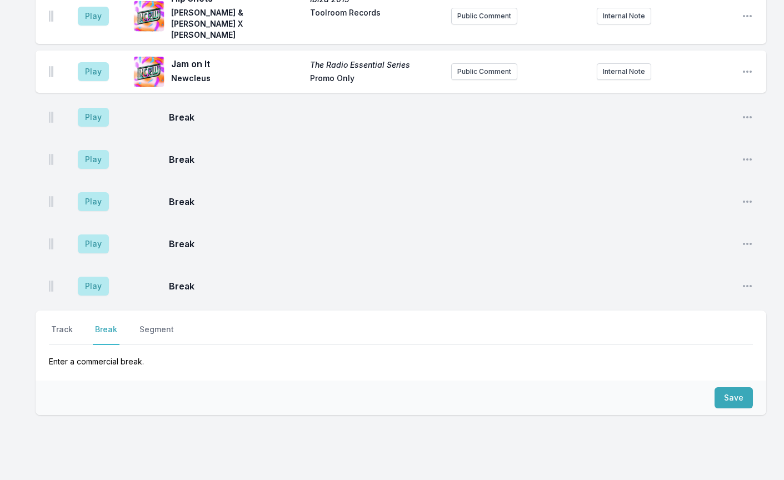
scroll to position [1475, 0]
click at [53, 324] on button "Track" at bounding box center [62, 334] width 26 height 21
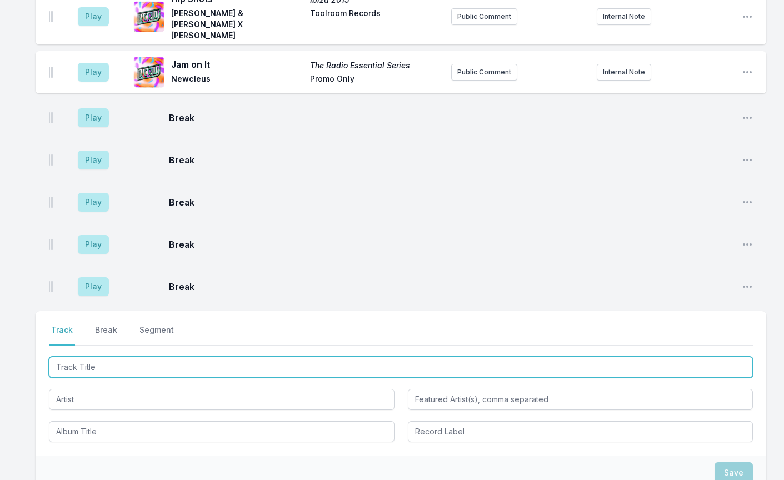
click at [80, 357] on input "Track Title" at bounding box center [401, 367] width 704 height 21
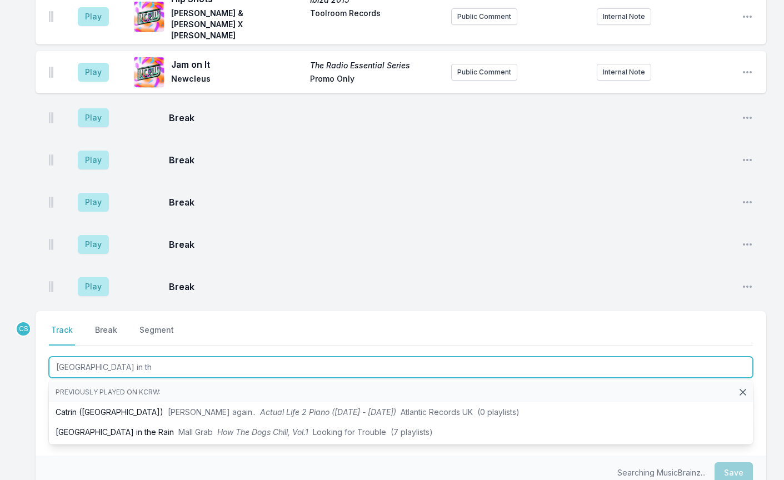
type input "[GEOGRAPHIC_DATA] in the"
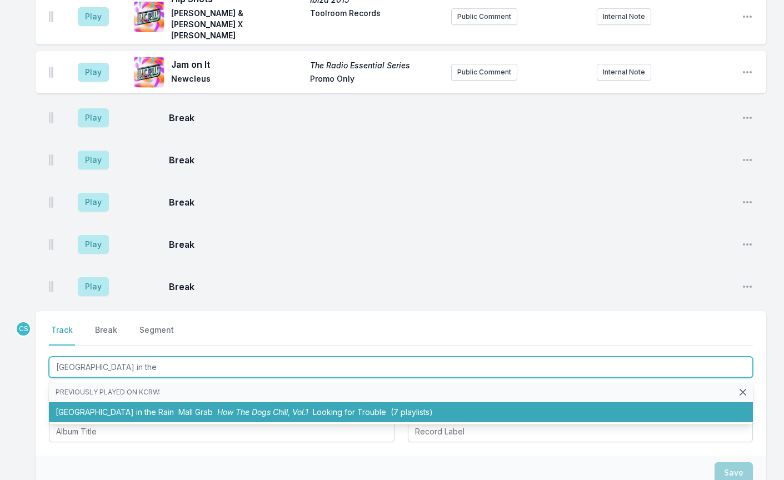
click at [99, 402] on li "[GEOGRAPHIC_DATA] in the Rain Mall Grab How The Dogs Chill, Vol.1 Looking for T…" at bounding box center [401, 412] width 704 height 20
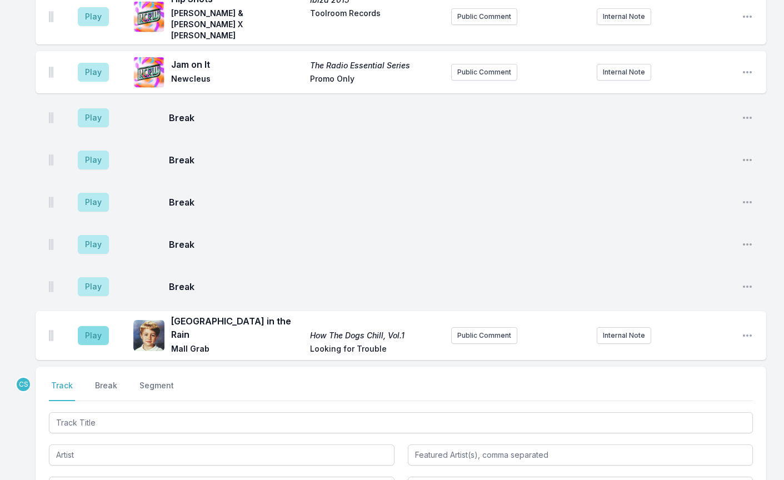
click at [91, 326] on button "Play" at bounding box center [93, 335] width 31 height 19
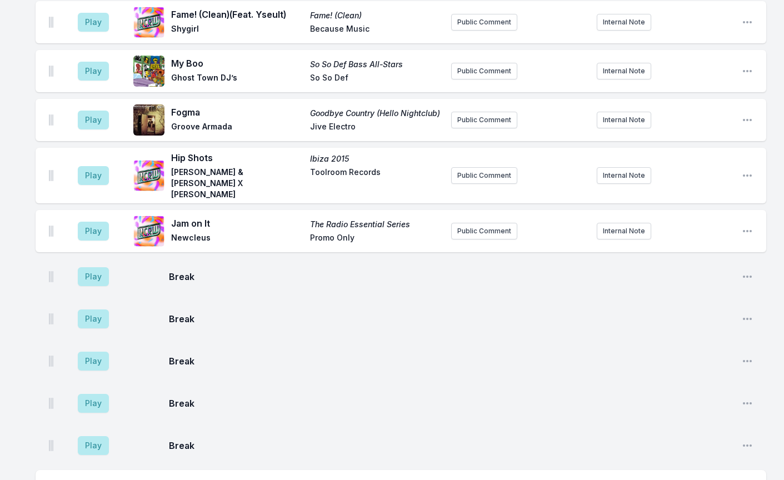
scroll to position [1453, 0]
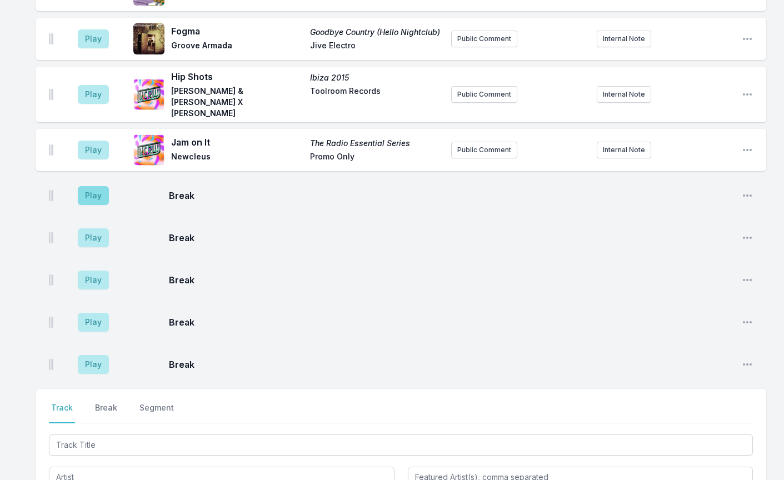
click at [105, 186] on button "Play" at bounding box center [93, 195] width 31 height 19
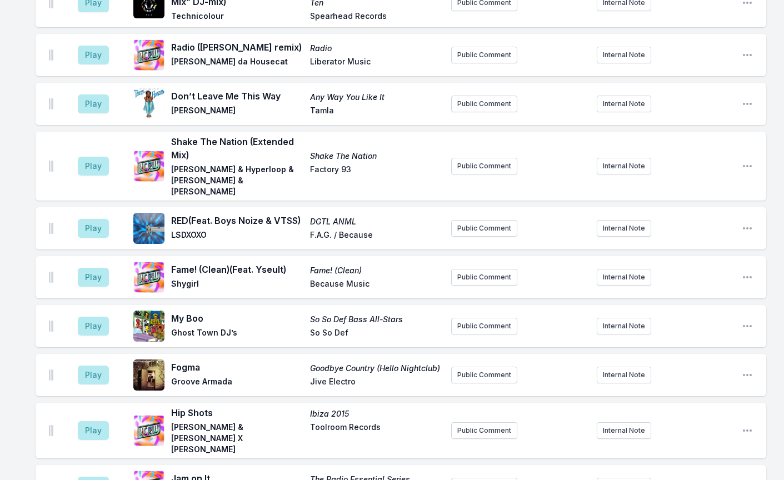
scroll to position [1133, 0]
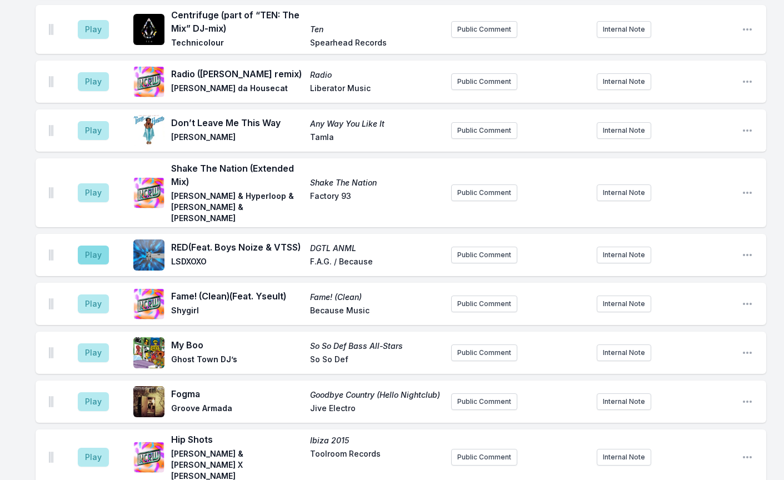
click at [92, 245] on button "Play" at bounding box center [93, 254] width 31 height 19
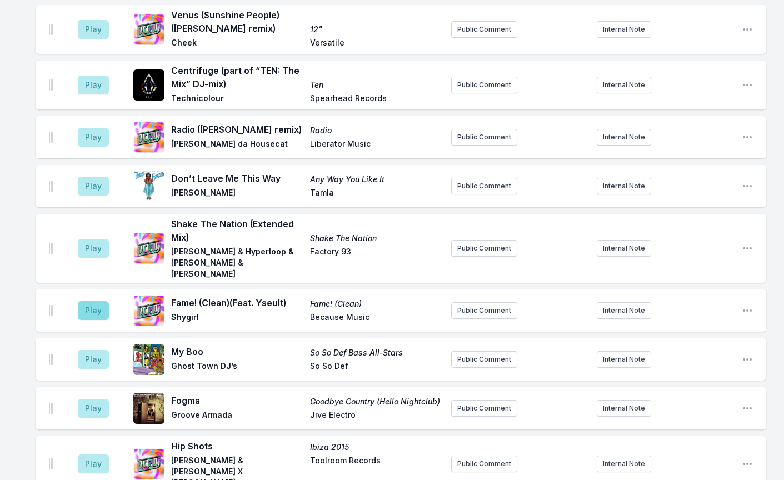
click at [87, 301] on button "Play" at bounding box center [93, 310] width 31 height 19
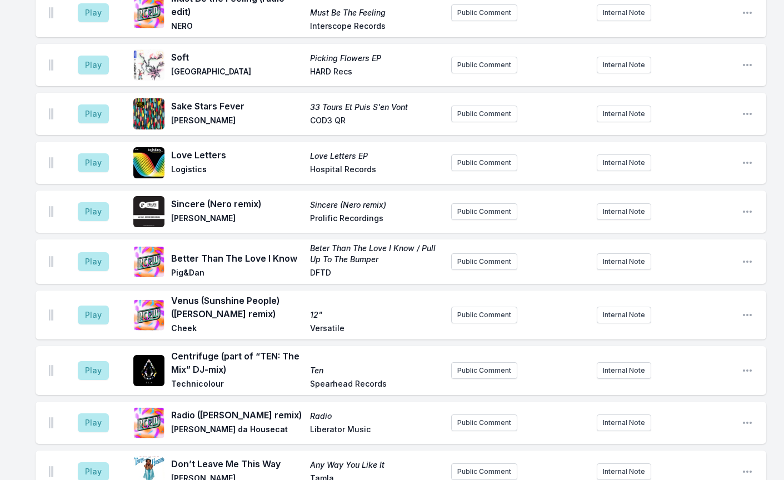
scroll to position [883, 0]
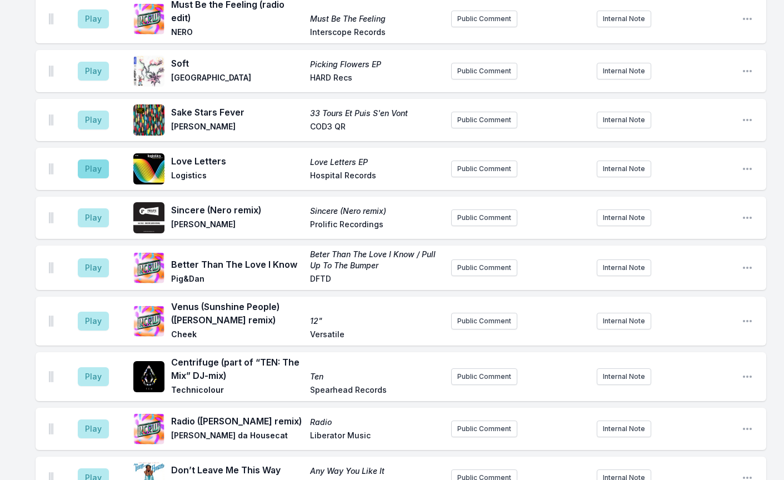
click at [90, 159] on button "Play" at bounding box center [93, 168] width 31 height 19
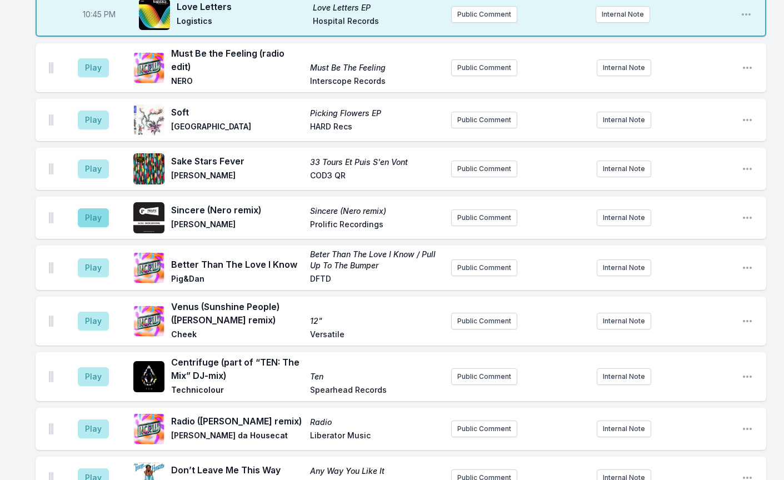
click at [90, 208] on button "Play" at bounding box center [93, 217] width 31 height 19
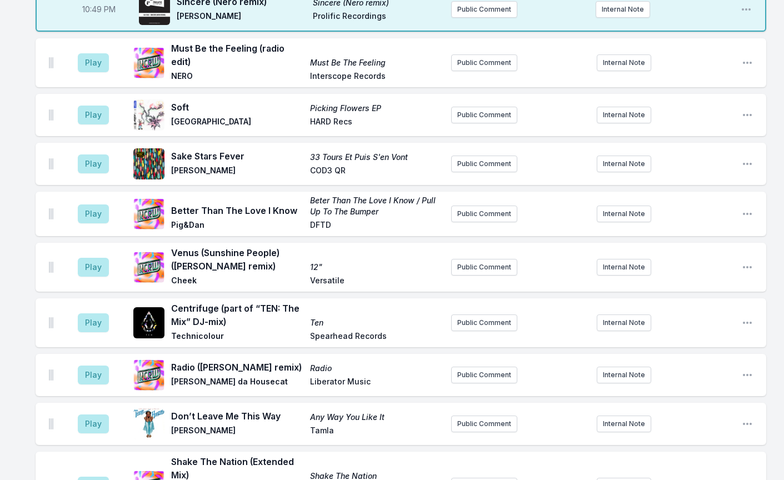
scroll to position [948, 0]
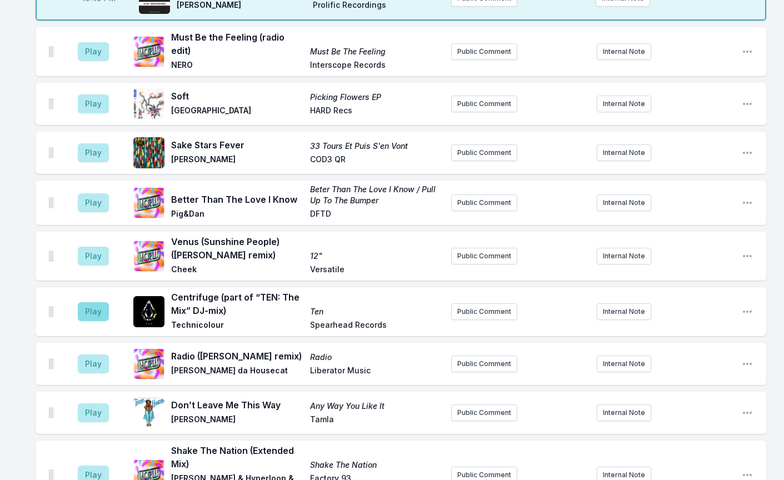
click at [101, 302] on button "Play" at bounding box center [93, 311] width 31 height 19
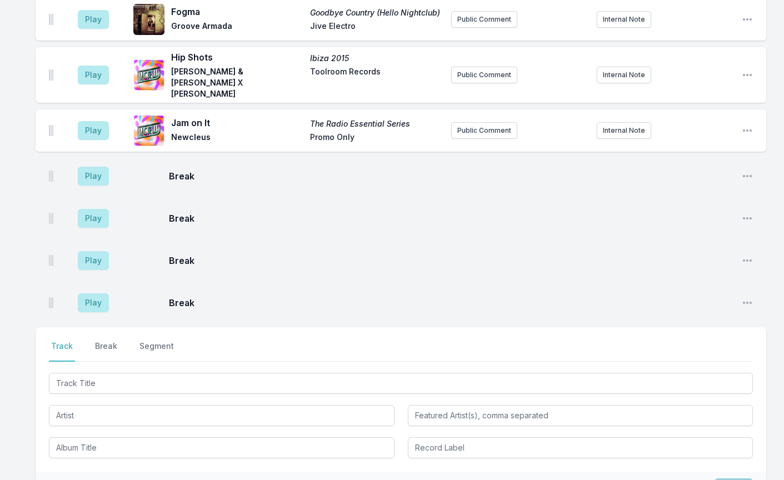
scroll to position [1520, 0]
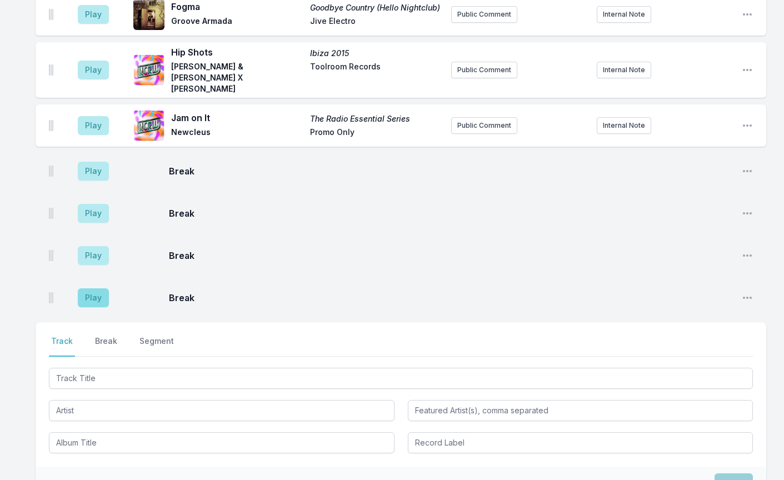
click at [88, 288] on button "Play" at bounding box center [93, 297] width 31 height 19
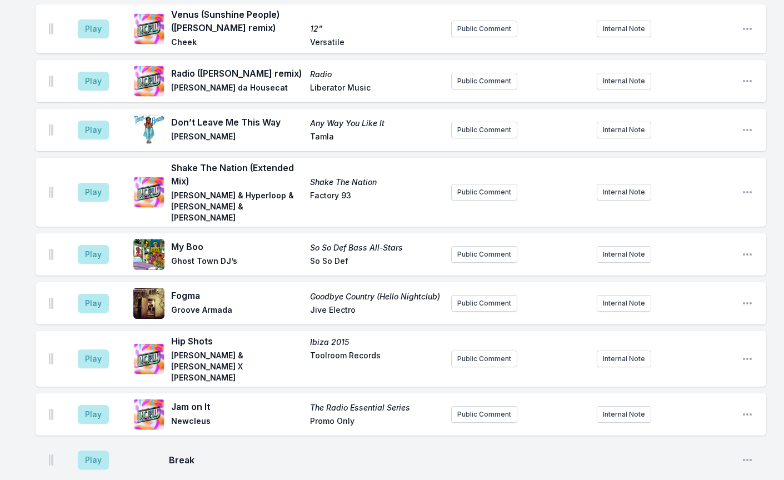
scroll to position [1260, 0]
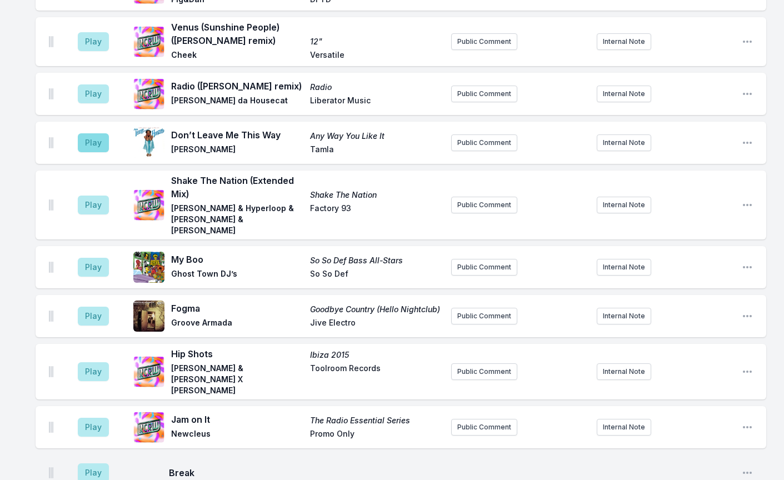
click at [90, 133] on button "Play" at bounding box center [93, 142] width 31 height 19
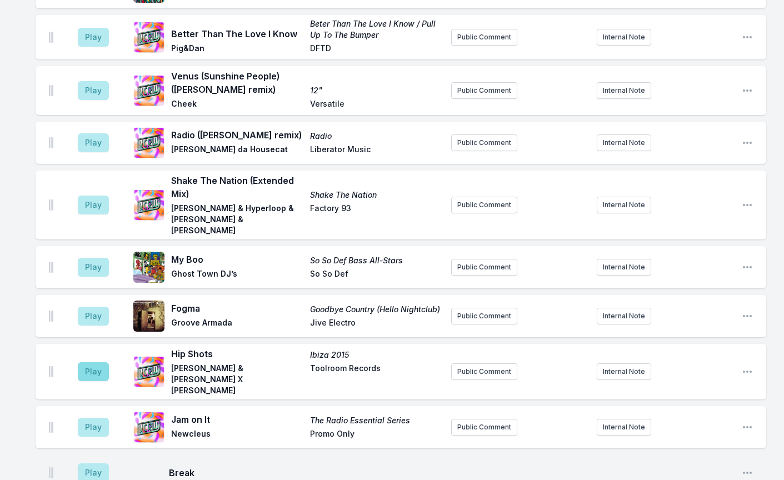
click at [96, 362] on button "Play" at bounding box center [93, 371] width 31 height 19
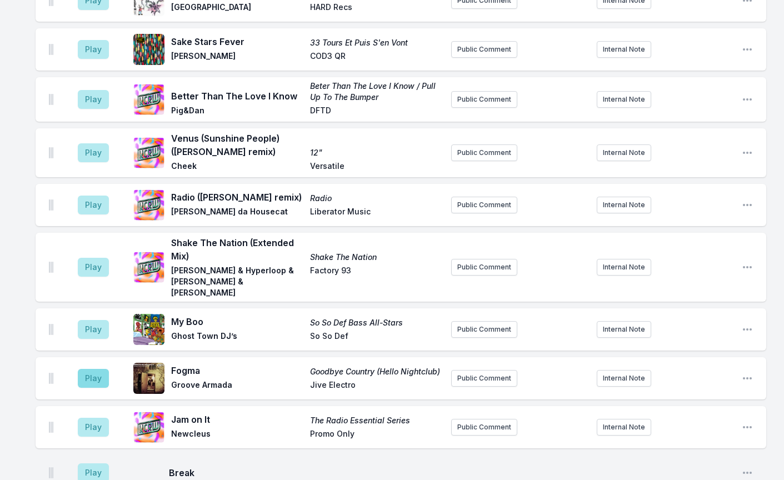
click at [89, 369] on button "Play" at bounding box center [93, 378] width 31 height 19
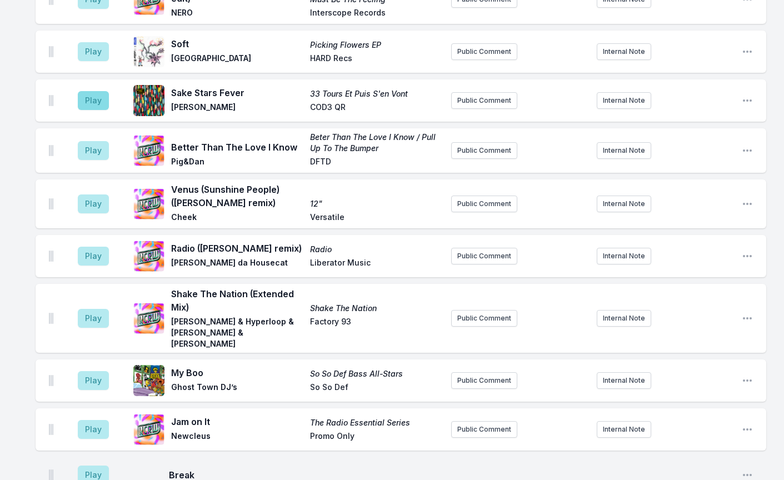
click at [96, 91] on button "Play" at bounding box center [93, 100] width 31 height 19
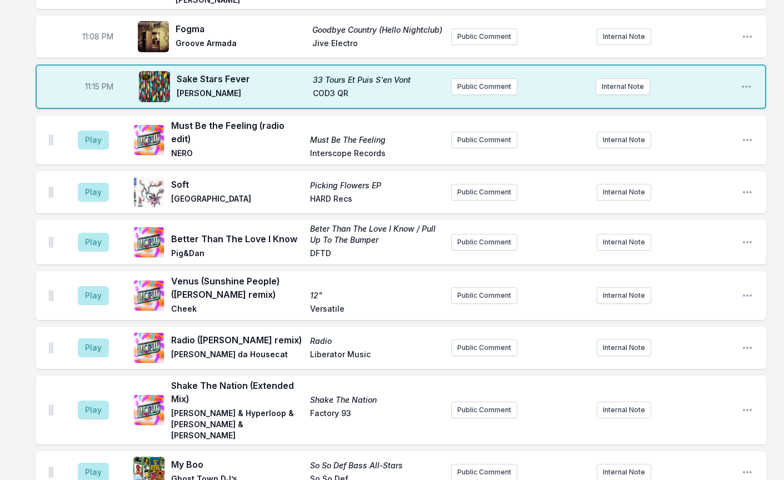
scroll to position [1163, 0]
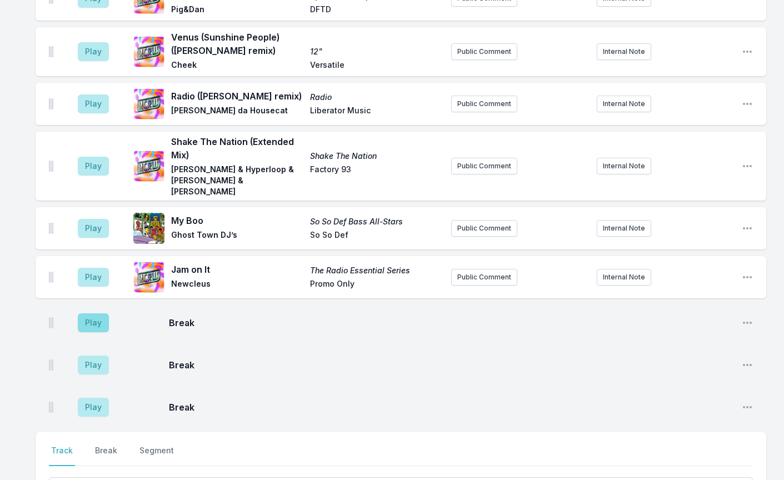
click at [90, 313] on button "Play" at bounding box center [93, 322] width 31 height 19
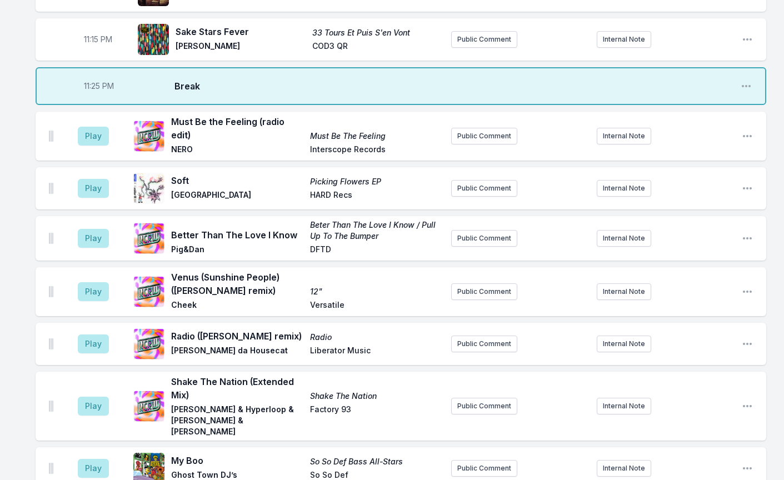
scroll to position [1158, 0]
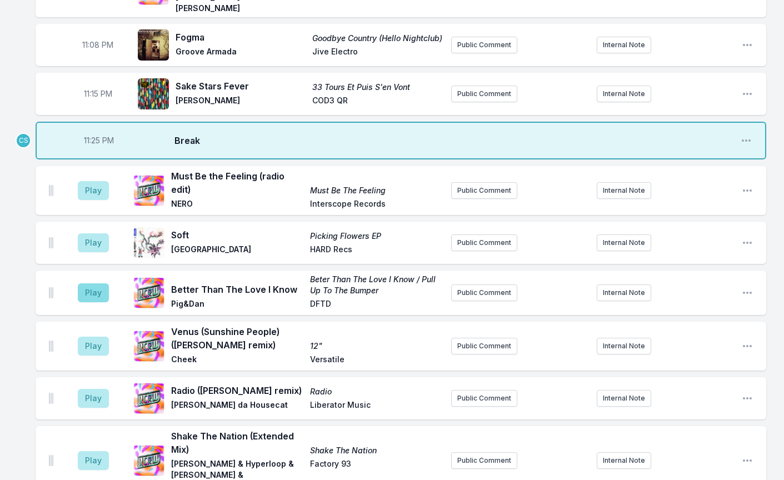
click at [102, 283] on button "Play" at bounding box center [93, 292] width 31 height 19
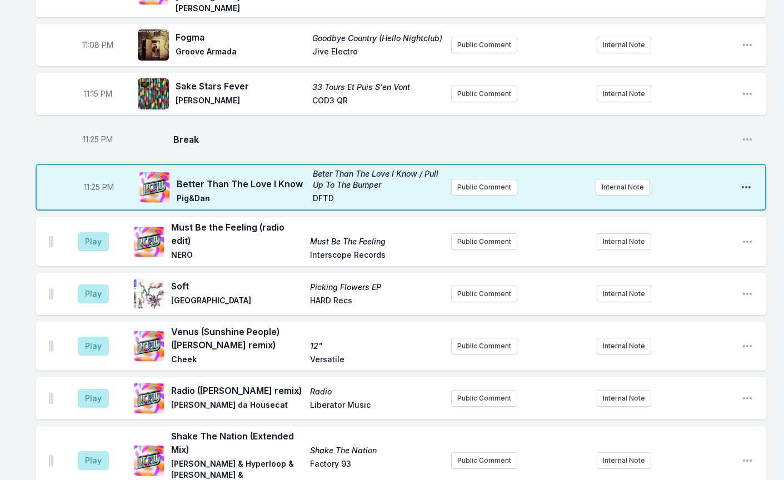
click at [748, 182] on icon "Open playlist item options" at bounding box center [745, 187] width 11 height 11
click at [678, 199] on button "Edit Timestamp" at bounding box center [689, 209] width 124 height 20
click at [94, 177] on input "23:25" at bounding box center [99, 187] width 62 height 21
type input "23:20"
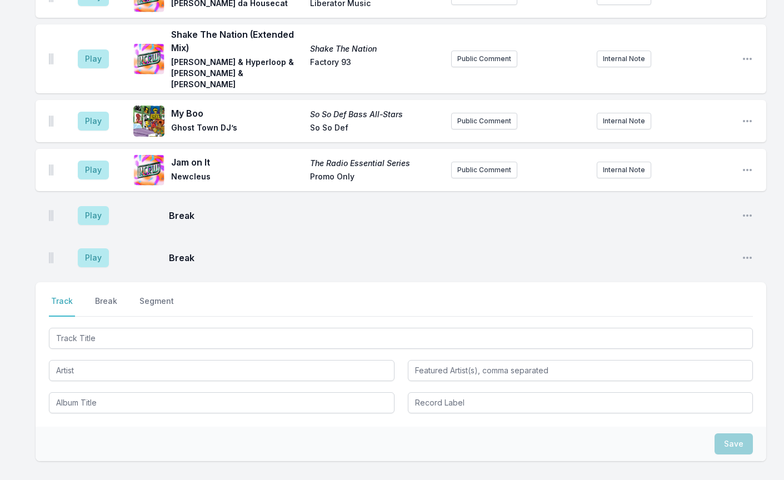
scroll to position [1569, 0]
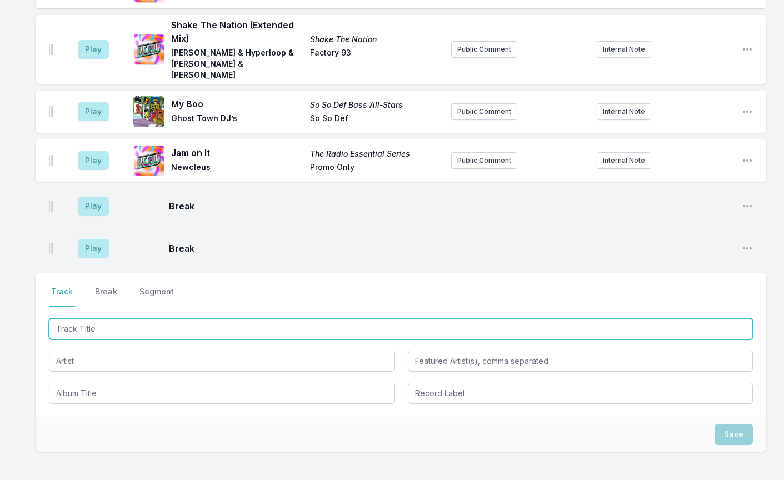
click at [89, 318] on input "Track Title" at bounding box center [401, 328] width 704 height 21
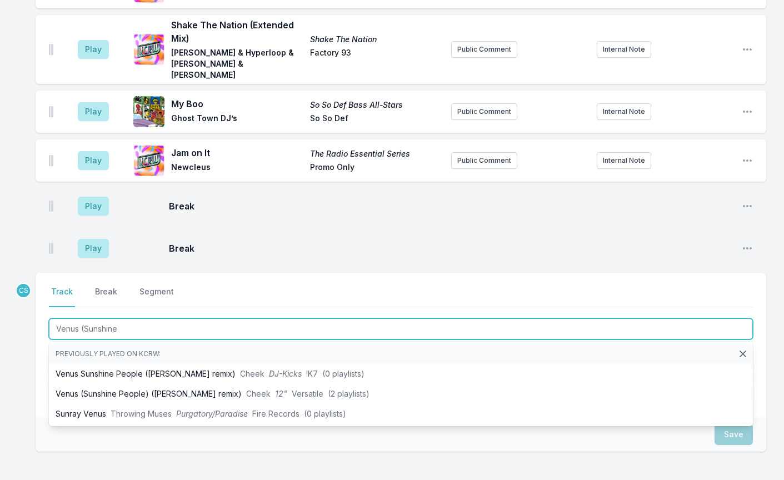
type input "Venus (Sunshine"
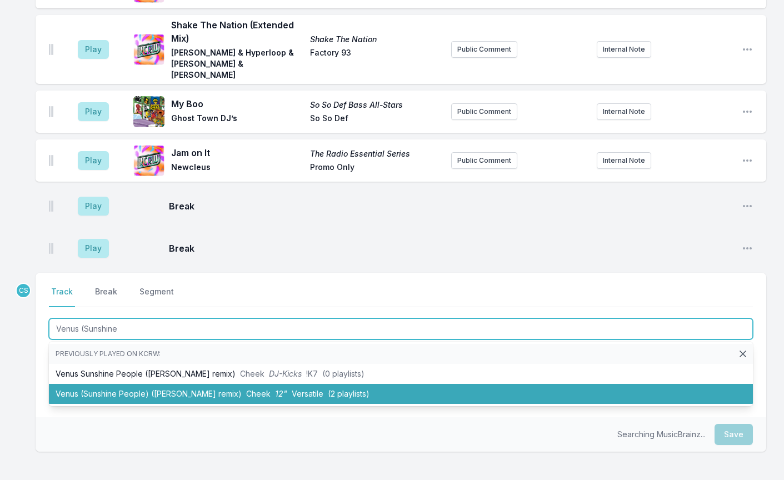
click at [100, 384] on li "Venus (Sunshine People) ([PERSON_NAME] remix) Cheek 12" Versatile (2 playlists)" at bounding box center [401, 394] width 704 height 20
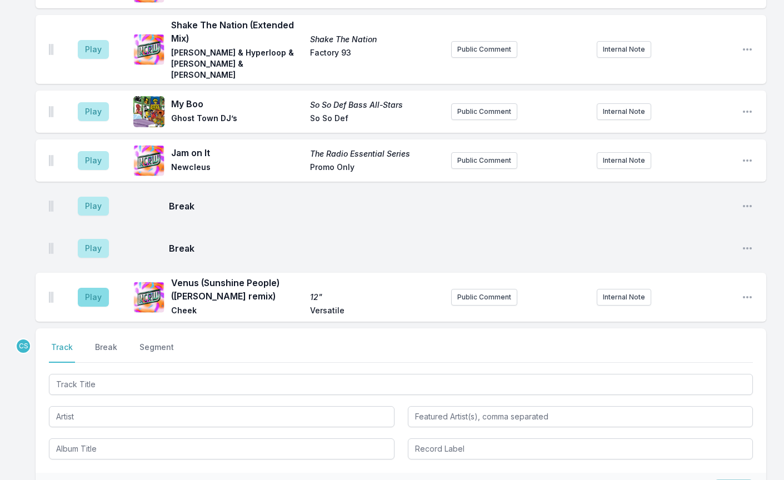
click at [95, 288] on button "Play" at bounding box center [93, 297] width 31 height 19
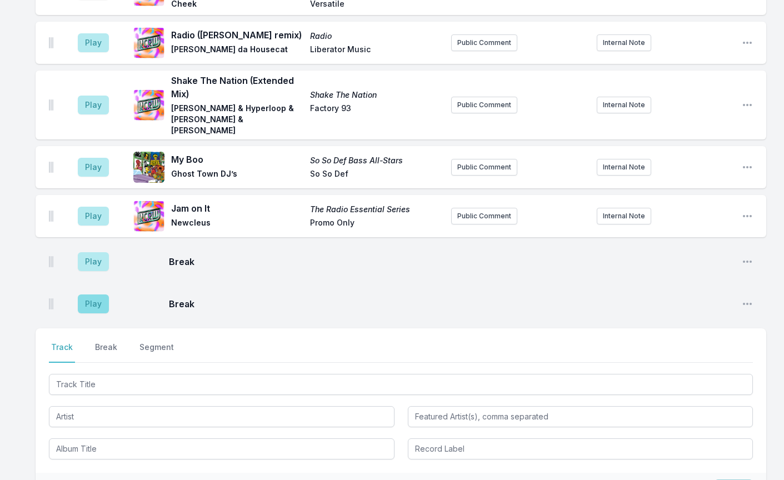
click at [90, 294] on button "Play" at bounding box center [93, 303] width 31 height 19
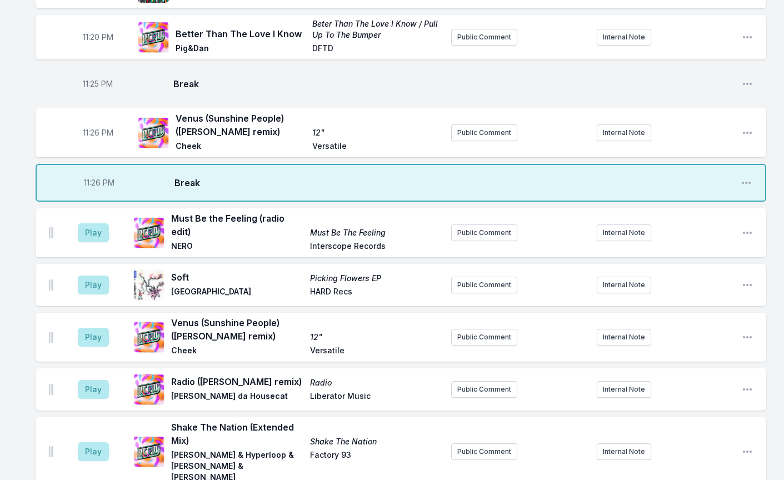
scroll to position [1269, 0]
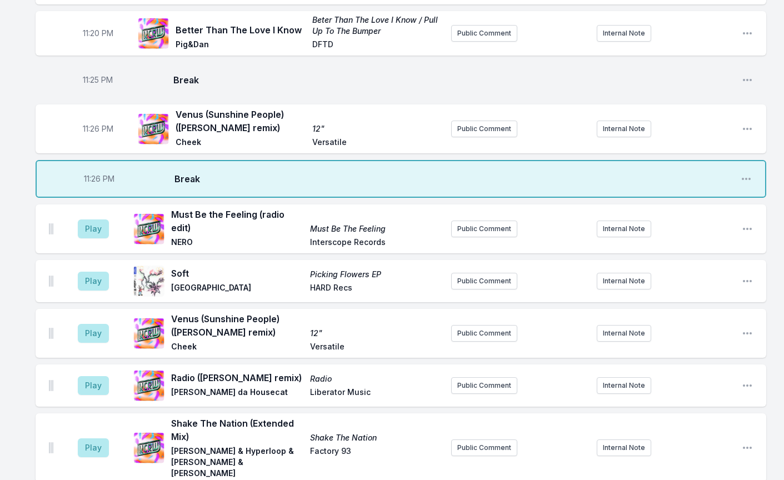
click at [744, 160] on div "11:26 PM Break Open playlist item options" at bounding box center [401, 179] width 730 height 38
click at [745, 173] on icon "Open playlist item options" at bounding box center [745, 178] width 11 height 11
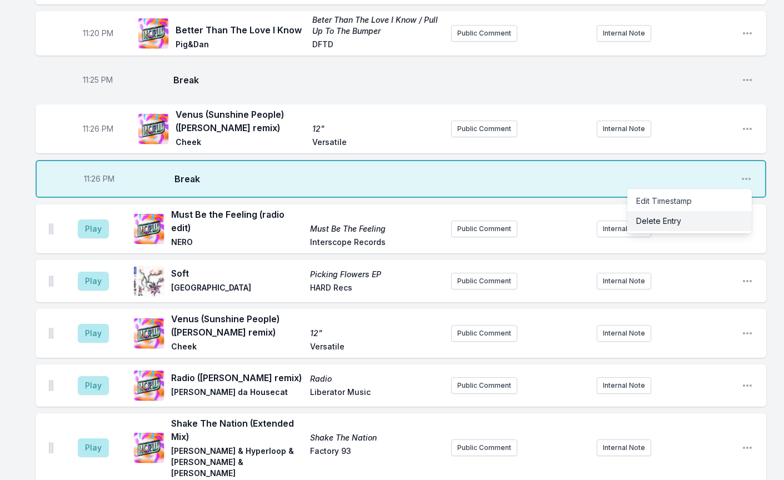
click at [682, 211] on button "Delete Entry" at bounding box center [689, 221] width 124 height 20
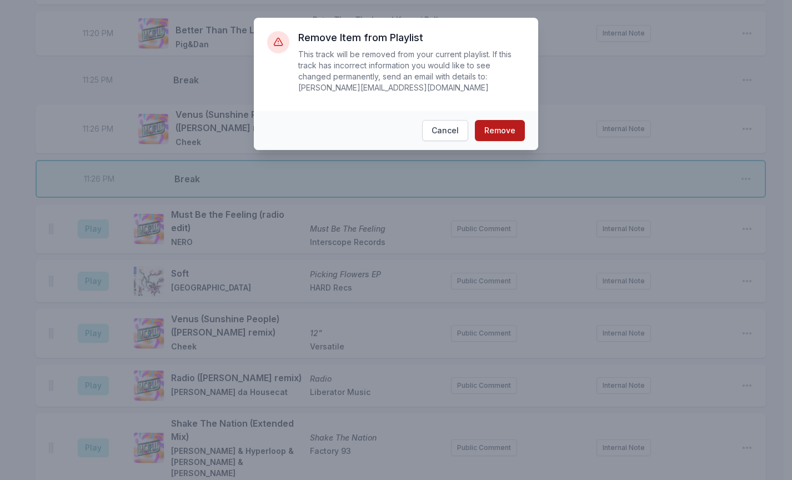
click at [500, 127] on button "Remove" at bounding box center [500, 130] width 50 height 21
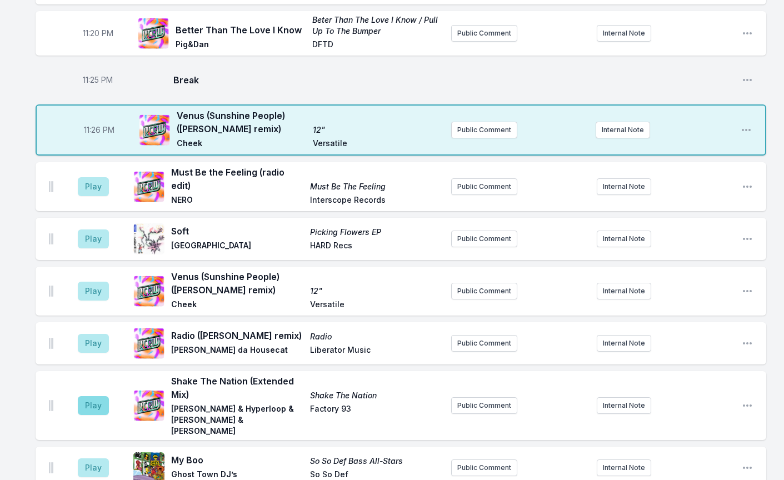
click at [103, 396] on button "Play" at bounding box center [93, 405] width 31 height 19
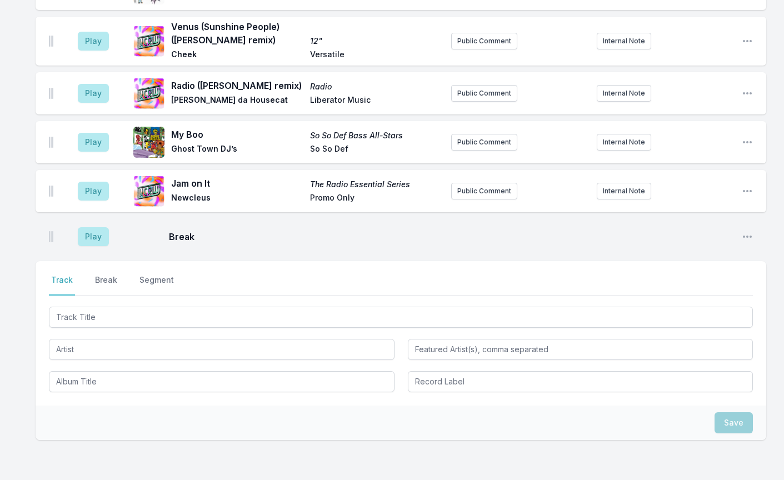
scroll to position [1616, 0]
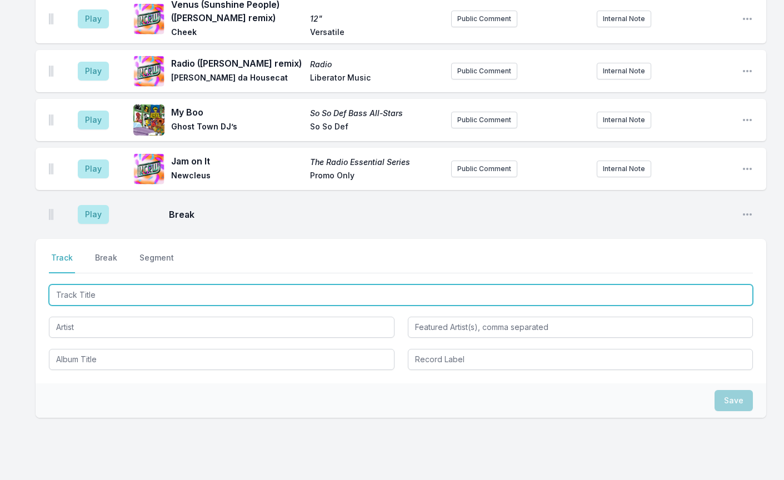
click at [73, 284] on input "Track Title" at bounding box center [401, 294] width 704 height 21
type input "Sometimes"
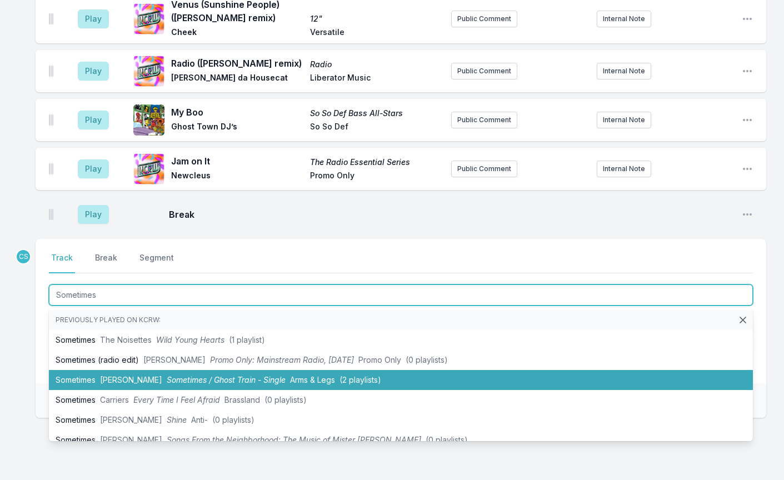
click at [86, 370] on li "Sometimes [PERSON_NAME] Sometimes / Ghost Train - Single Arms & Legs (2 playlis…" at bounding box center [401, 380] width 704 height 20
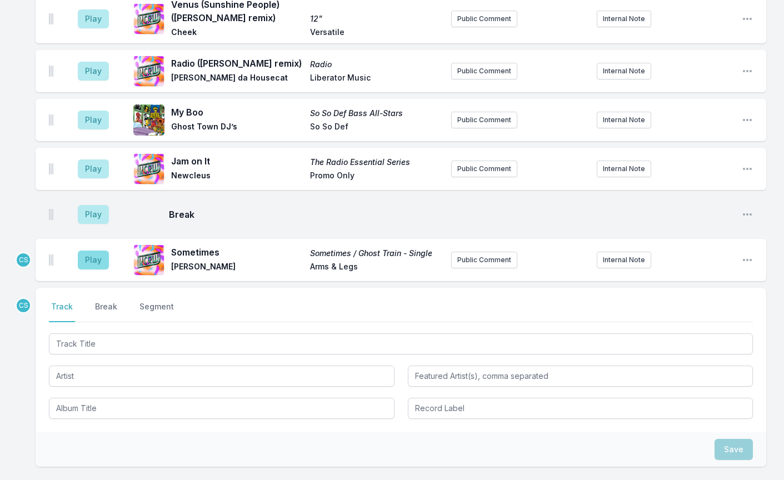
click at [102, 250] on button "Play" at bounding box center [93, 259] width 31 height 19
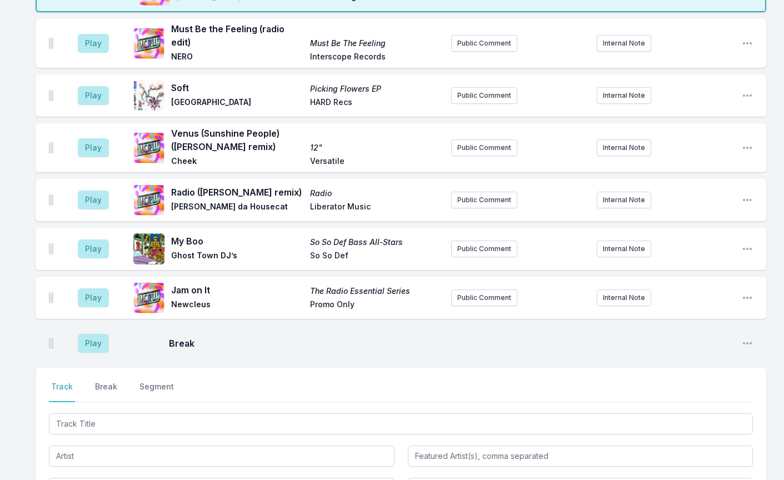
scroll to position [1523, 0]
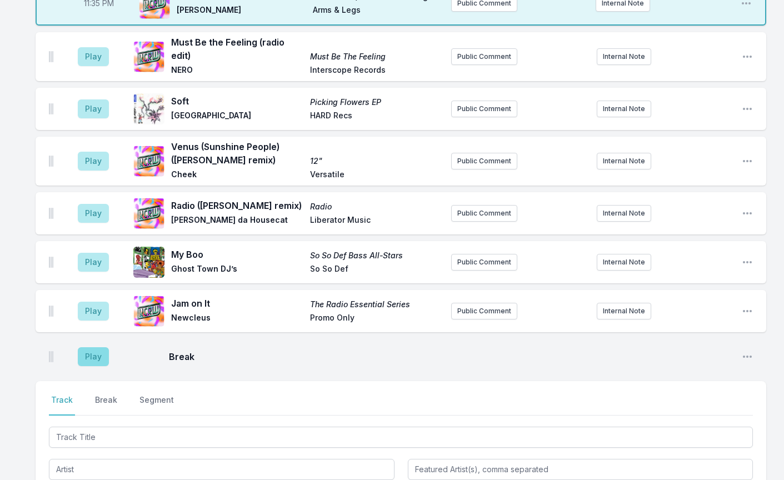
click at [81, 347] on button "Play" at bounding box center [93, 356] width 31 height 19
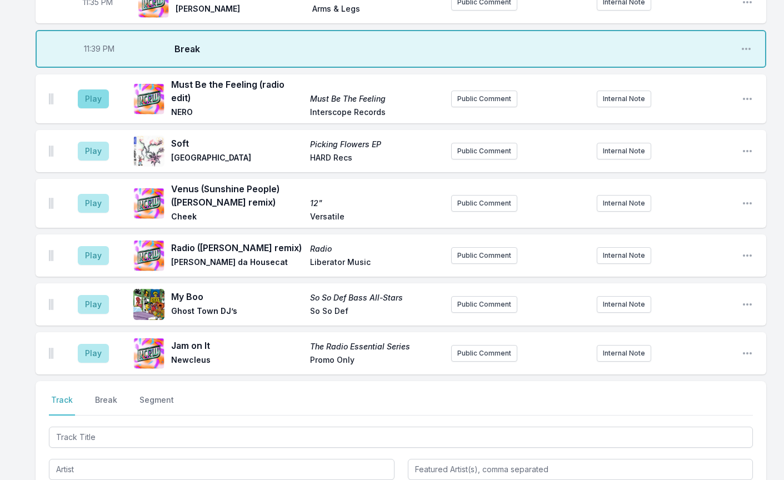
click at [94, 89] on button "Play" at bounding box center [93, 98] width 31 height 19
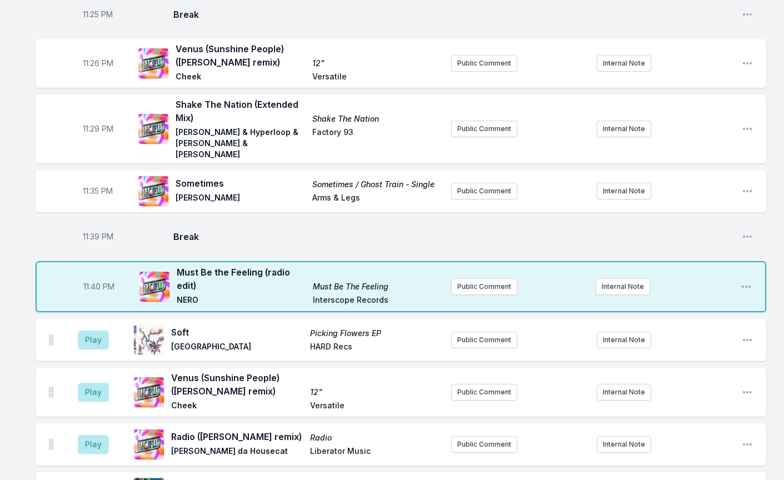
scroll to position [1340, 0]
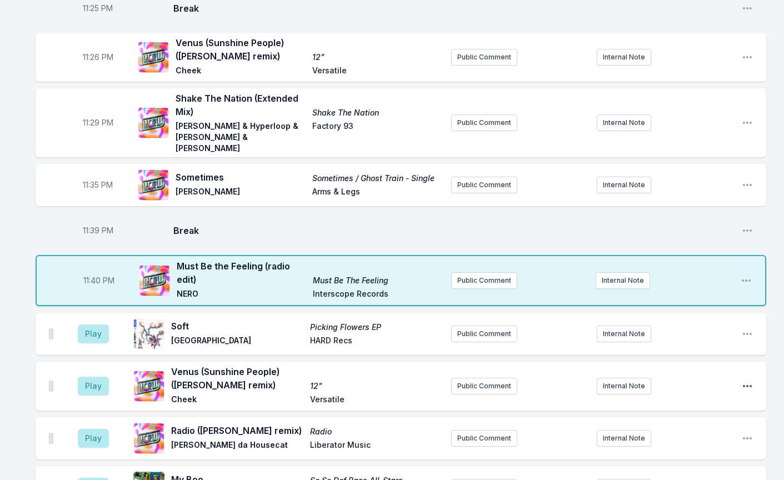
click at [746, 385] on icon "Open playlist item options" at bounding box center [747, 386] width 9 height 2
click at [673, 438] on button "Delete Entry" at bounding box center [690, 448] width 124 height 20
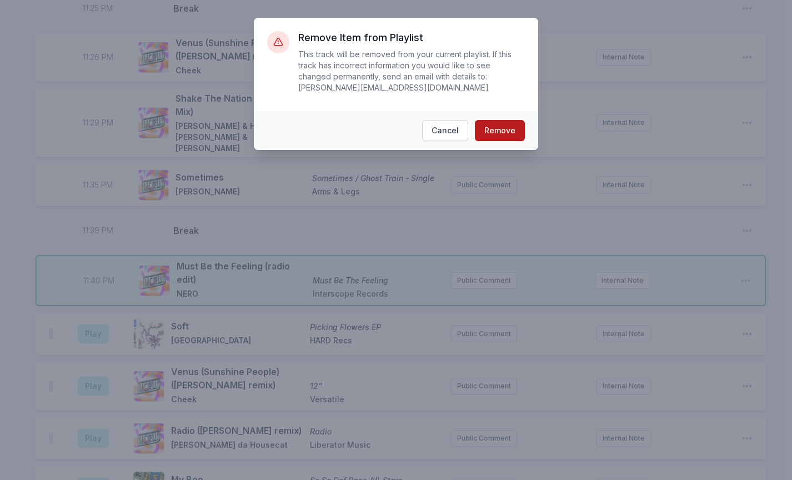
click at [514, 130] on button "Remove" at bounding box center [500, 130] width 50 height 21
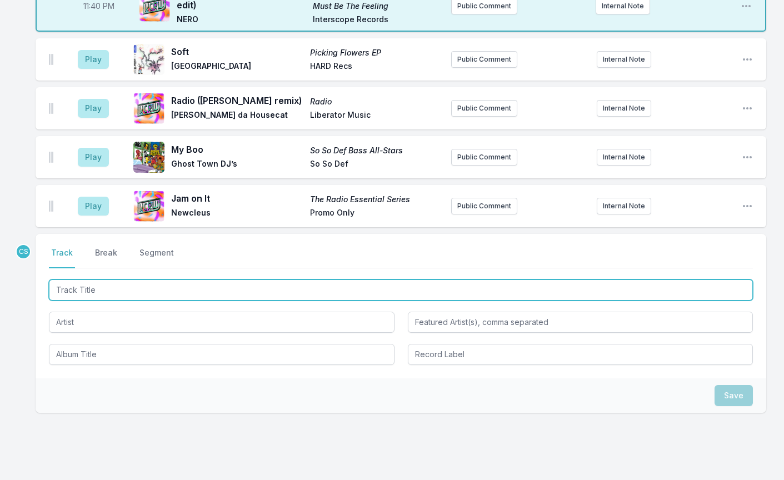
scroll to position [1614, 0]
type input "Boomin"
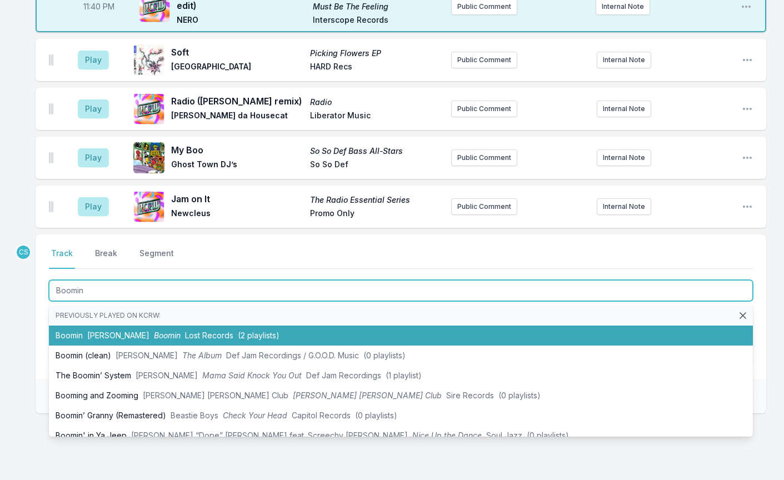
click at [154, 330] on span "Boomin" at bounding box center [167, 334] width 27 height 9
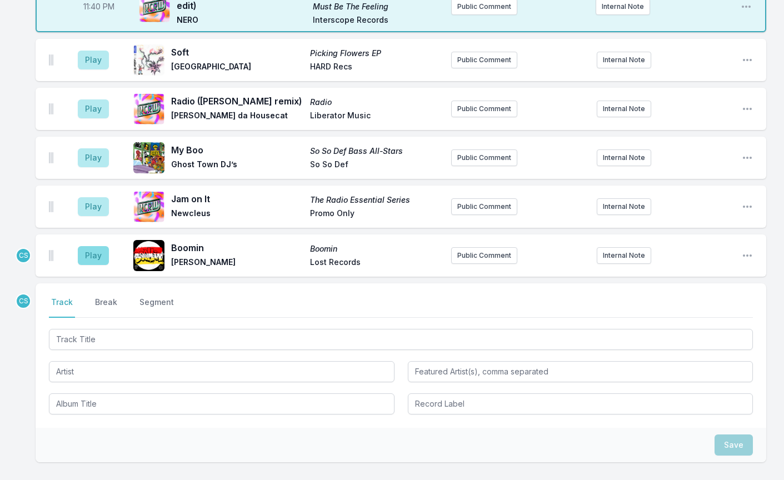
click at [102, 246] on button "Play" at bounding box center [93, 255] width 31 height 19
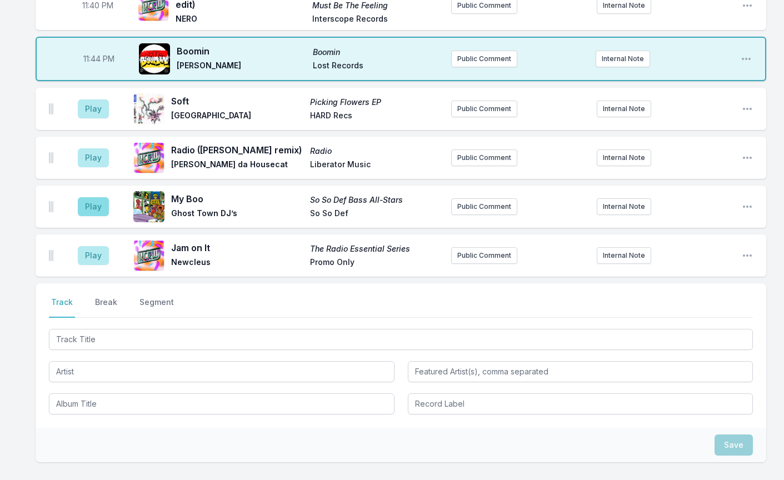
click at [94, 197] on button "Play" at bounding box center [93, 206] width 31 height 19
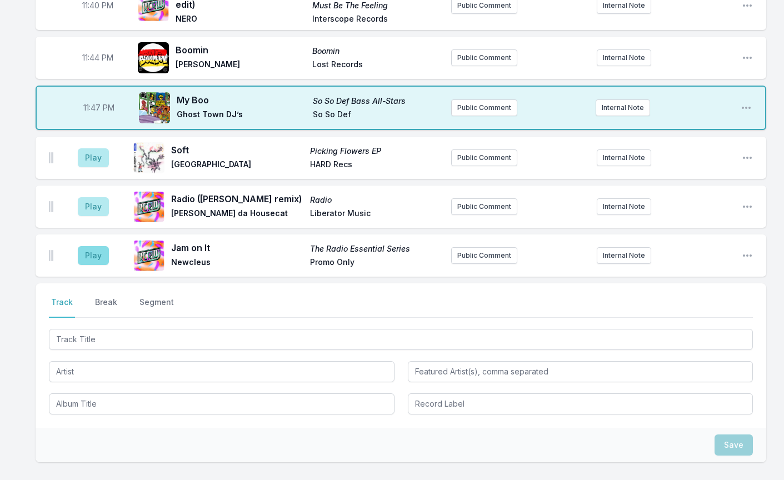
click at [97, 246] on button "Play" at bounding box center [93, 255] width 31 height 19
